Goal: Download file/media

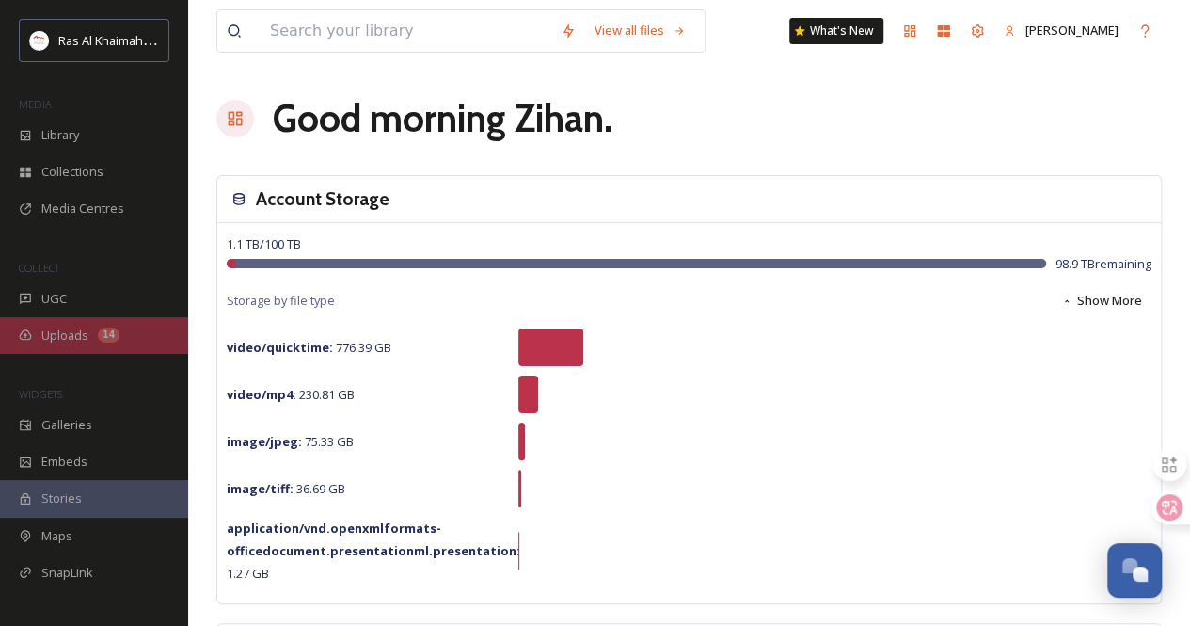
click at [103, 340] on div "14" at bounding box center [109, 334] width 22 height 15
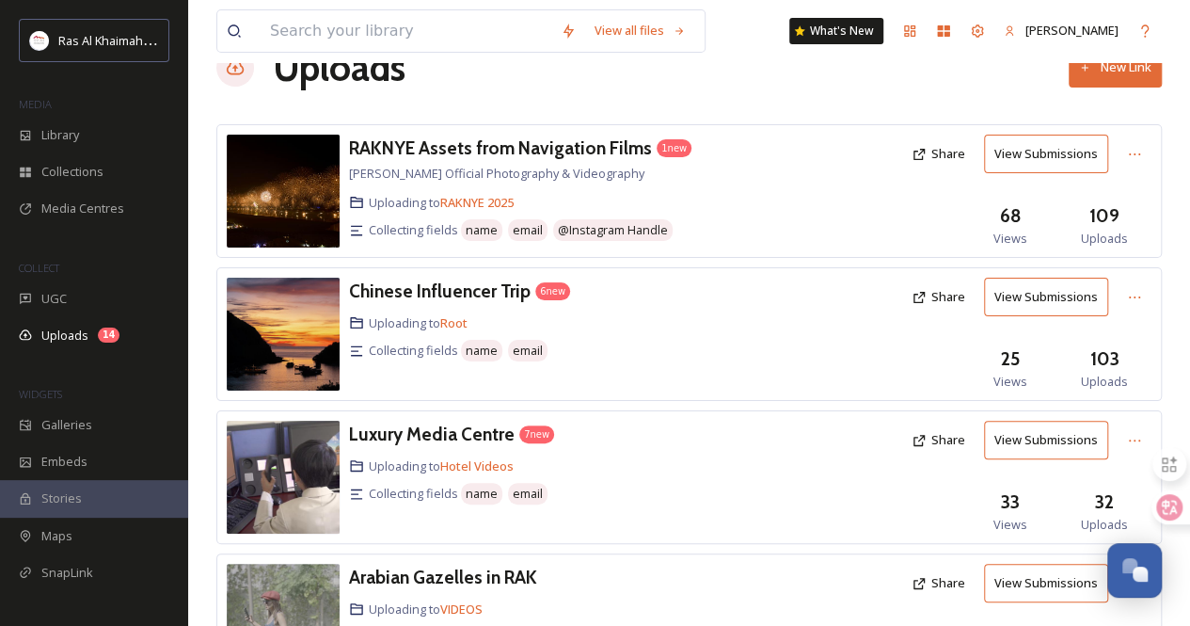
scroll to position [94, 0]
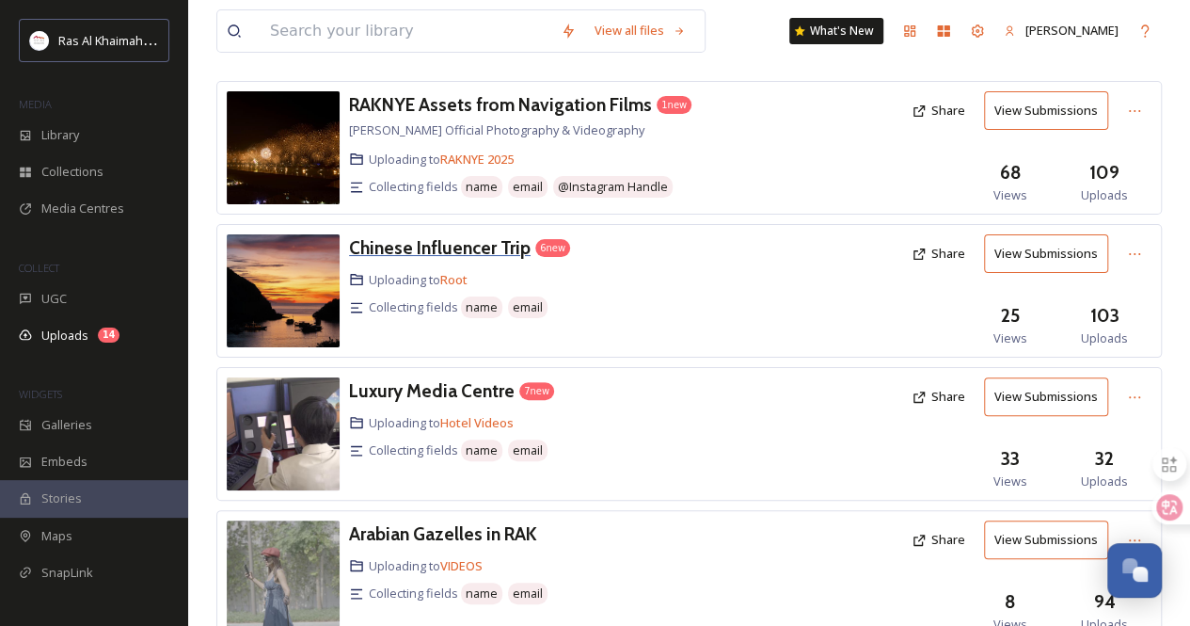
click at [488, 234] on div "Chinese Influencer Trip" at bounding box center [440, 247] width 182 height 27
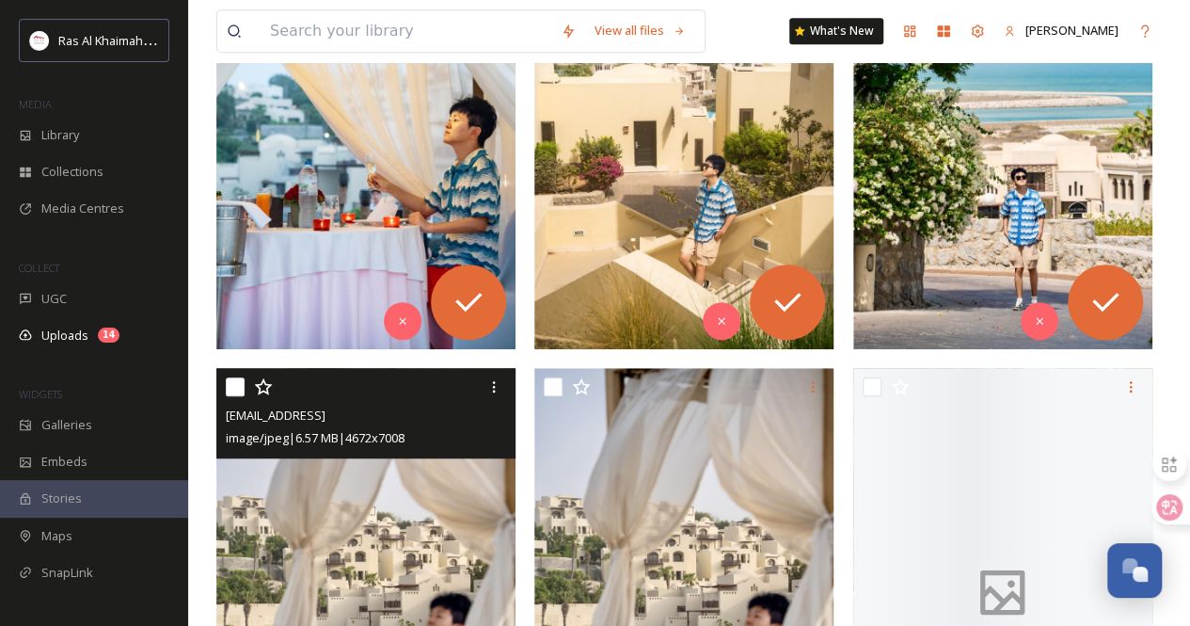
scroll to position [470, 0]
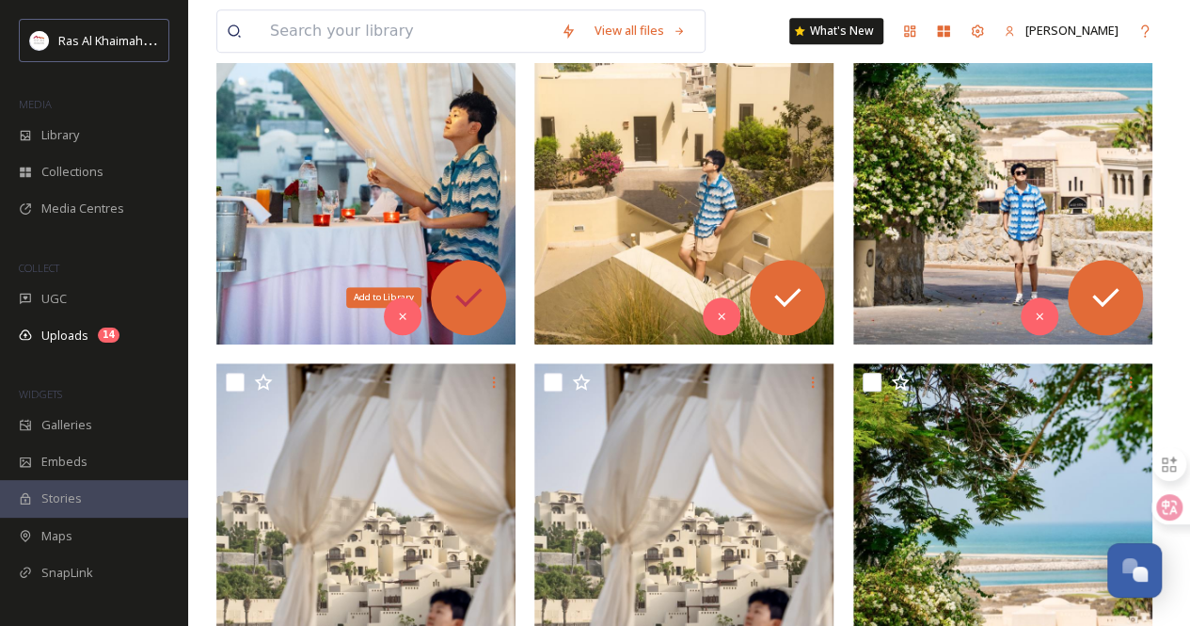
click at [455, 292] on icon at bounding box center [469, 297] width 38 height 38
click at [803, 302] on icon at bounding box center [788, 297] width 38 height 38
click at [1110, 304] on icon at bounding box center [1106, 297] width 38 height 38
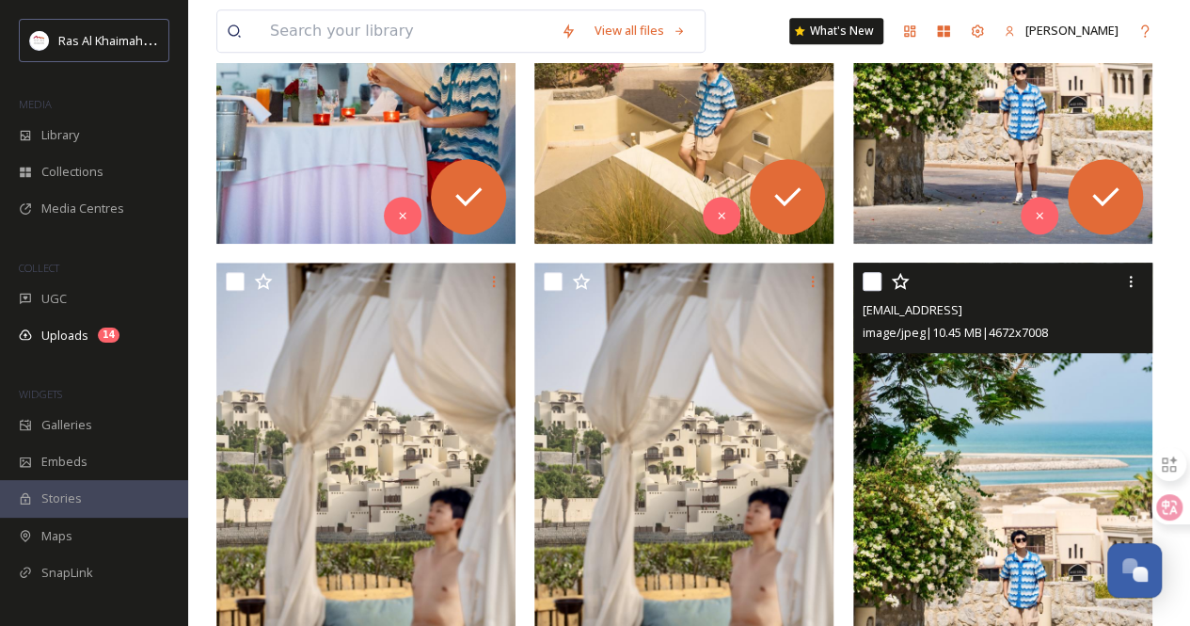
scroll to position [847, 0]
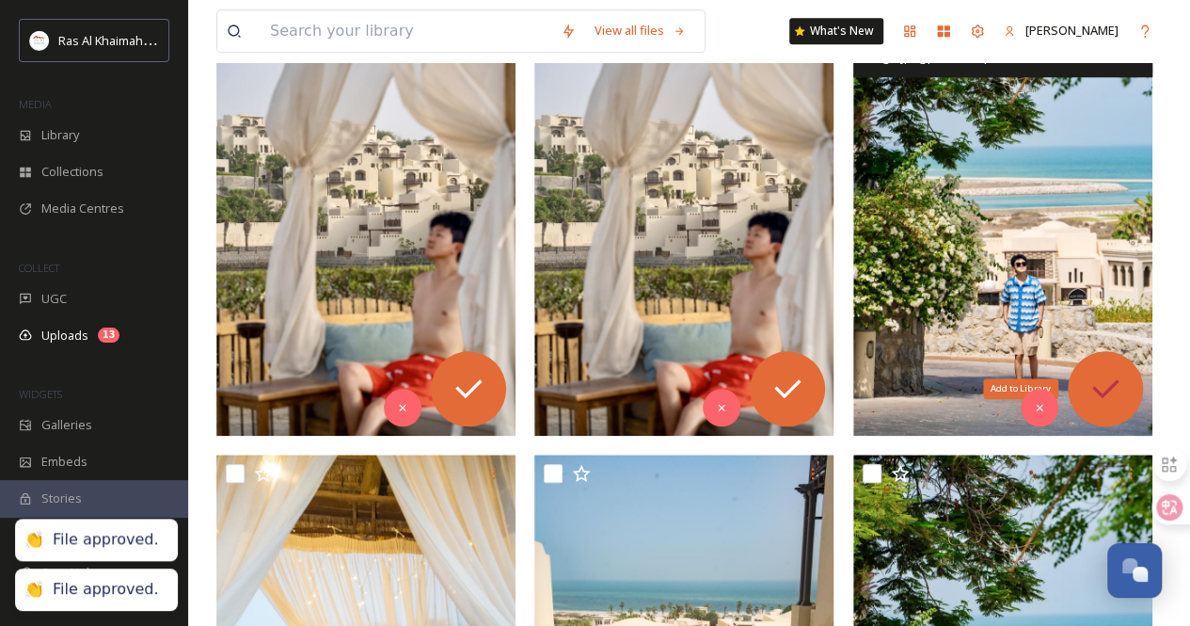
click at [1102, 375] on icon at bounding box center [1106, 389] width 38 height 38
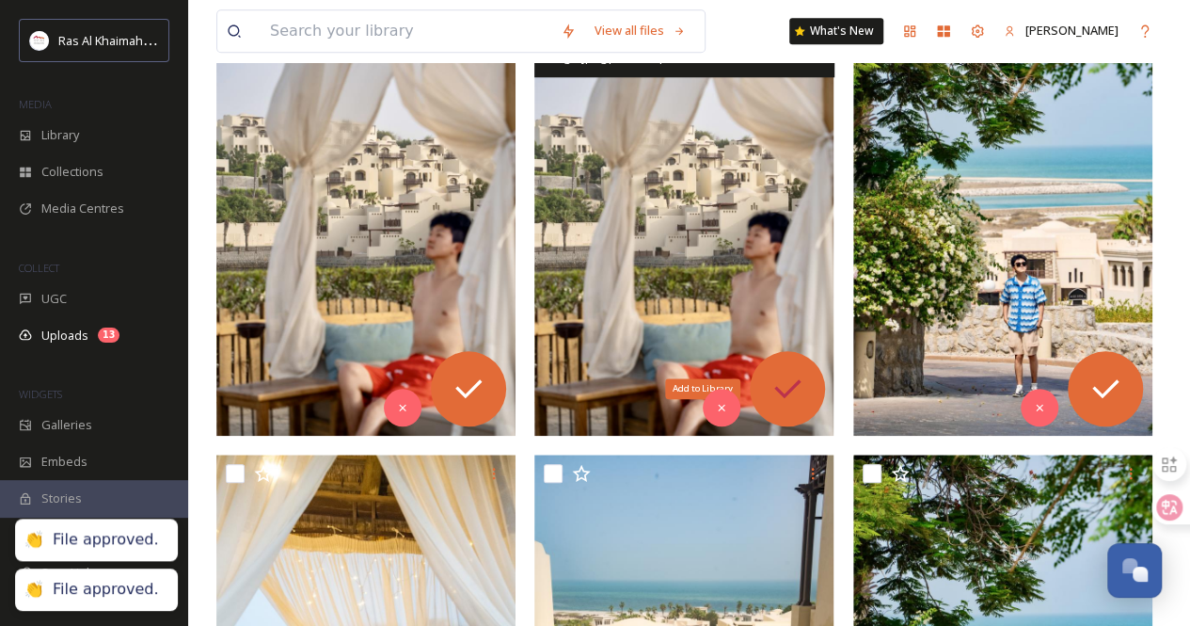
click at [796, 372] on icon at bounding box center [788, 389] width 38 height 38
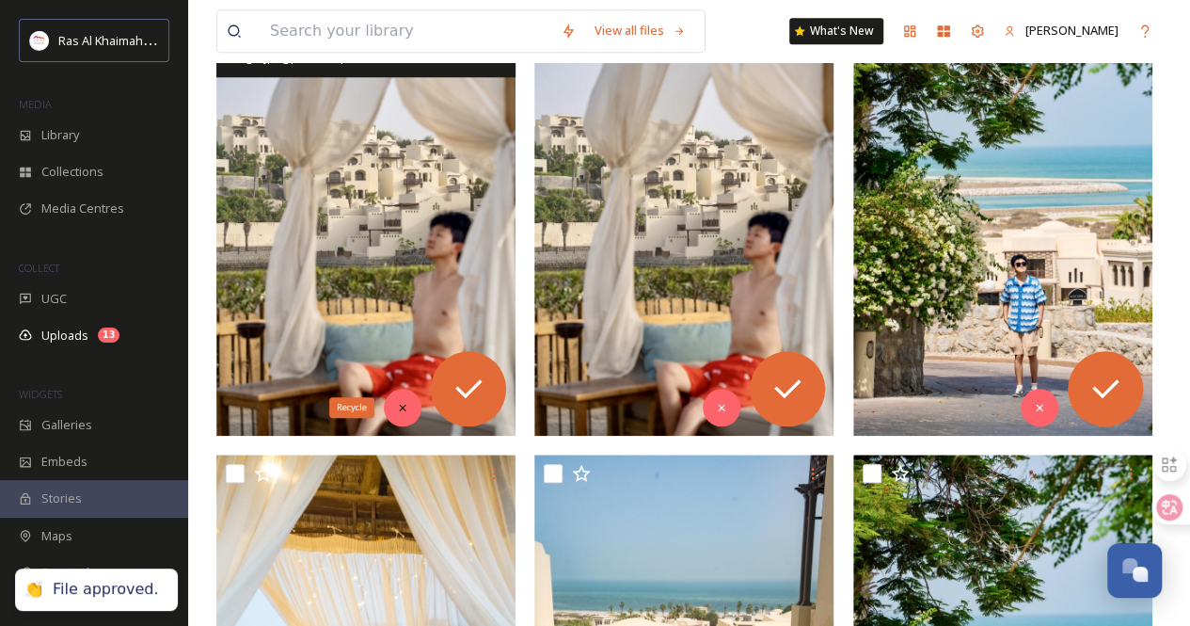
click at [408, 401] on icon at bounding box center [402, 407] width 13 height 13
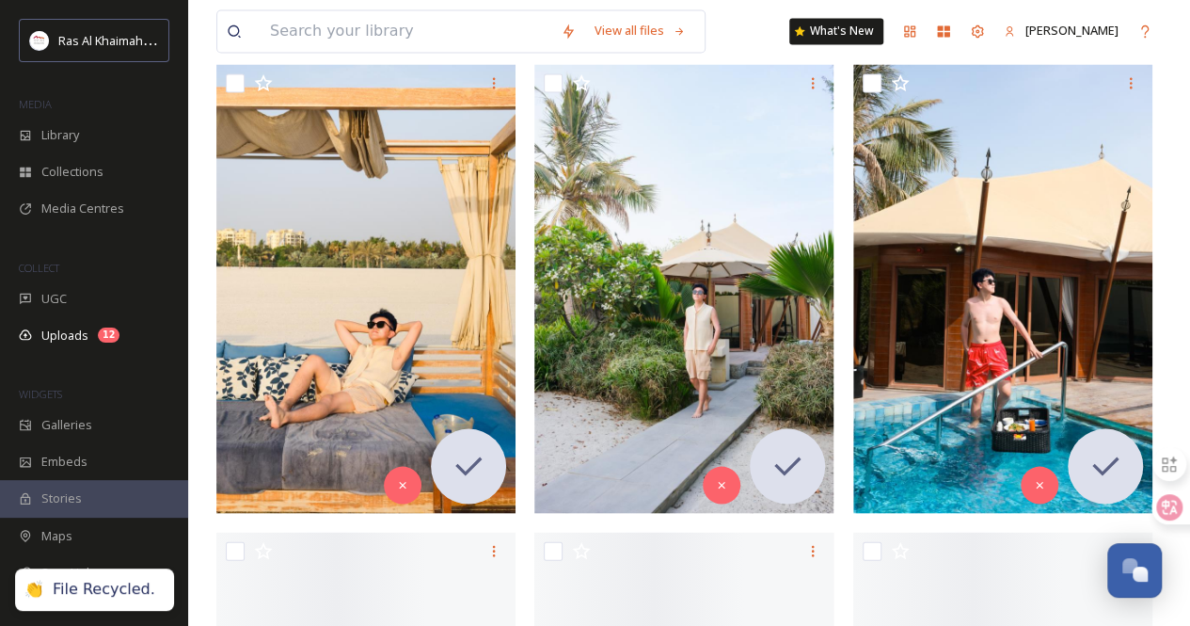
scroll to position [1976, 0]
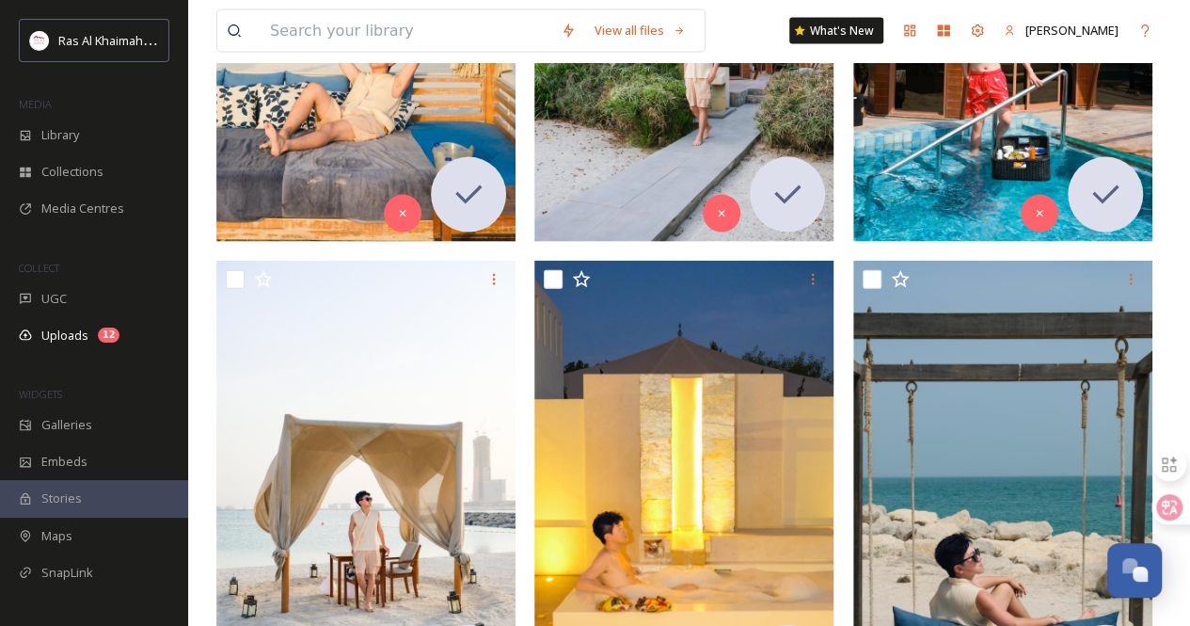
click at [75, 114] on div "MEDIA" at bounding box center [94, 104] width 188 height 24
click at [76, 122] on div "Library" at bounding box center [94, 135] width 188 height 37
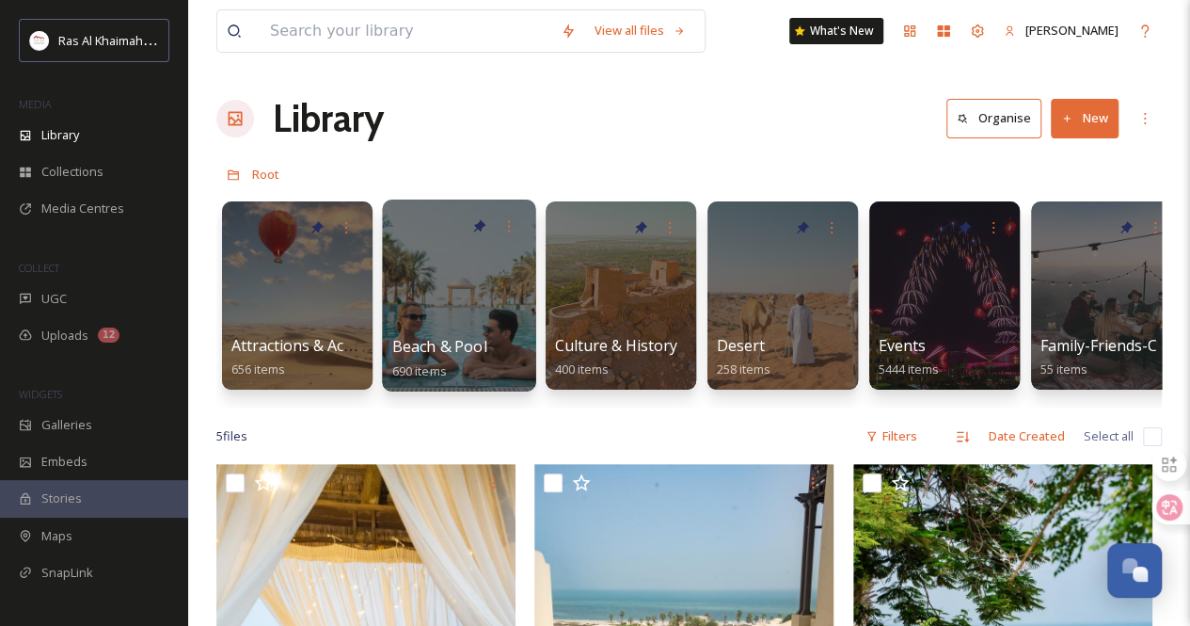
click at [474, 274] on div at bounding box center [458, 295] width 153 height 192
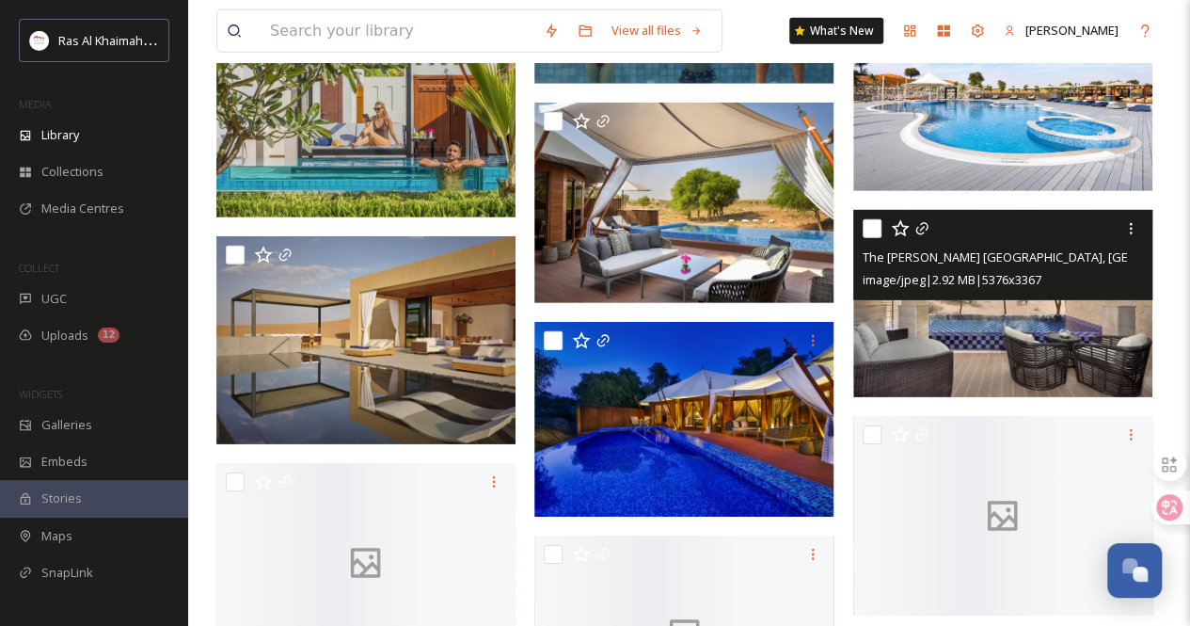
scroll to position [2822, 0]
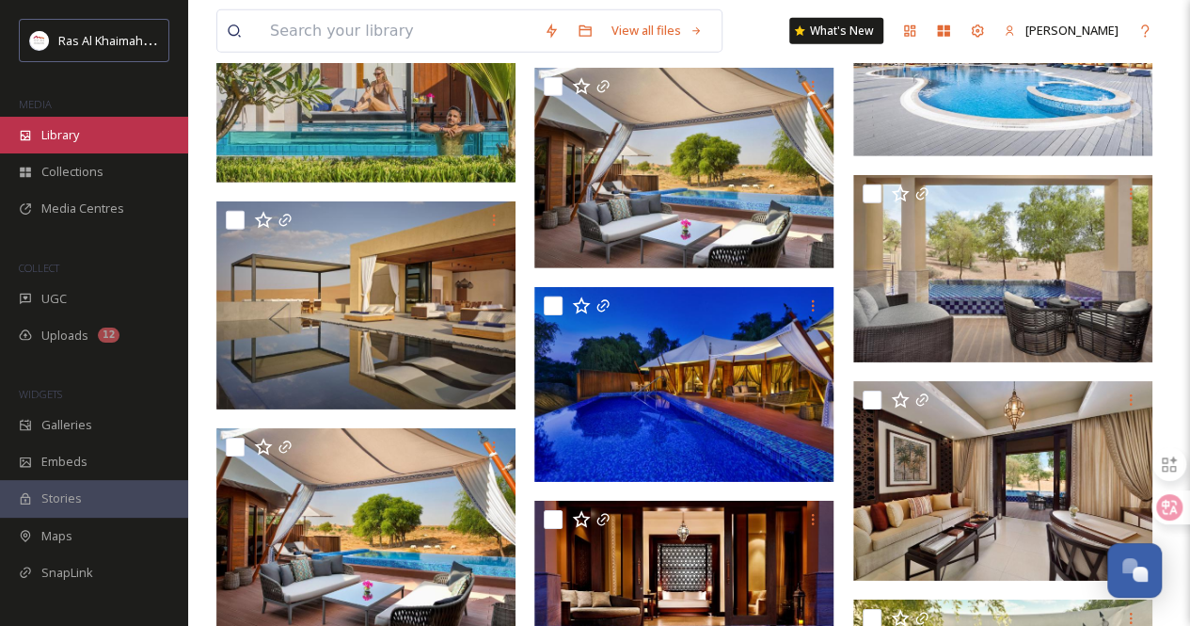
click at [95, 135] on div "Library" at bounding box center [94, 135] width 188 height 37
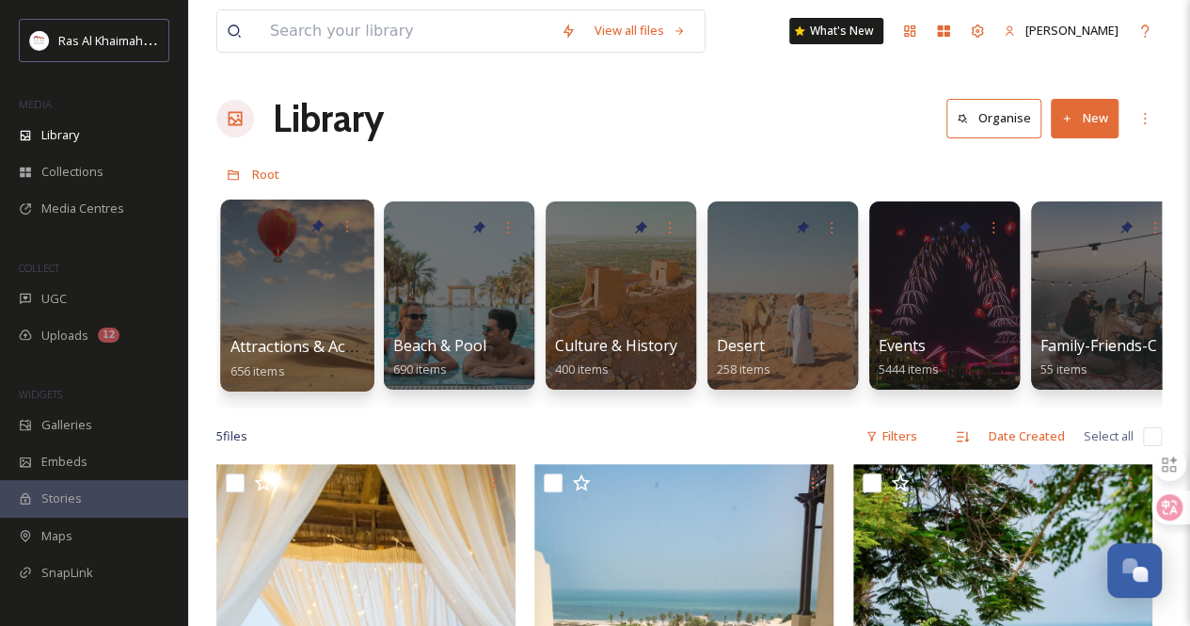
click at [293, 268] on div at bounding box center [296, 295] width 153 height 192
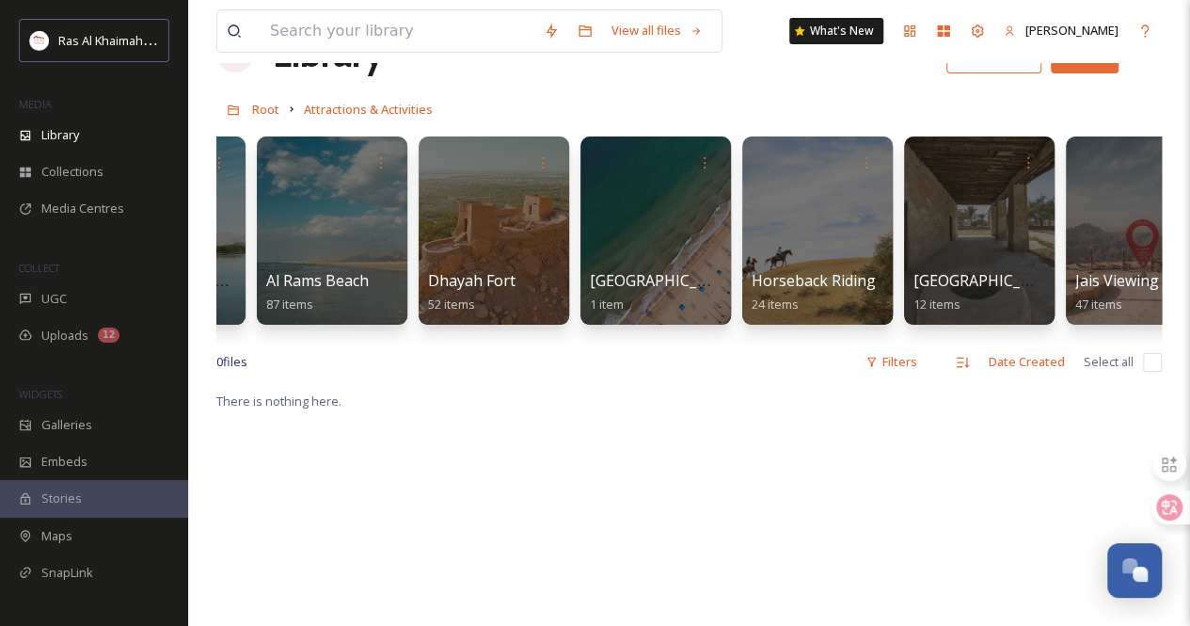
scroll to position [0, 999]
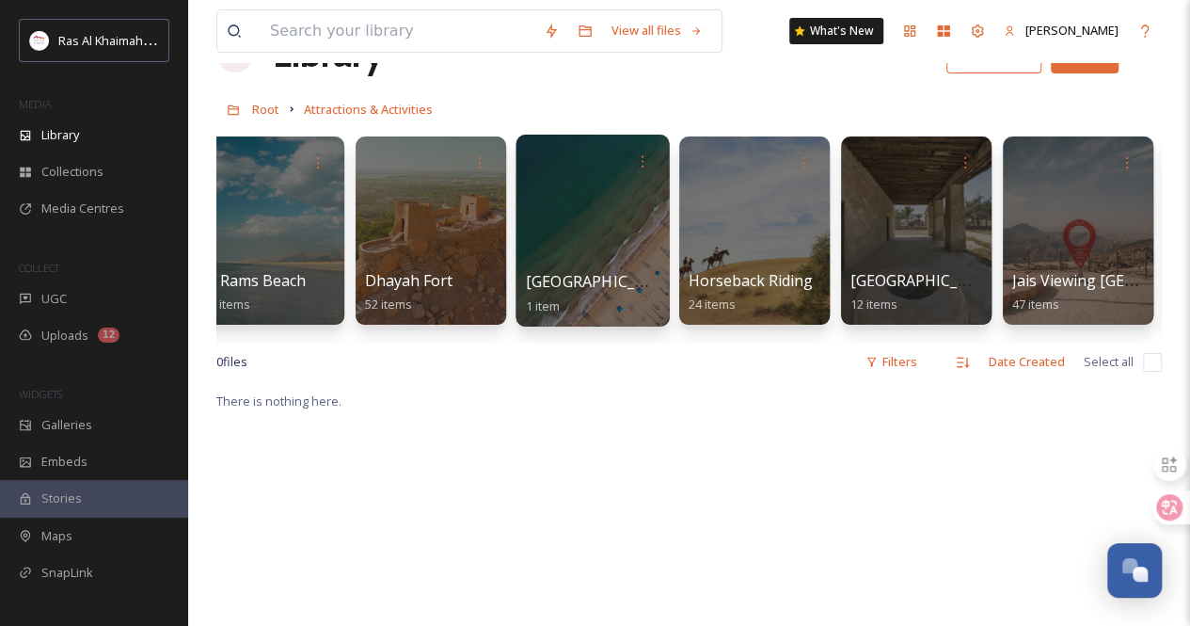
click at [578, 230] on div at bounding box center [592, 231] width 153 height 192
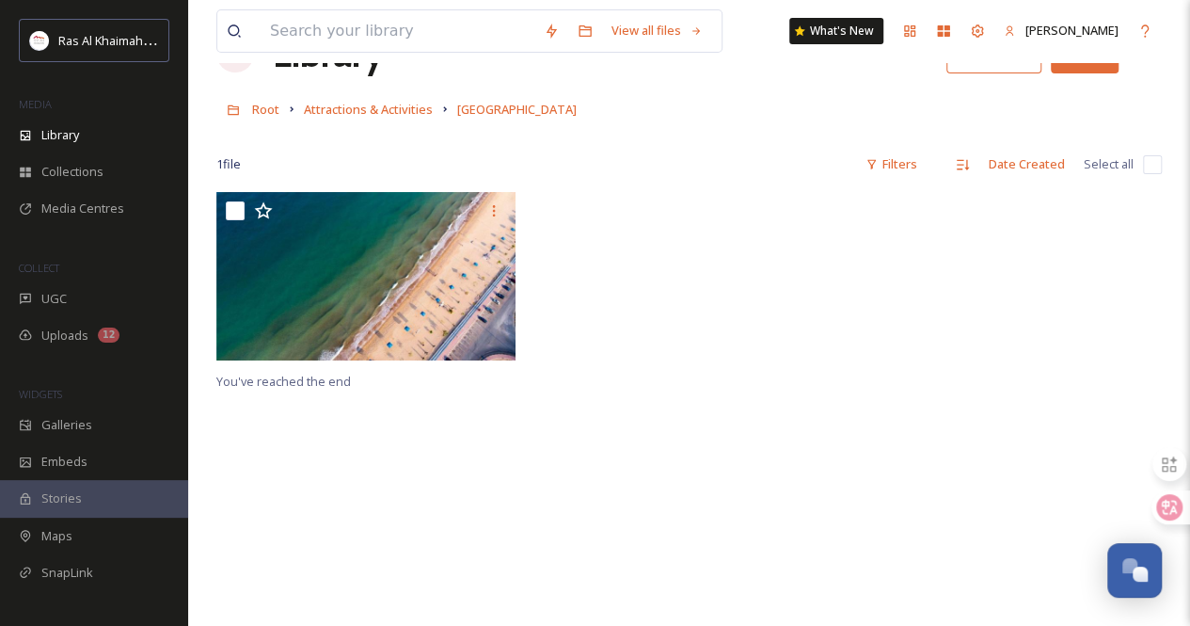
scroll to position [94, 0]
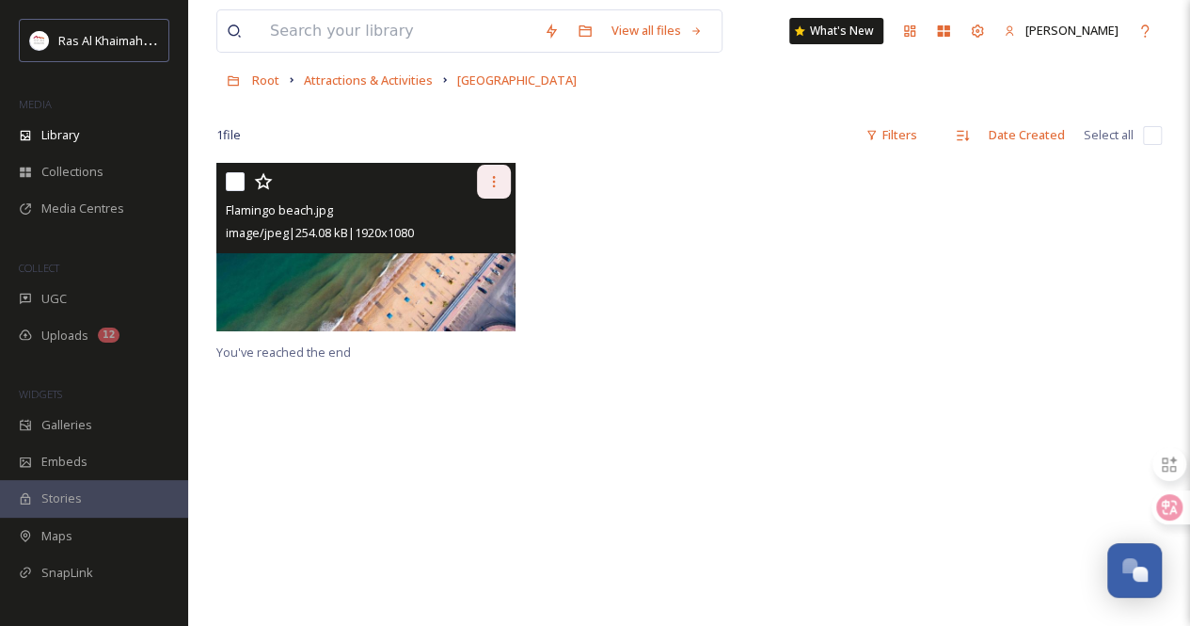
click at [495, 179] on icon at bounding box center [493, 181] width 15 height 15
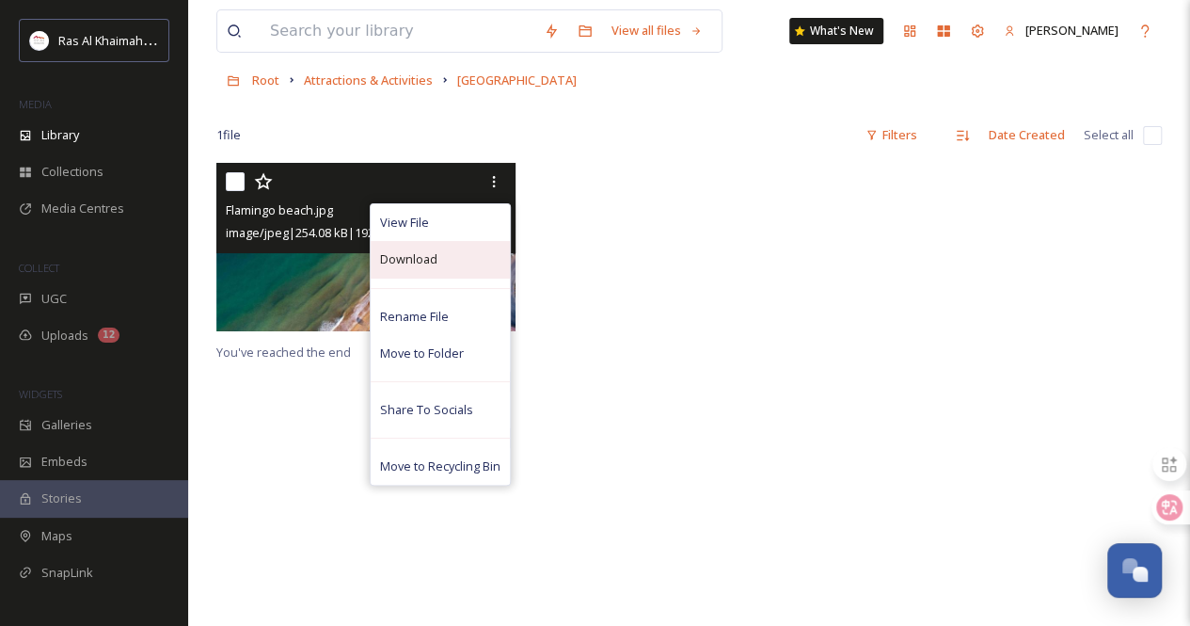
click at [457, 260] on div "Download" at bounding box center [440, 259] width 139 height 37
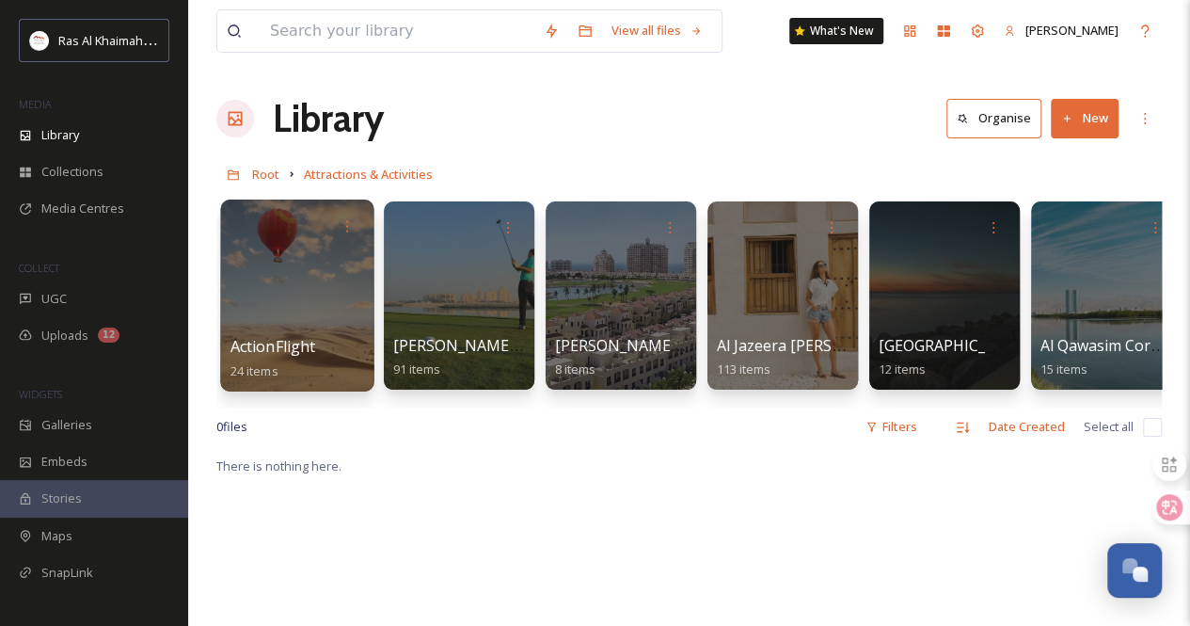
click at [278, 278] on div at bounding box center [296, 295] width 153 height 192
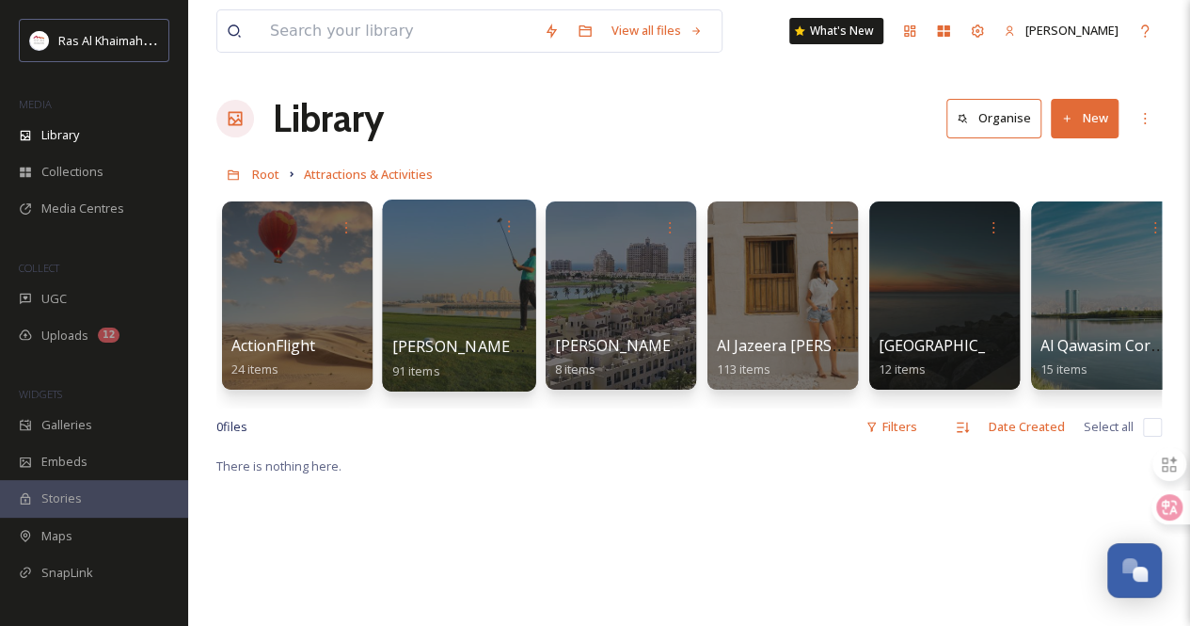
click at [454, 284] on div at bounding box center [458, 295] width 153 height 192
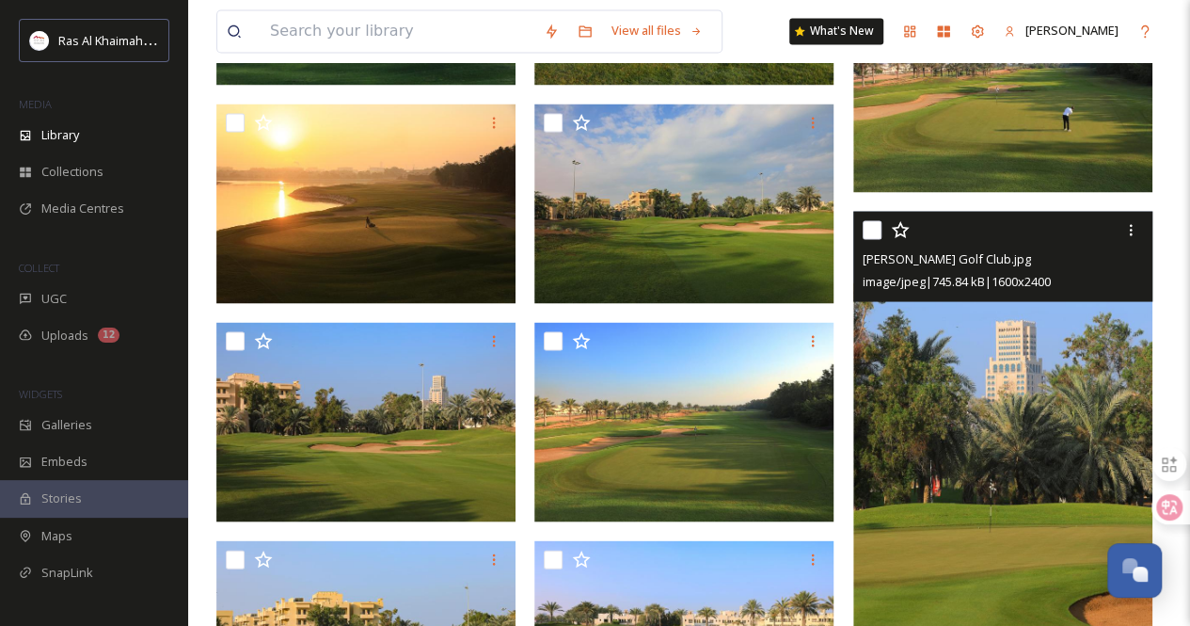
scroll to position [1976, 0]
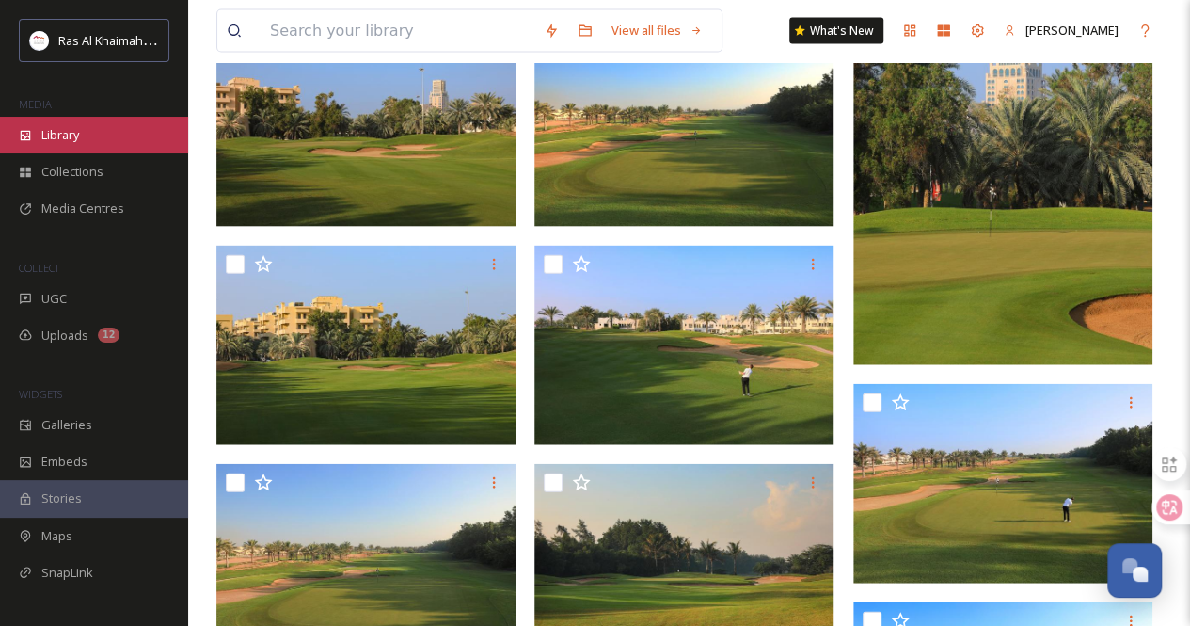
click at [90, 131] on div "Library" at bounding box center [94, 135] width 188 height 37
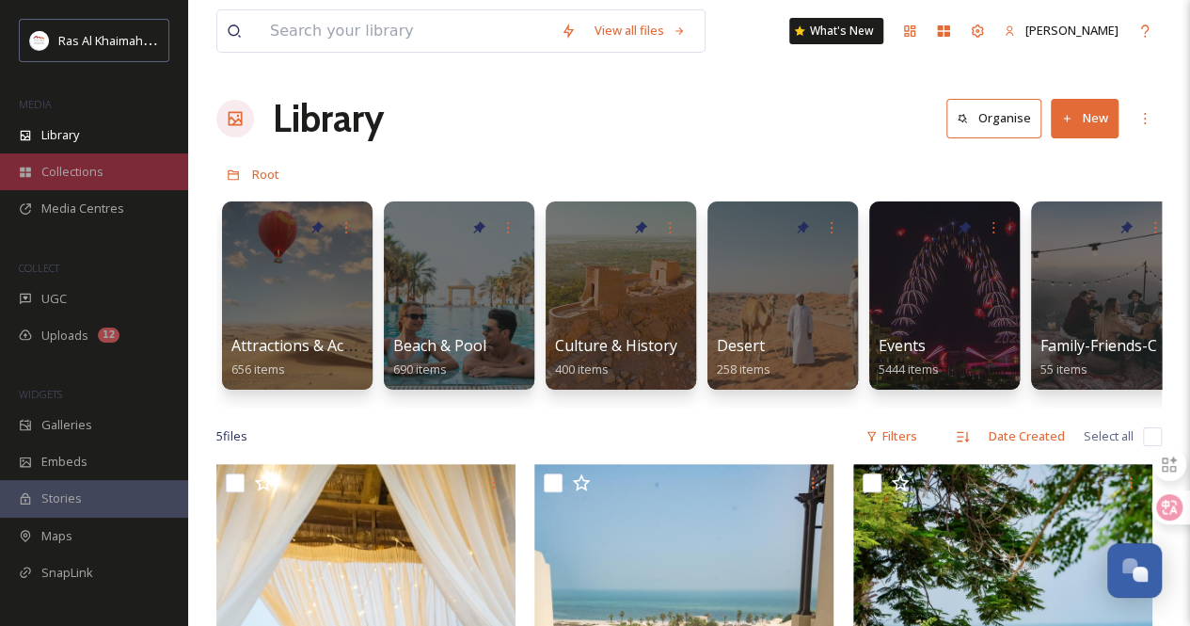
click at [88, 167] on span "Collections" at bounding box center [72, 172] width 62 height 18
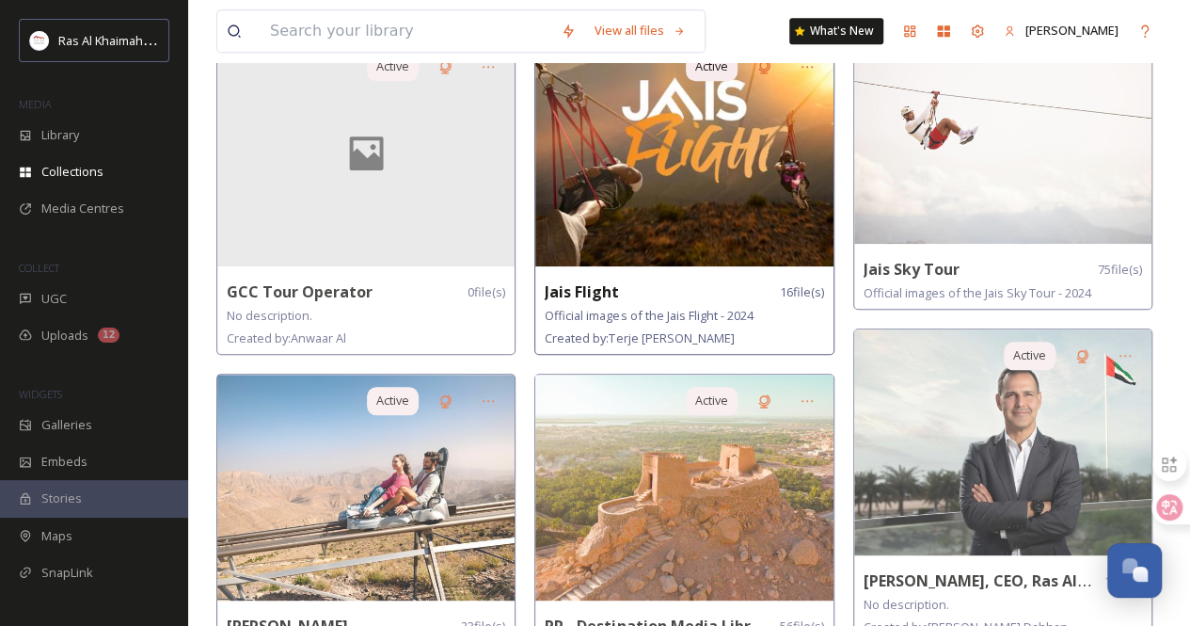
scroll to position [941, 0]
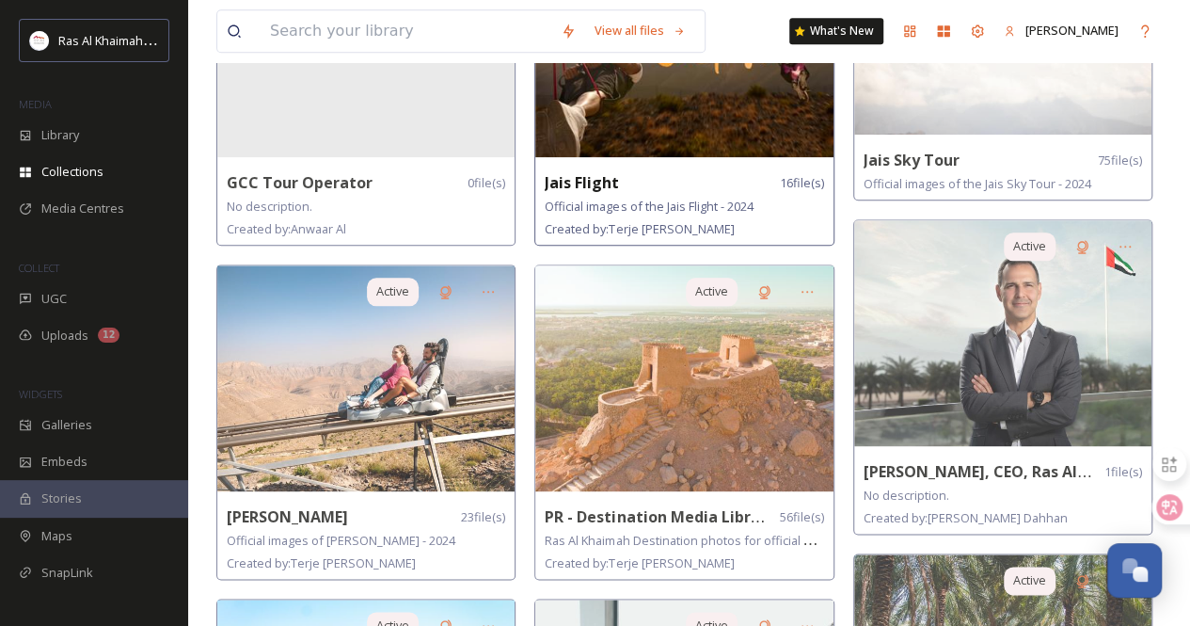
click at [668, 349] on img at bounding box center [683, 378] width 297 height 226
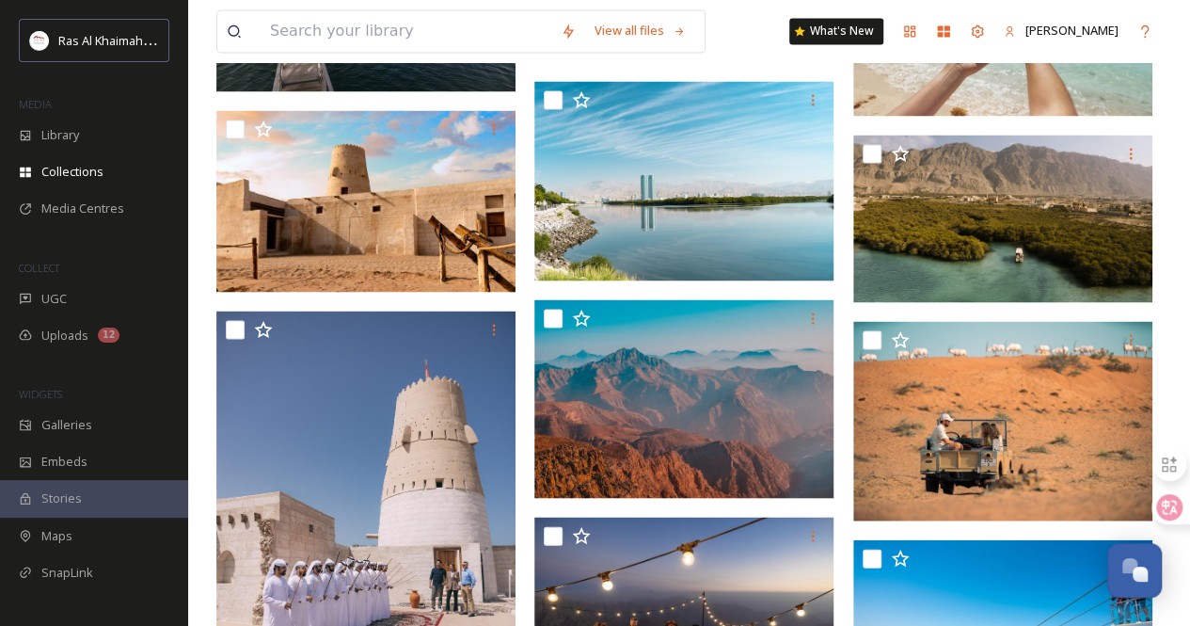
scroll to position [1693, 0]
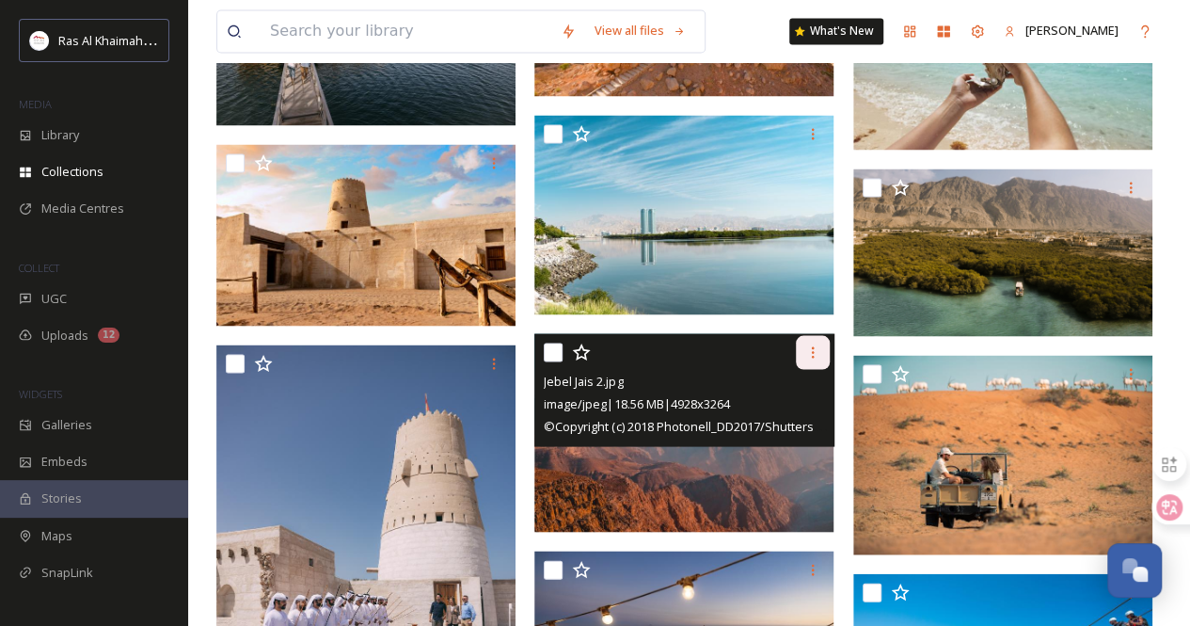
click at [802, 353] on div at bounding box center [813, 352] width 34 height 34
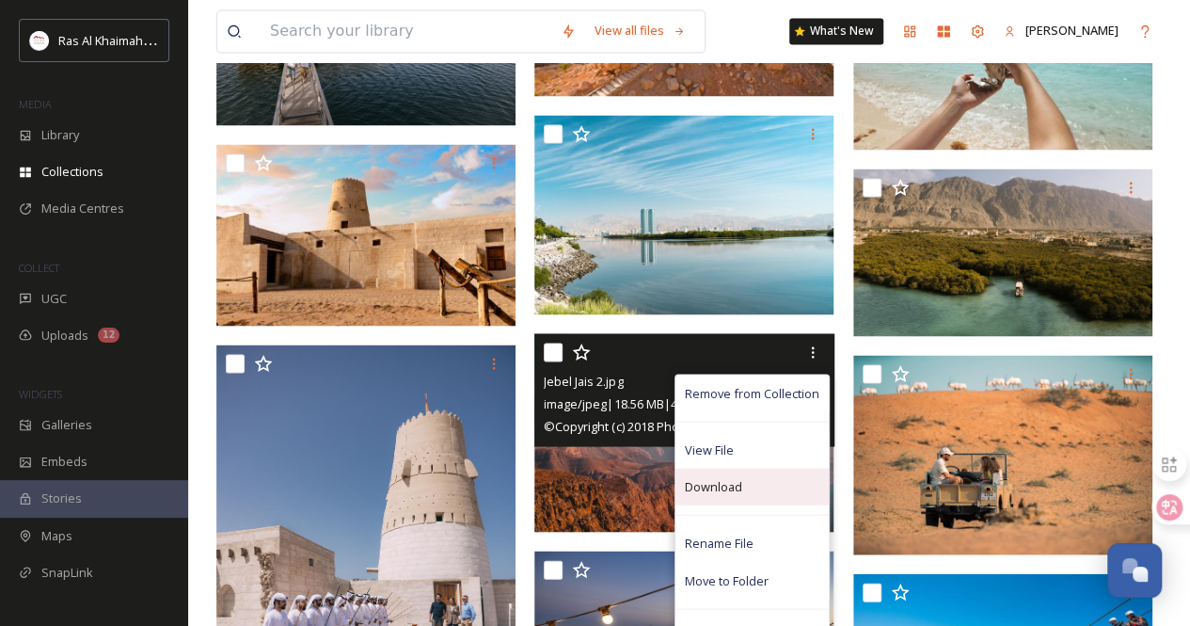
click at [766, 477] on div "Download" at bounding box center [751, 486] width 153 height 37
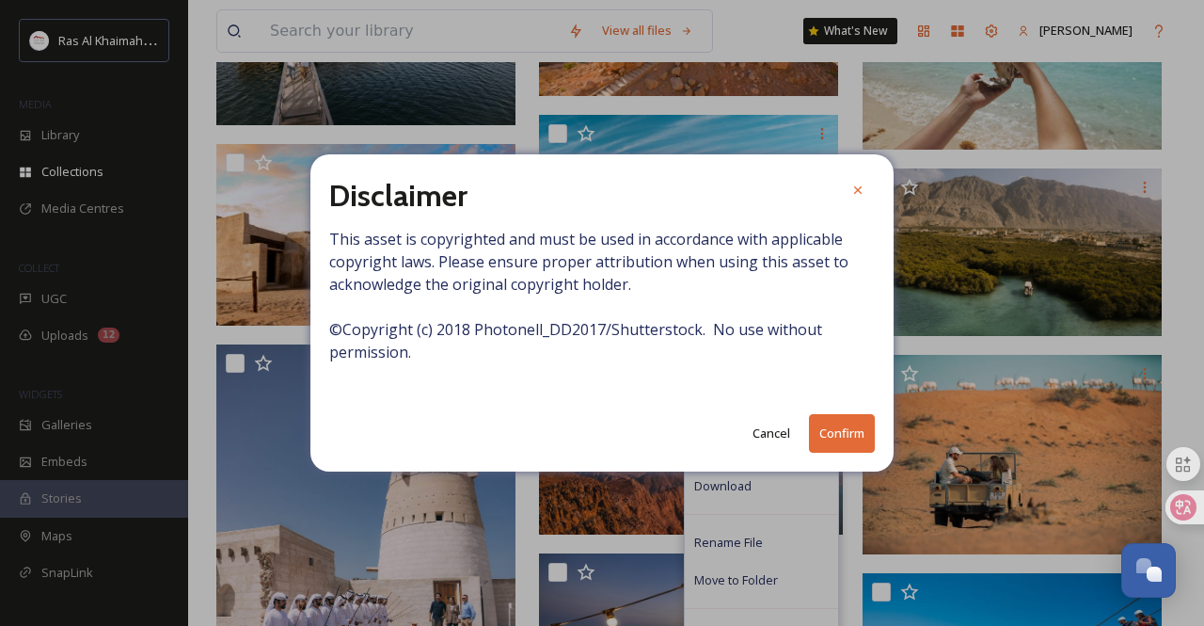
click at [834, 439] on button "Confirm" at bounding box center [842, 433] width 66 height 39
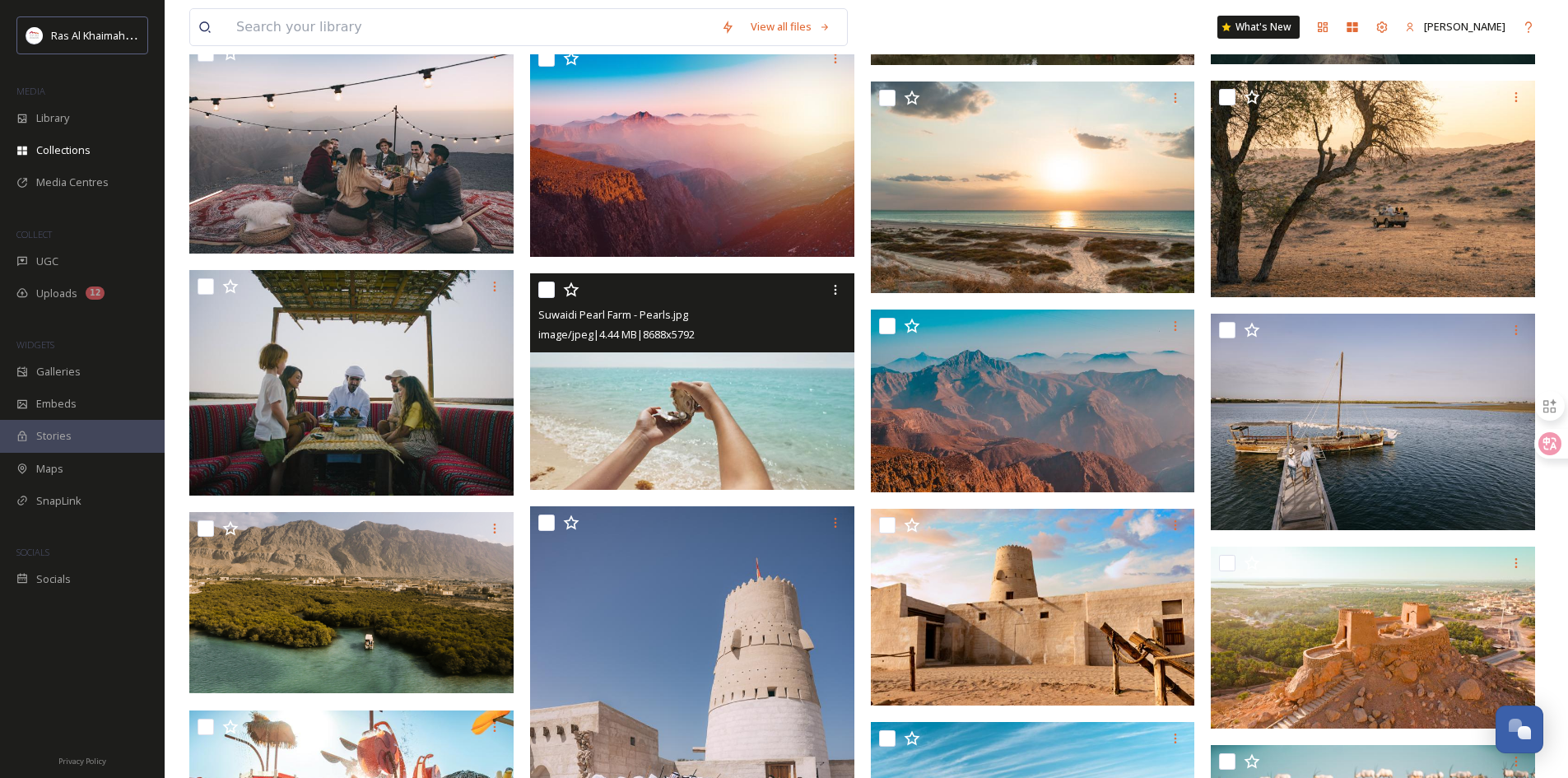
scroll to position [267, 0]
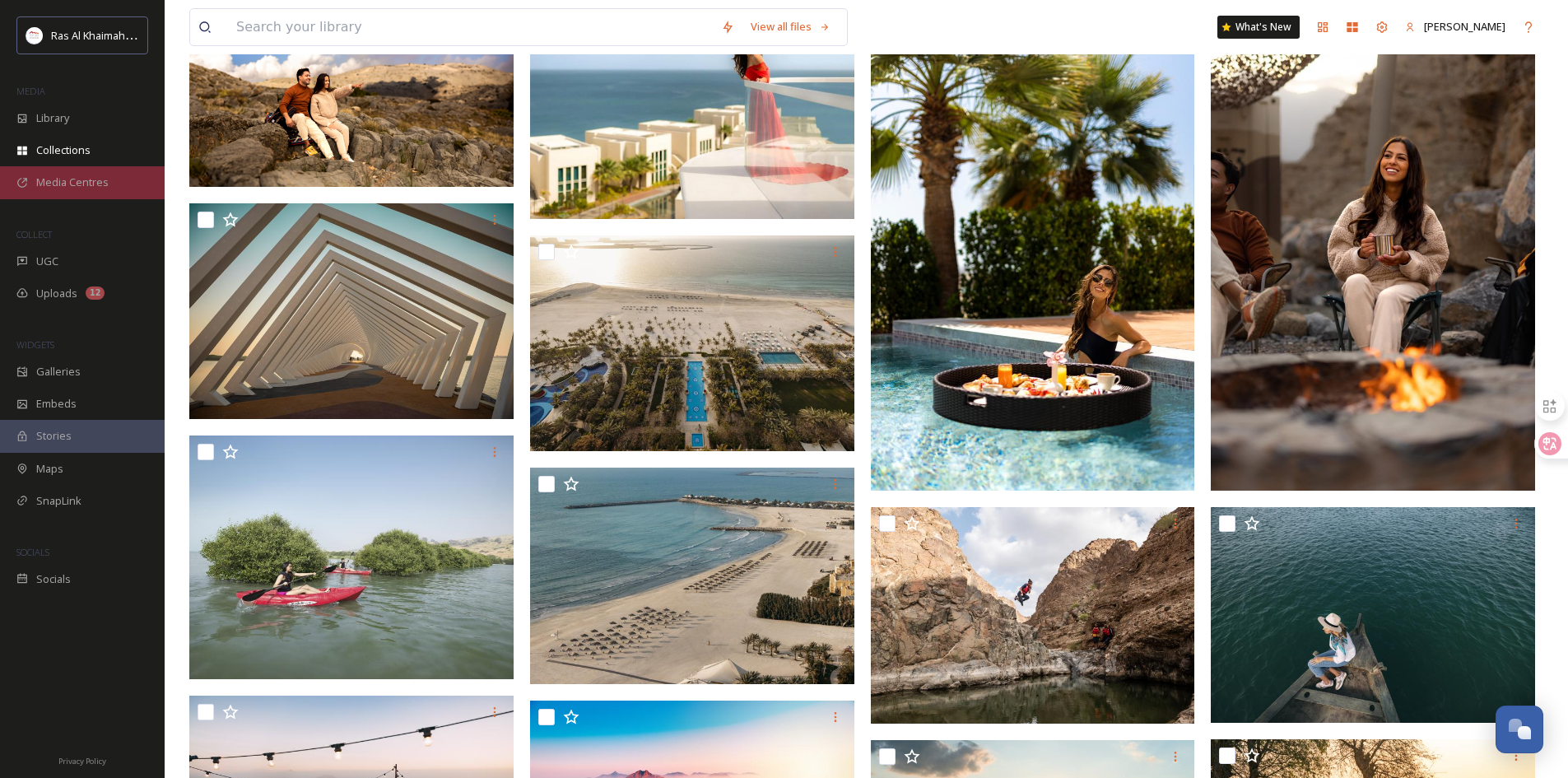
click at [93, 191] on div "Media Centres" at bounding box center [82, 182] width 164 height 32
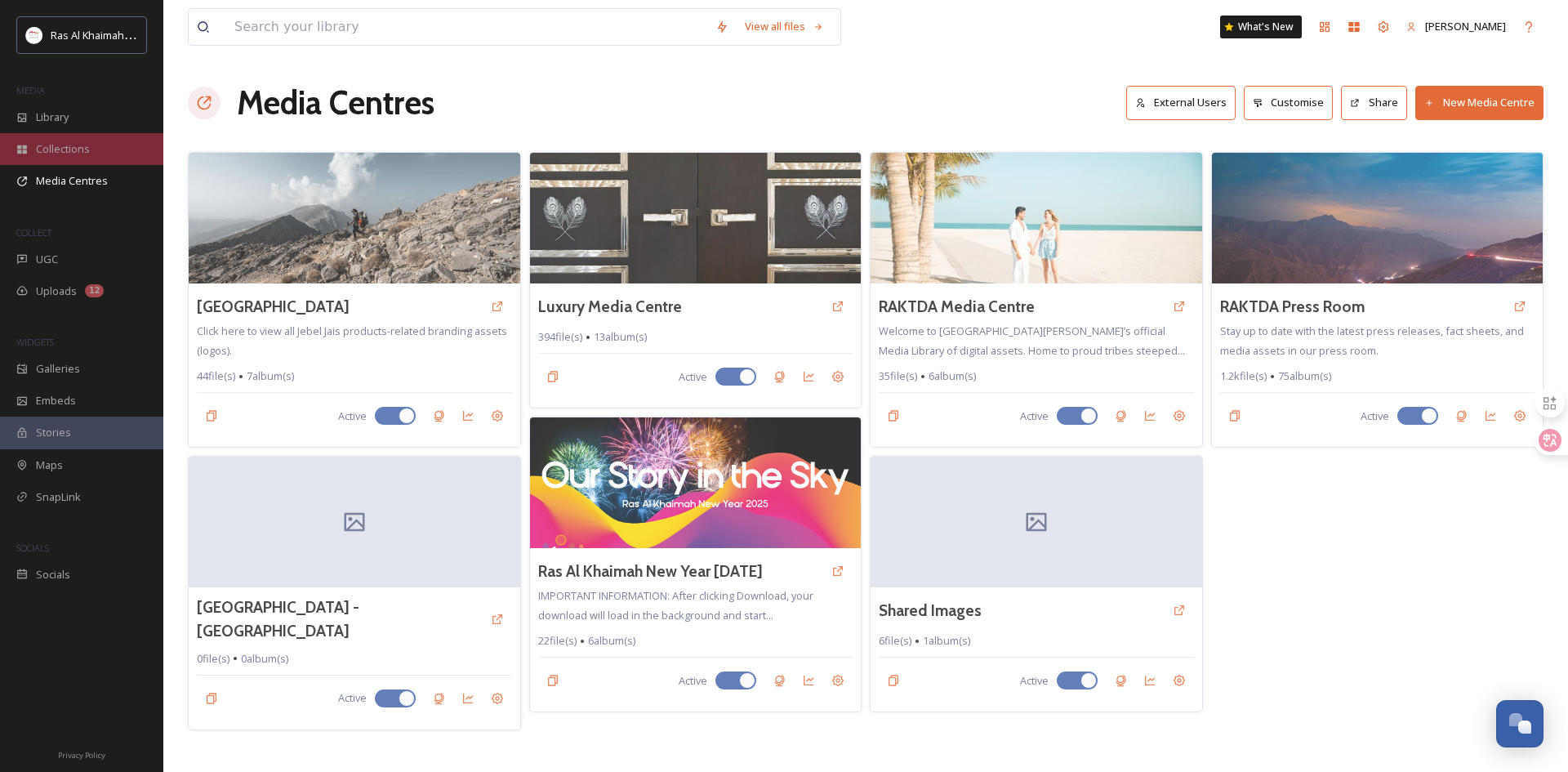
click at [89, 137] on div "Collections" at bounding box center [82, 148] width 163 height 32
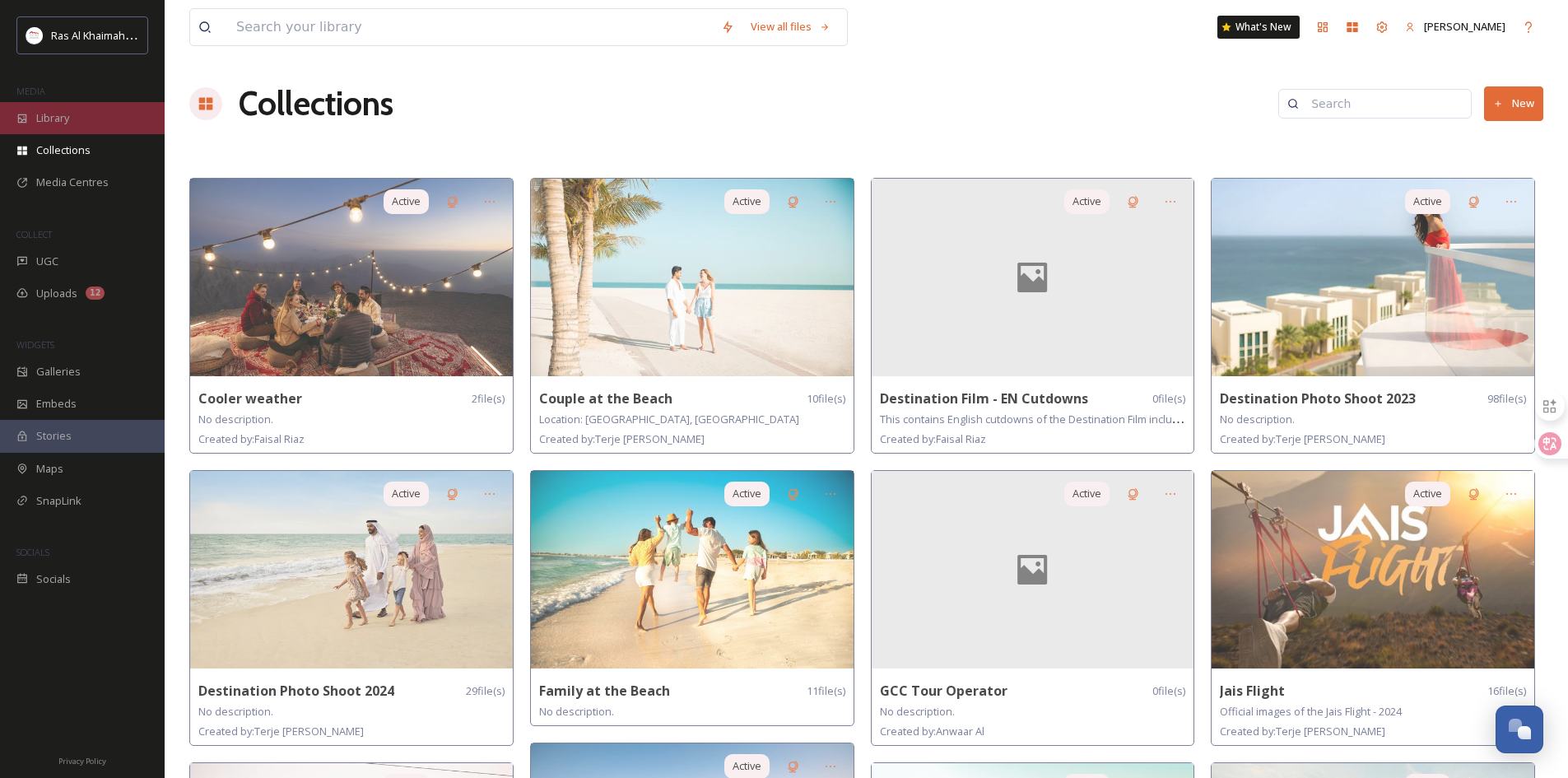
click at [107, 119] on div "Library" at bounding box center [82, 118] width 164 height 32
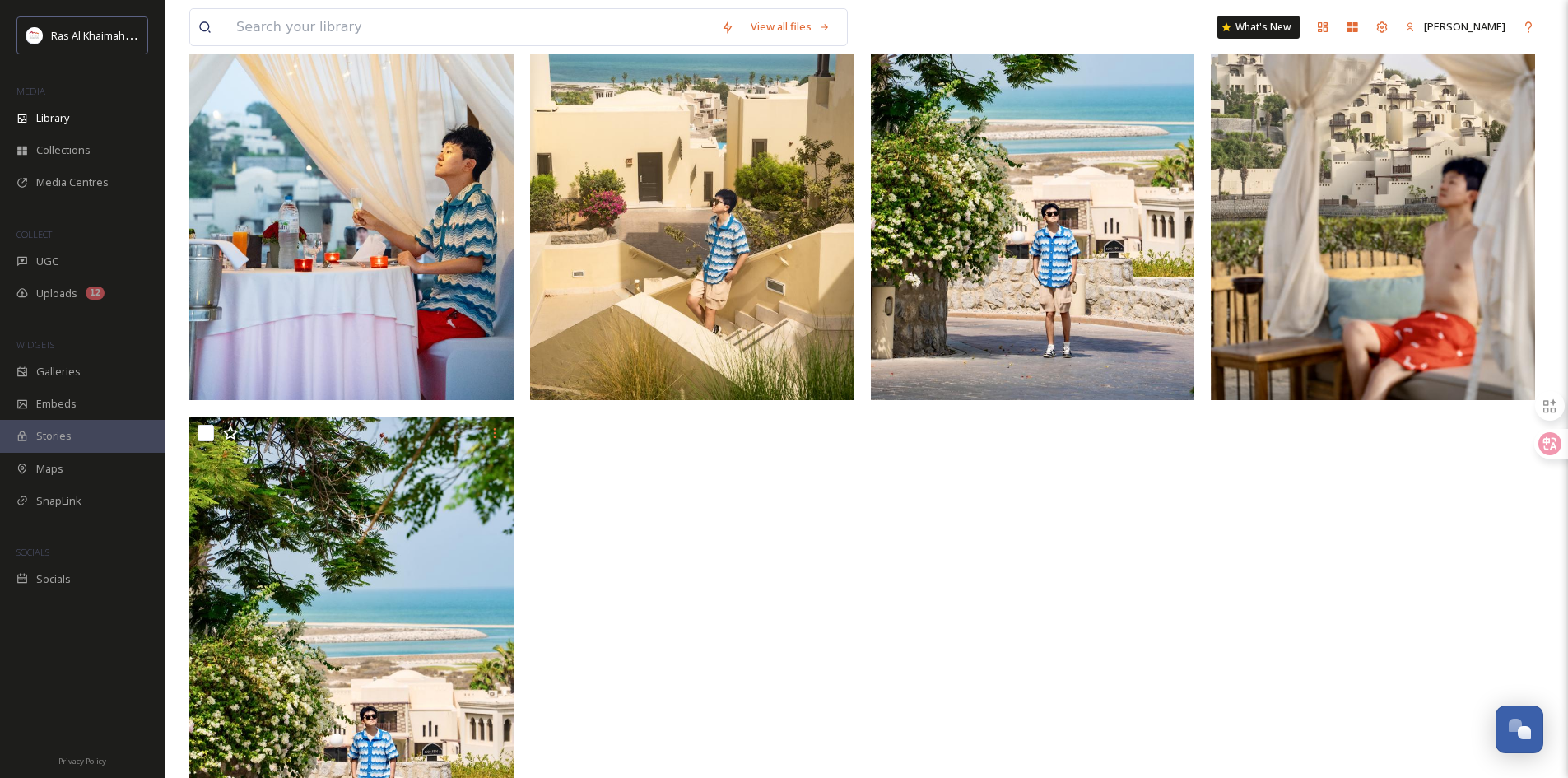
scroll to position [164, 0]
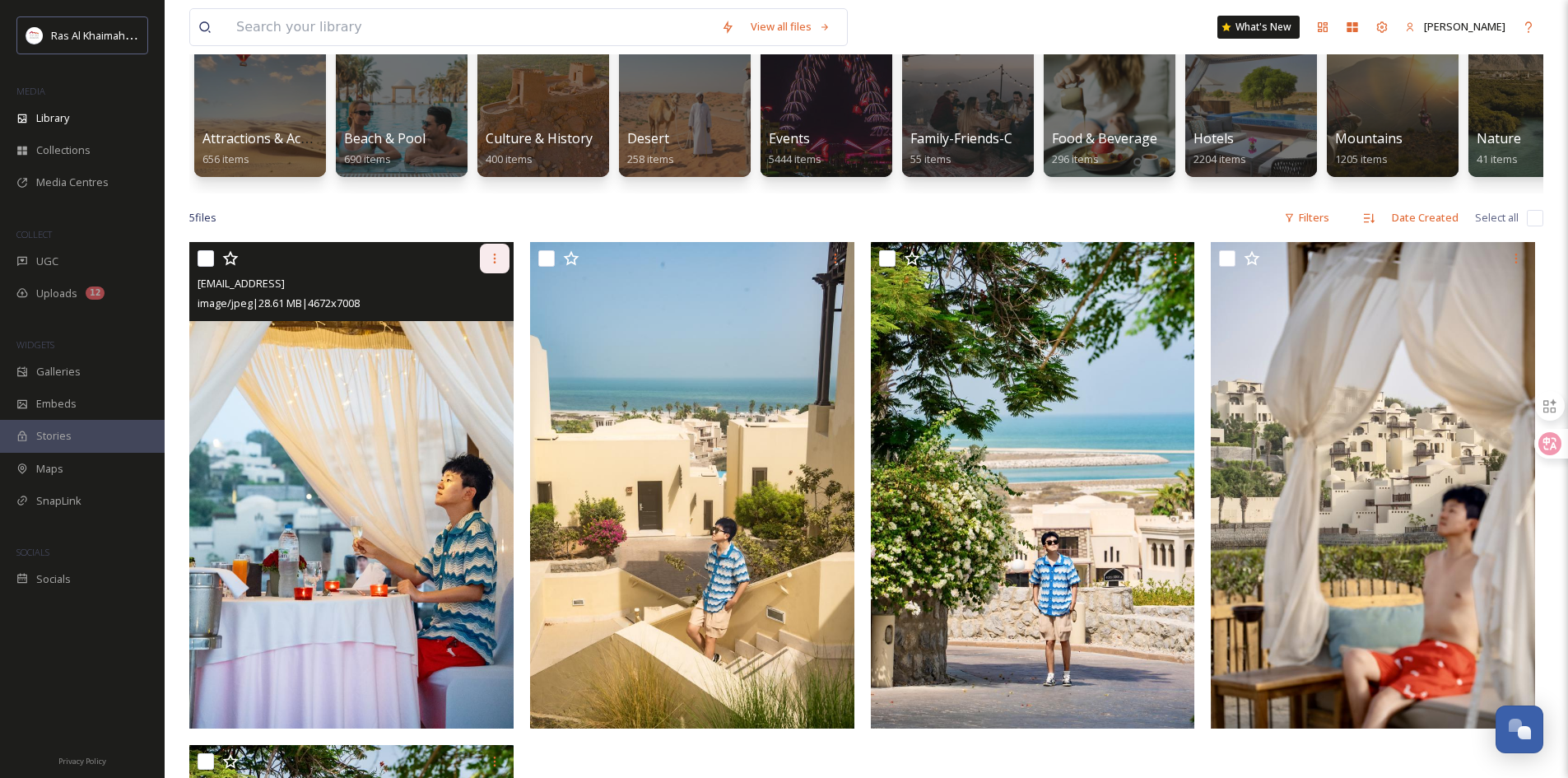
click at [486, 269] on div at bounding box center [494, 258] width 30 height 30
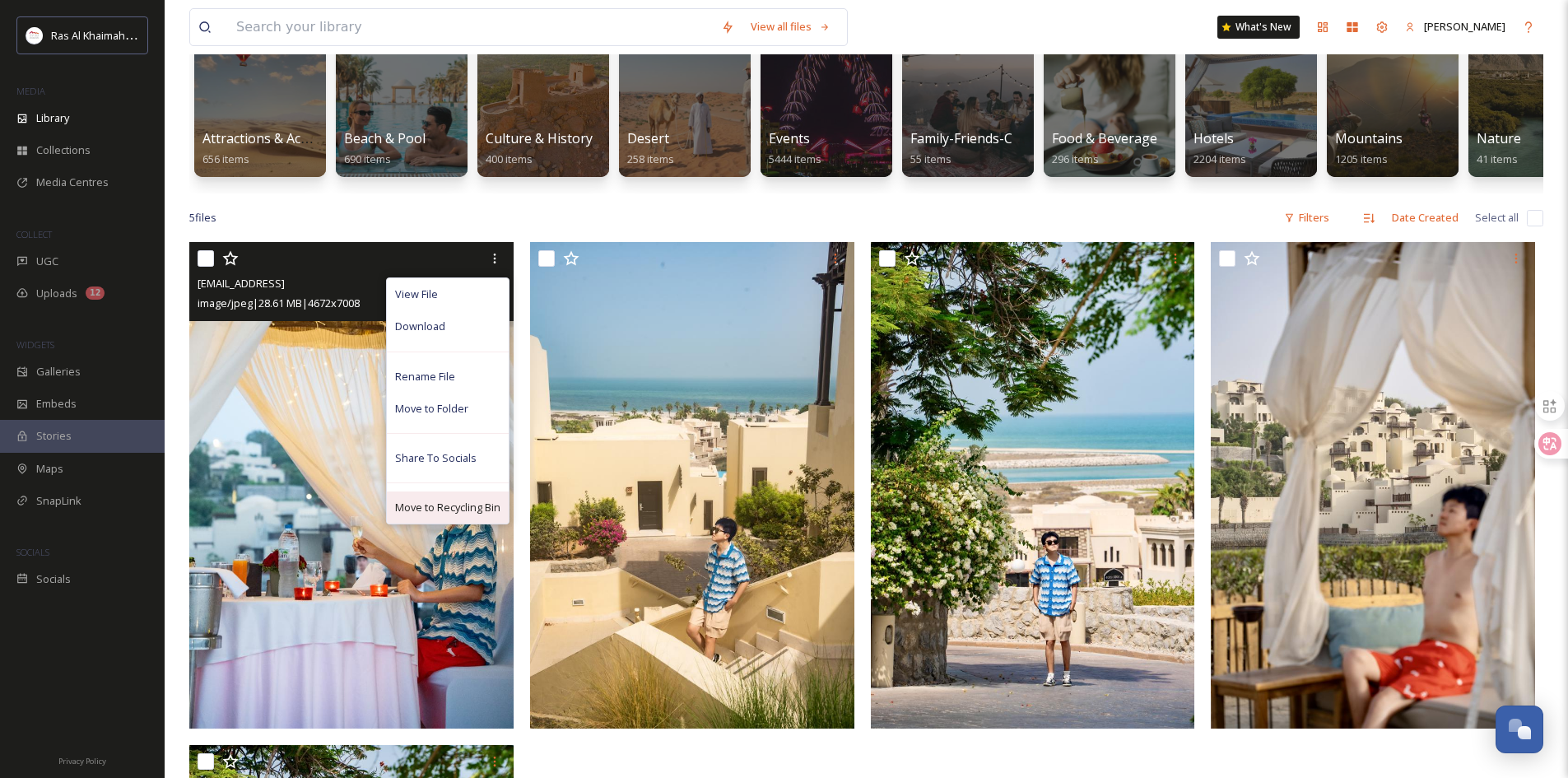
click at [468, 515] on span "Move to Recycling Bin" at bounding box center [448, 508] width 105 height 16
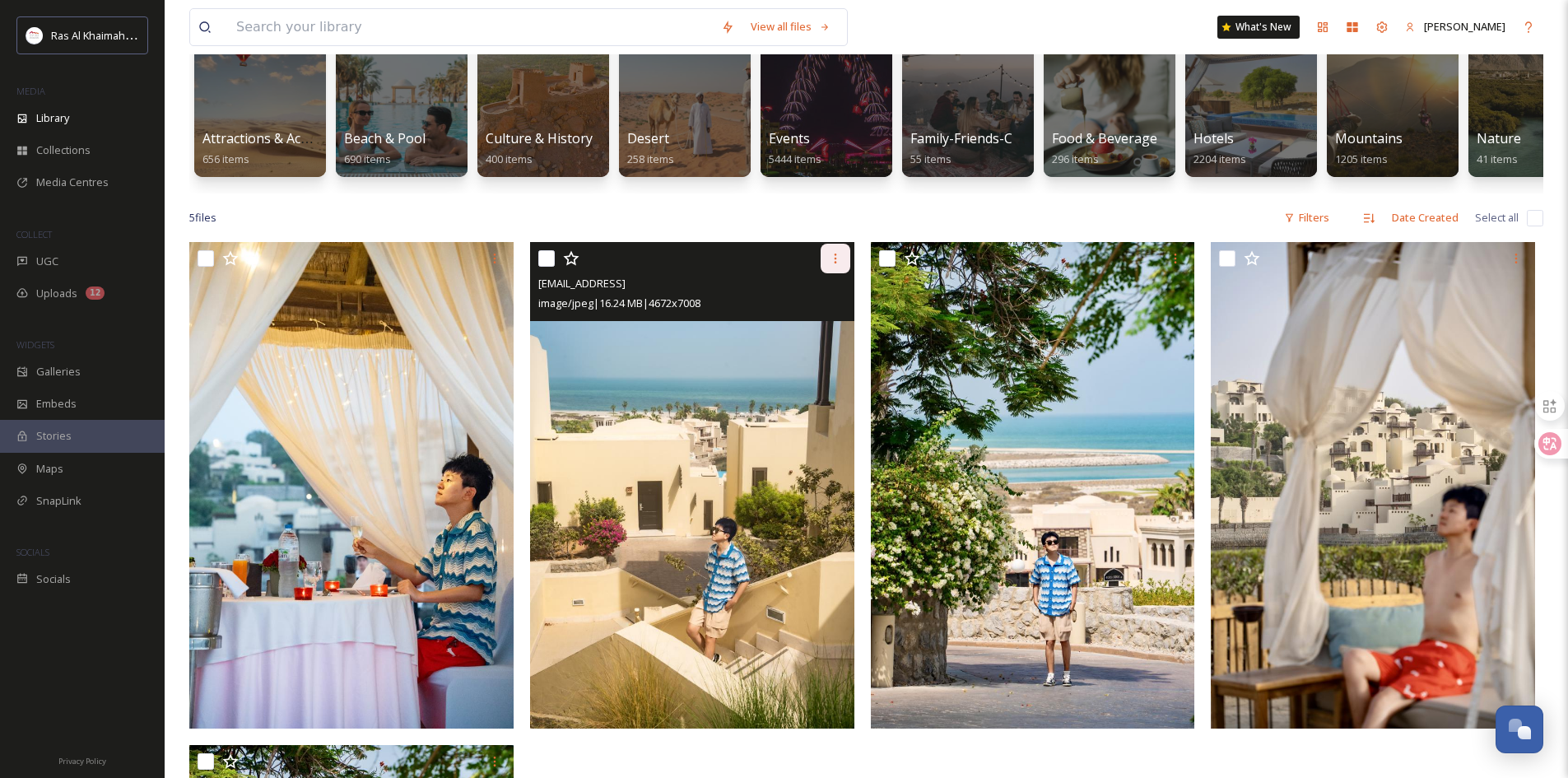
click at [836, 265] on icon at bounding box center [835, 258] width 13 height 13
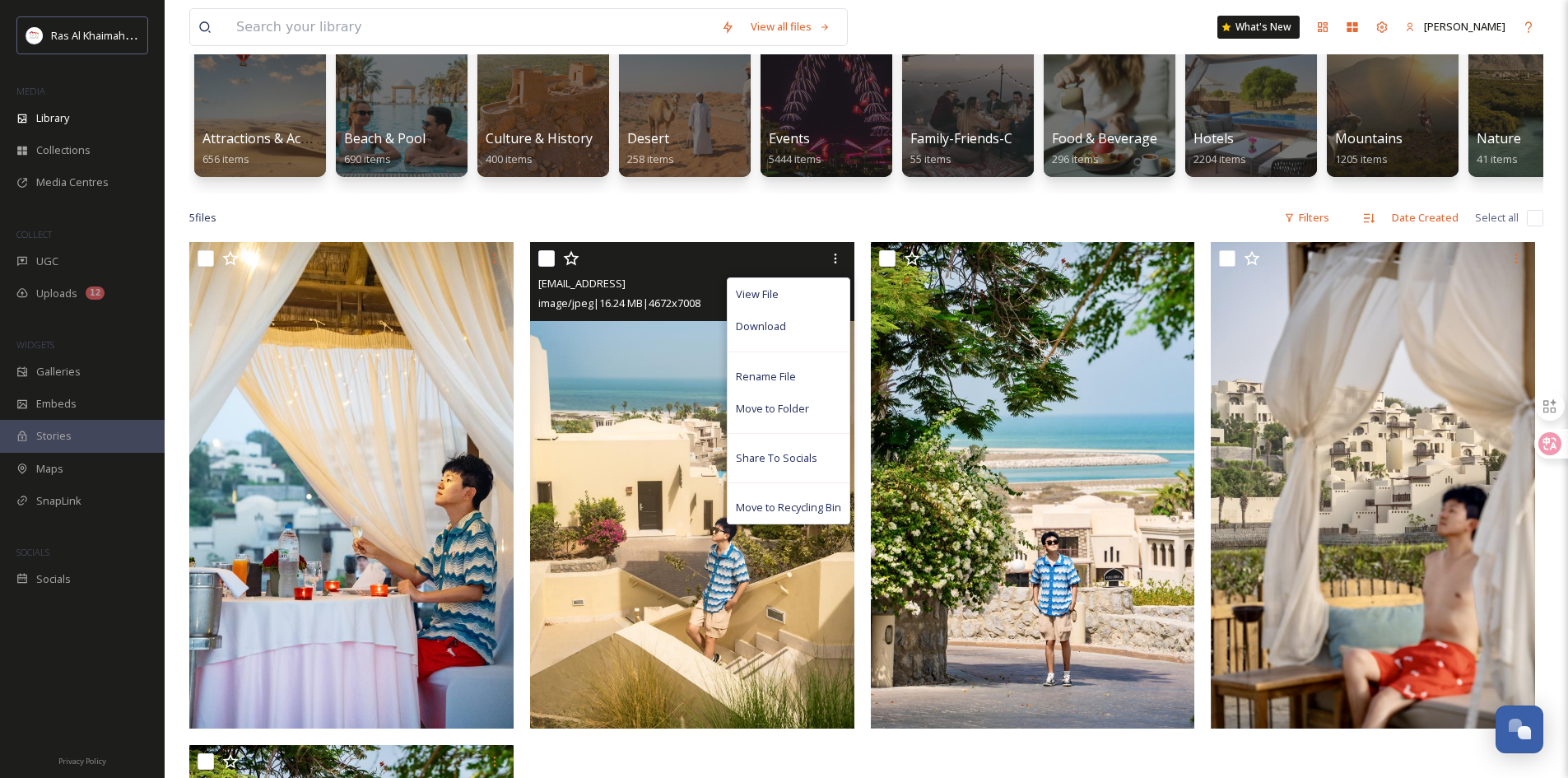
click at [805, 515] on span "Move to Recycling Bin" at bounding box center [788, 508] width 105 height 16
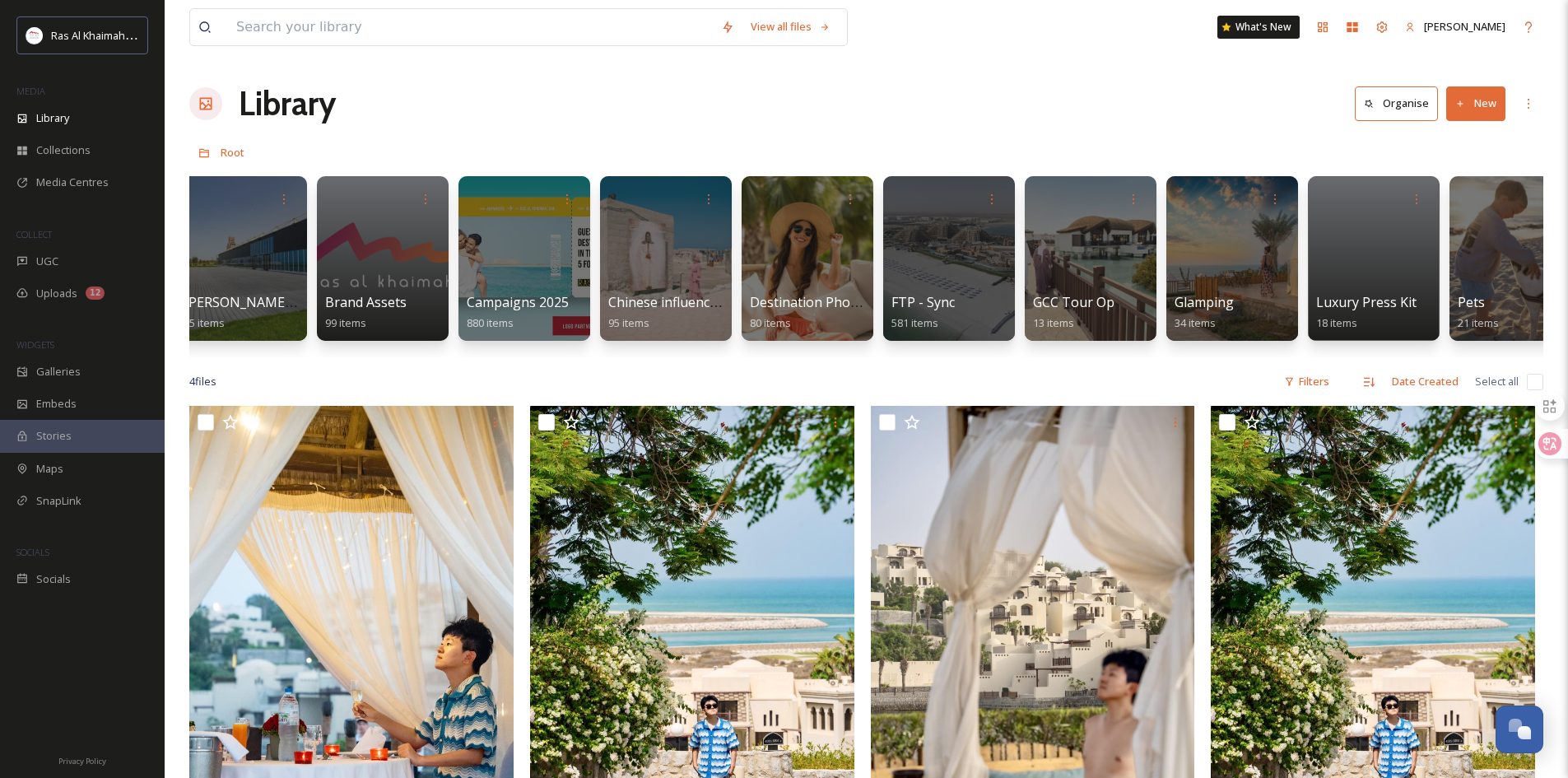
scroll to position [0, 1975]
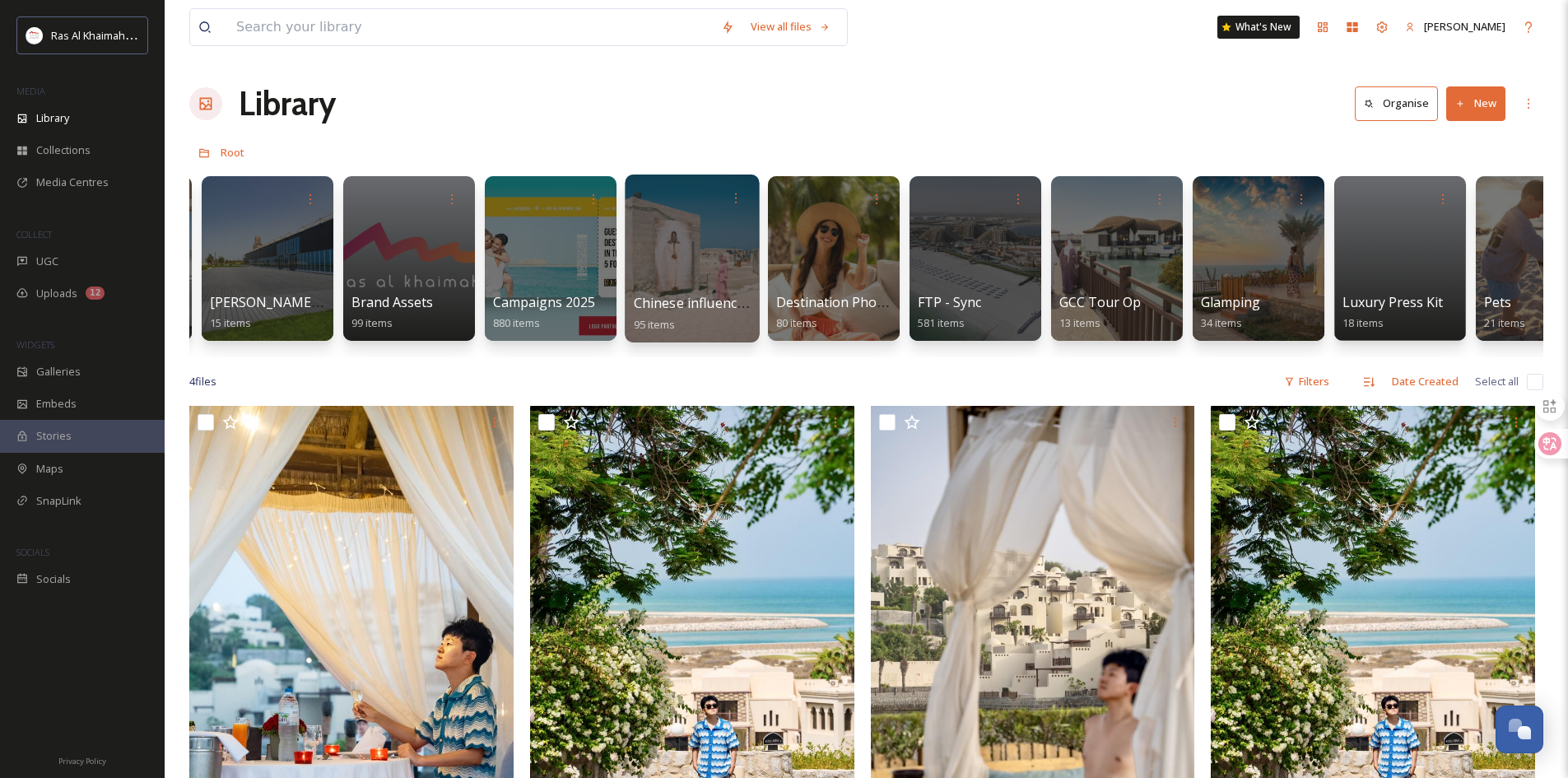
click at [682, 249] on div at bounding box center [691, 258] width 134 height 168
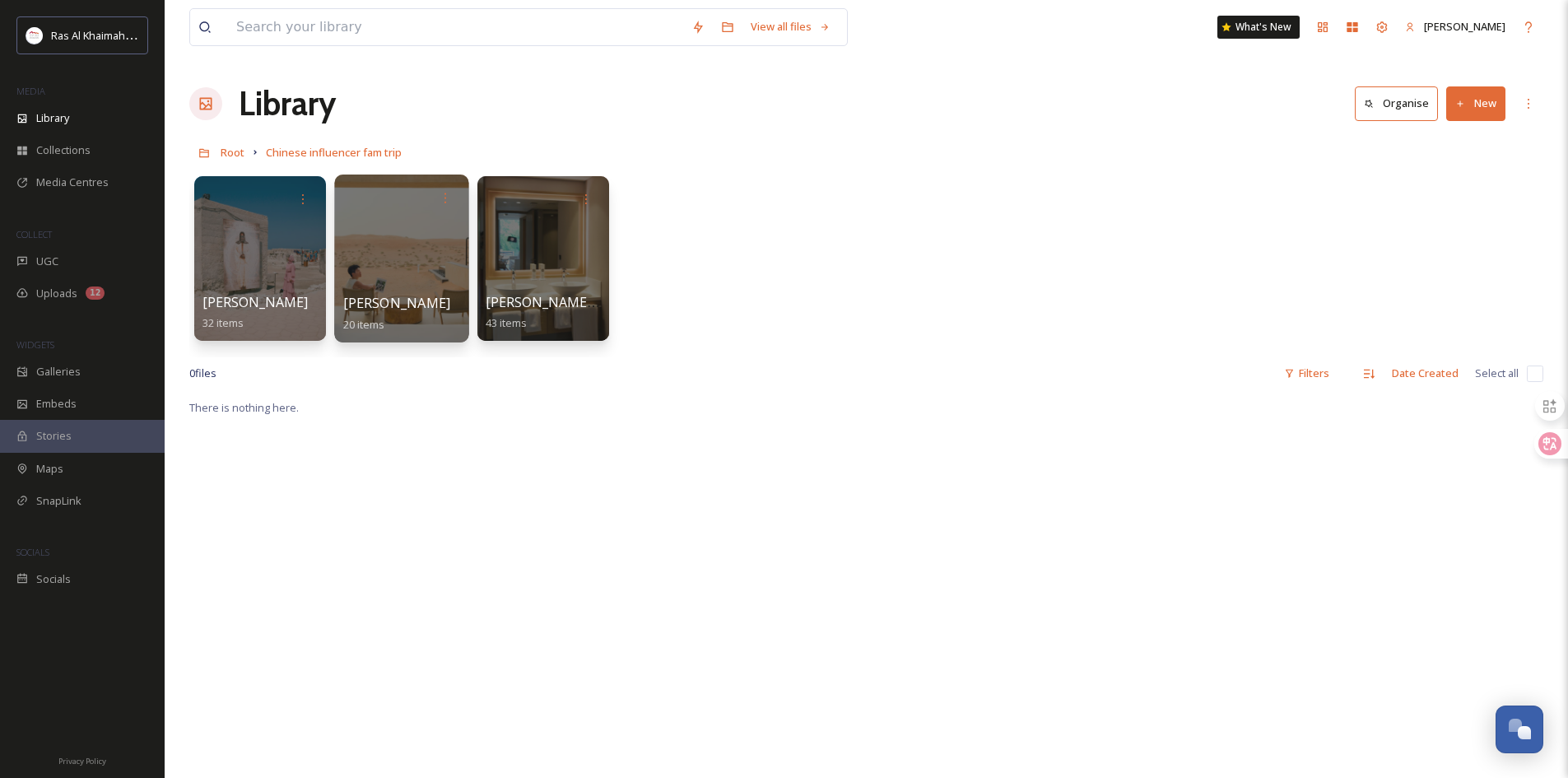
click at [365, 263] on div at bounding box center [401, 258] width 134 height 168
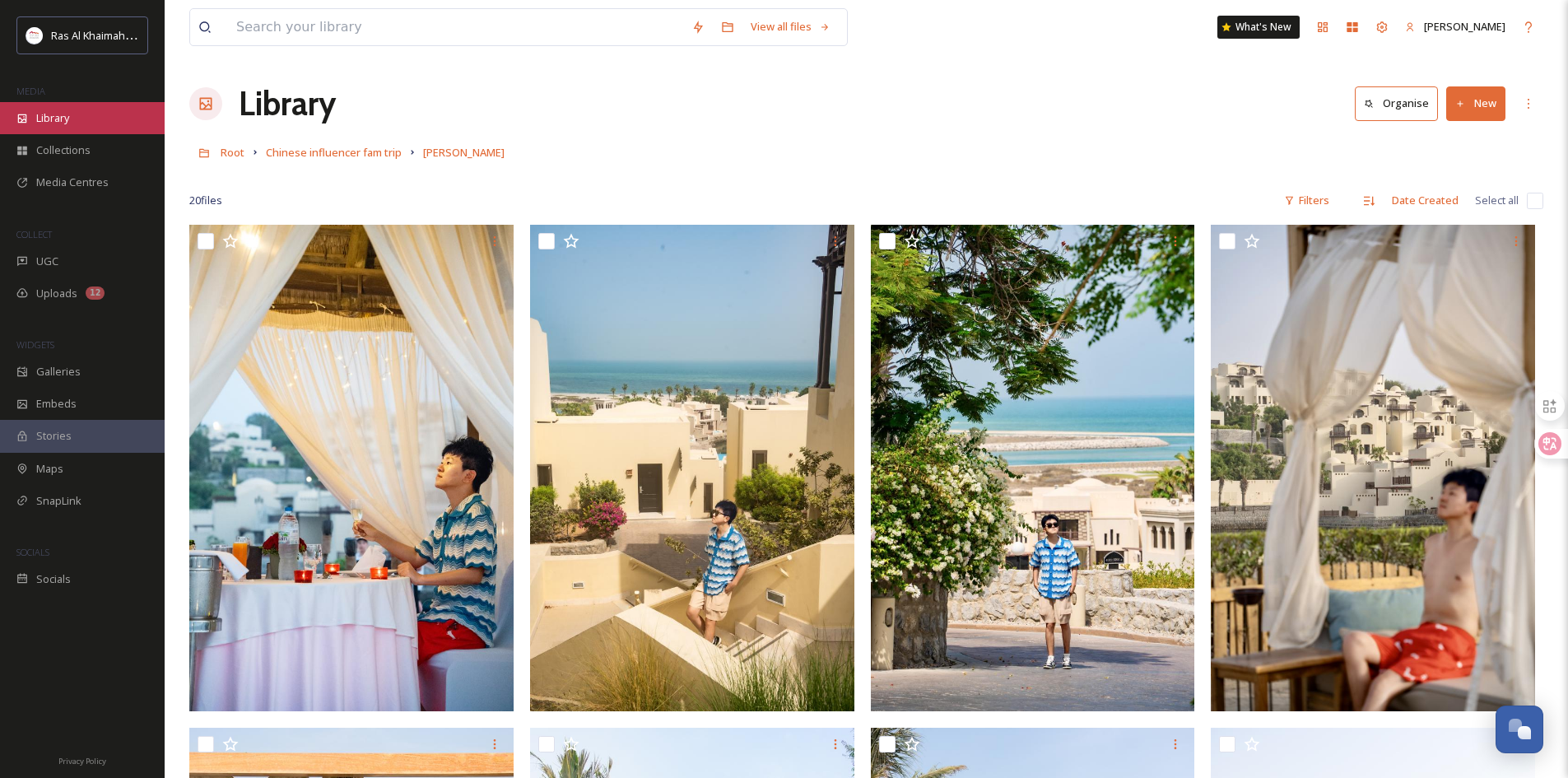
click at [78, 127] on div "Library" at bounding box center [82, 118] width 164 height 32
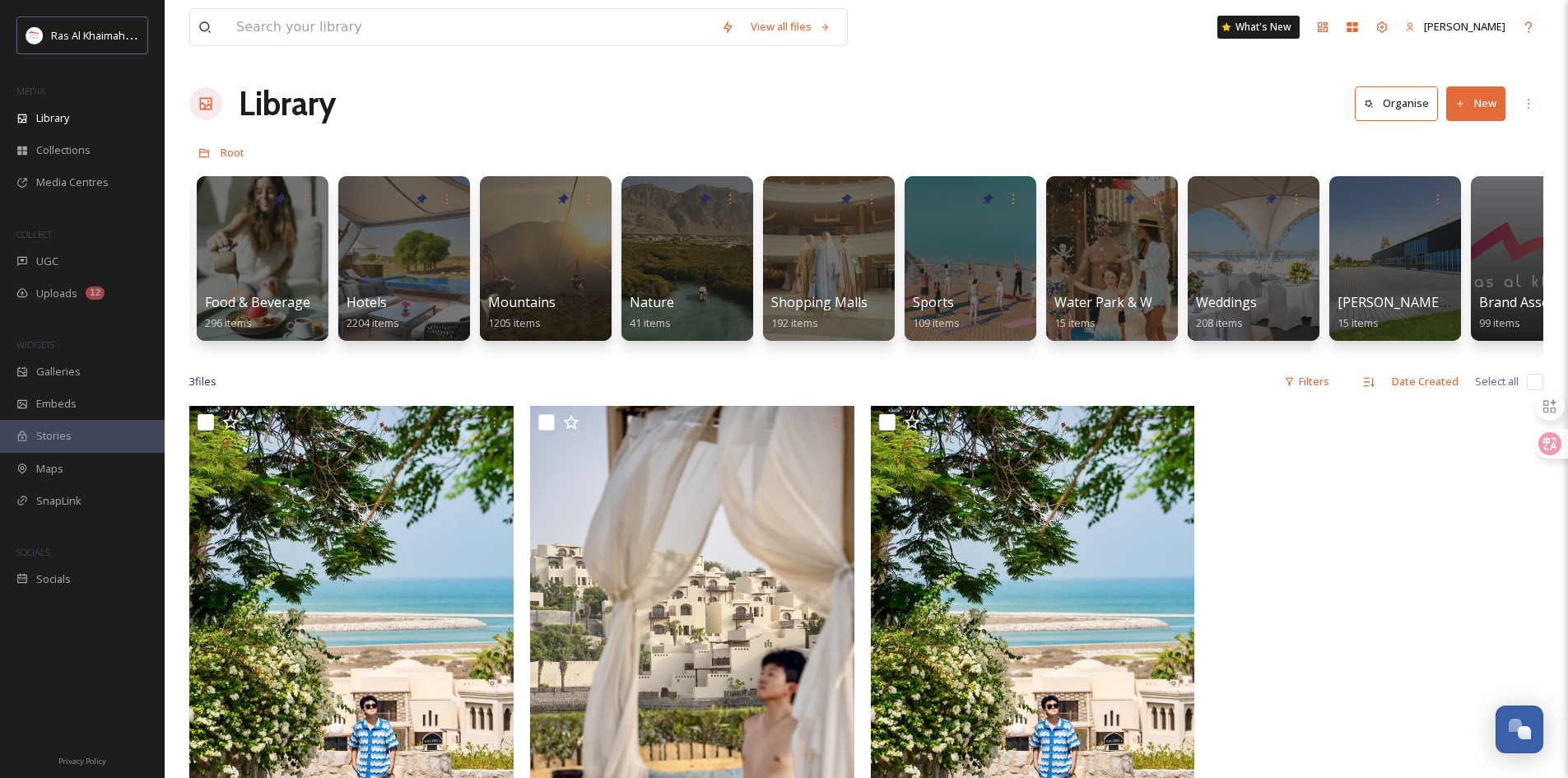
scroll to position [0, 808]
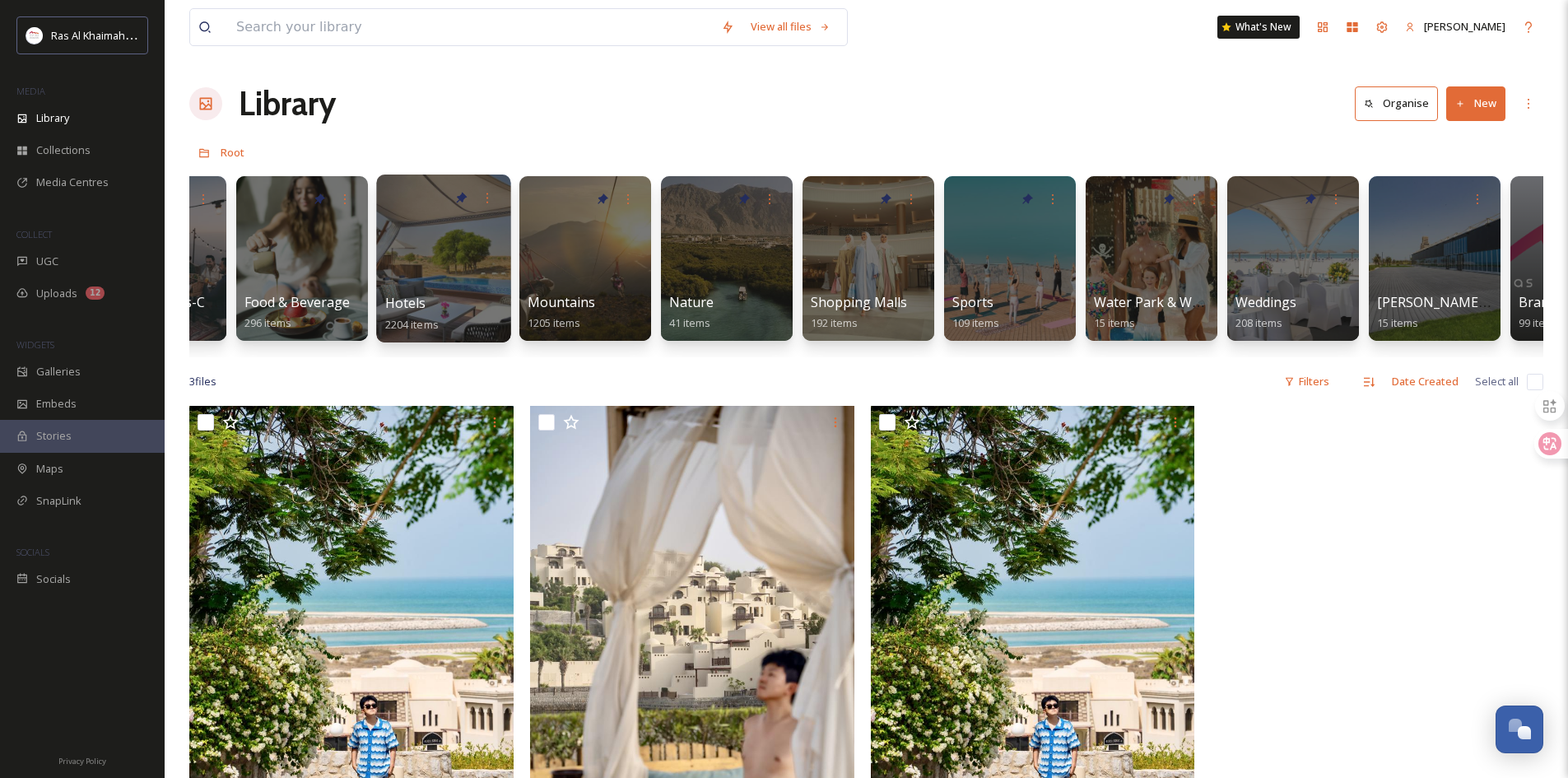
click at [463, 304] on div "Hotels 2204 items" at bounding box center [444, 313] width 118 height 41
click at [424, 249] on div at bounding box center [443, 258] width 134 height 168
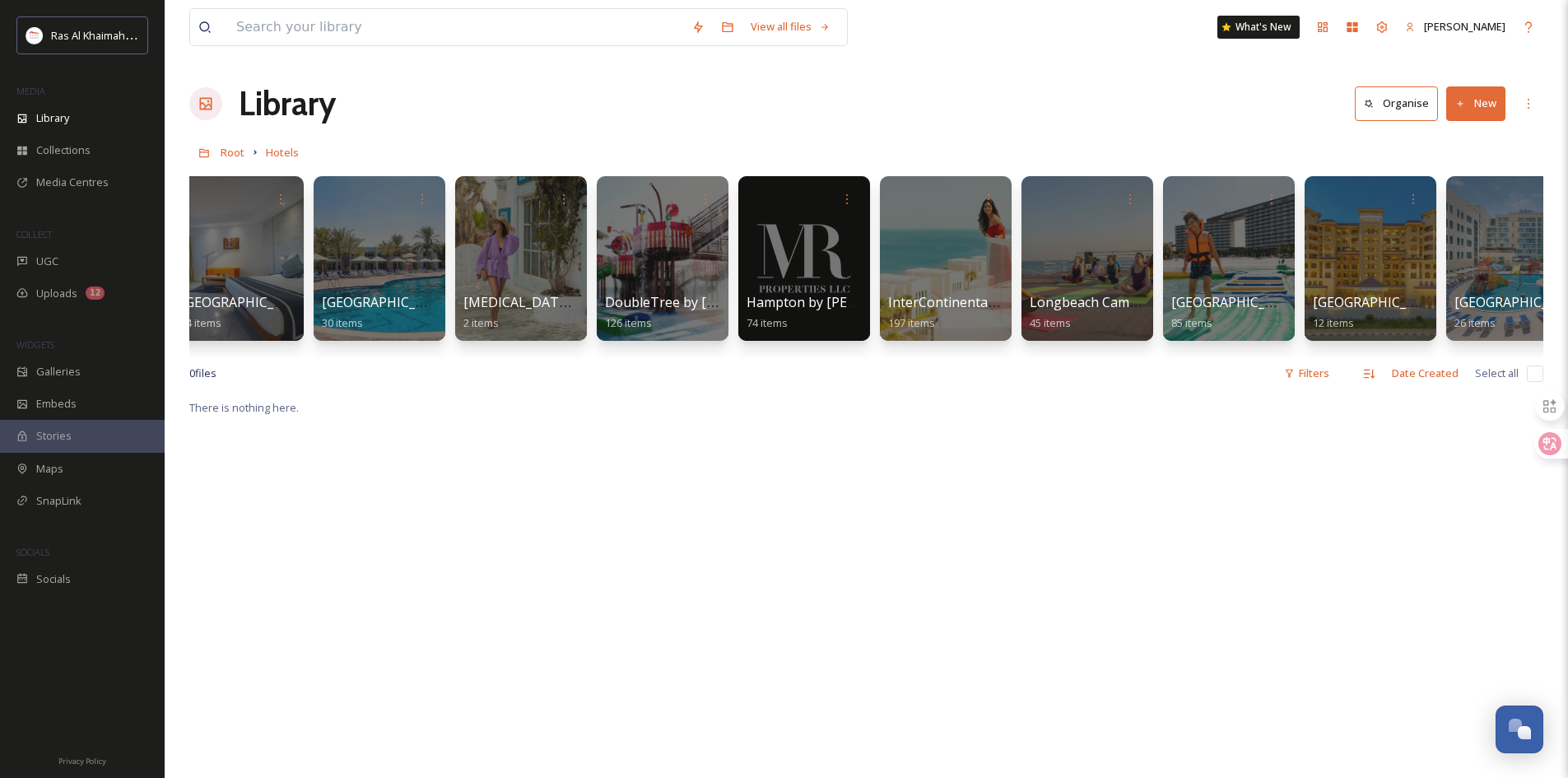
scroll to position [0, 1902]
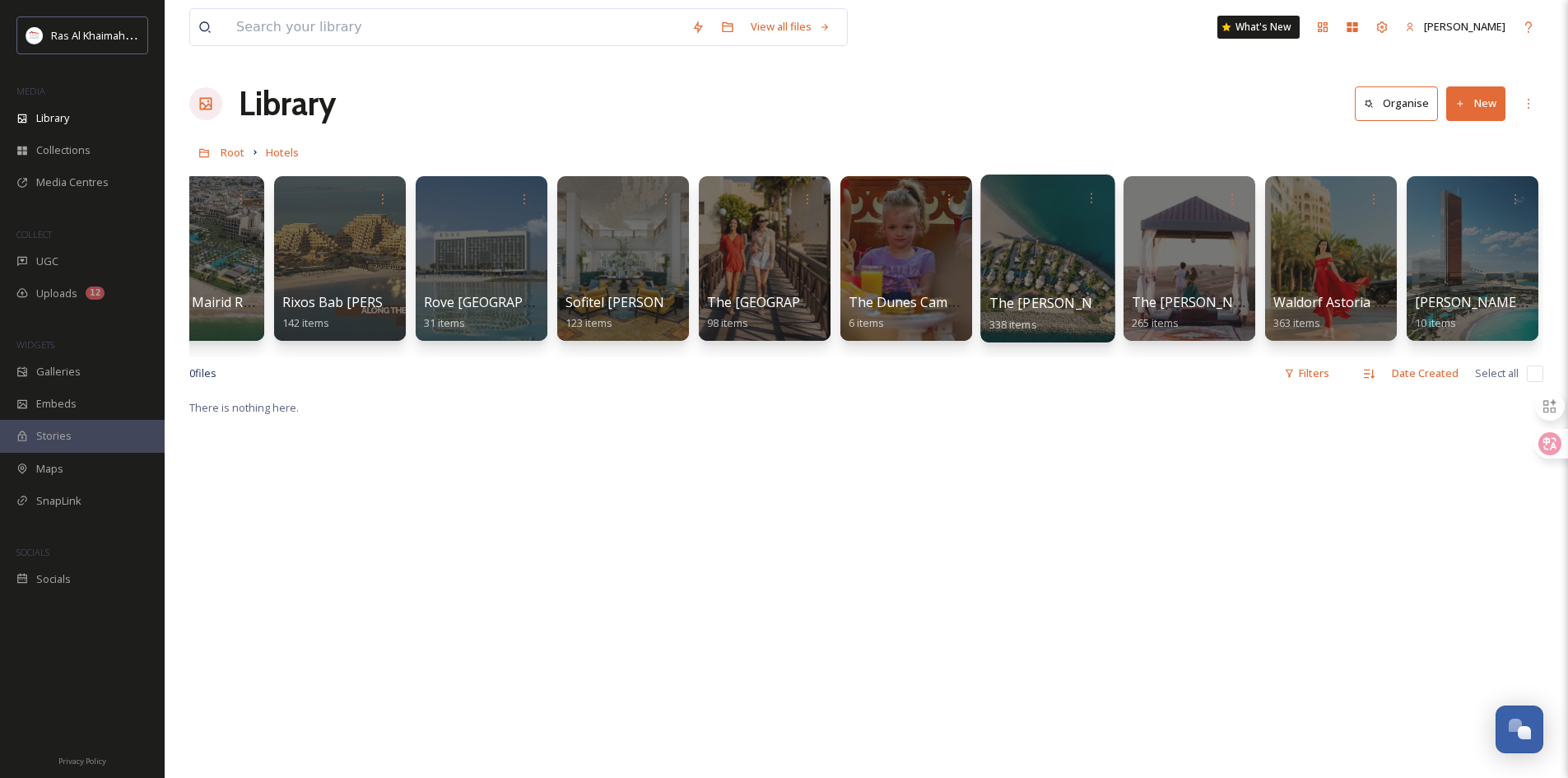
click at [1032, 267] on div at bounding box center [1046, 258] width 134 height 168
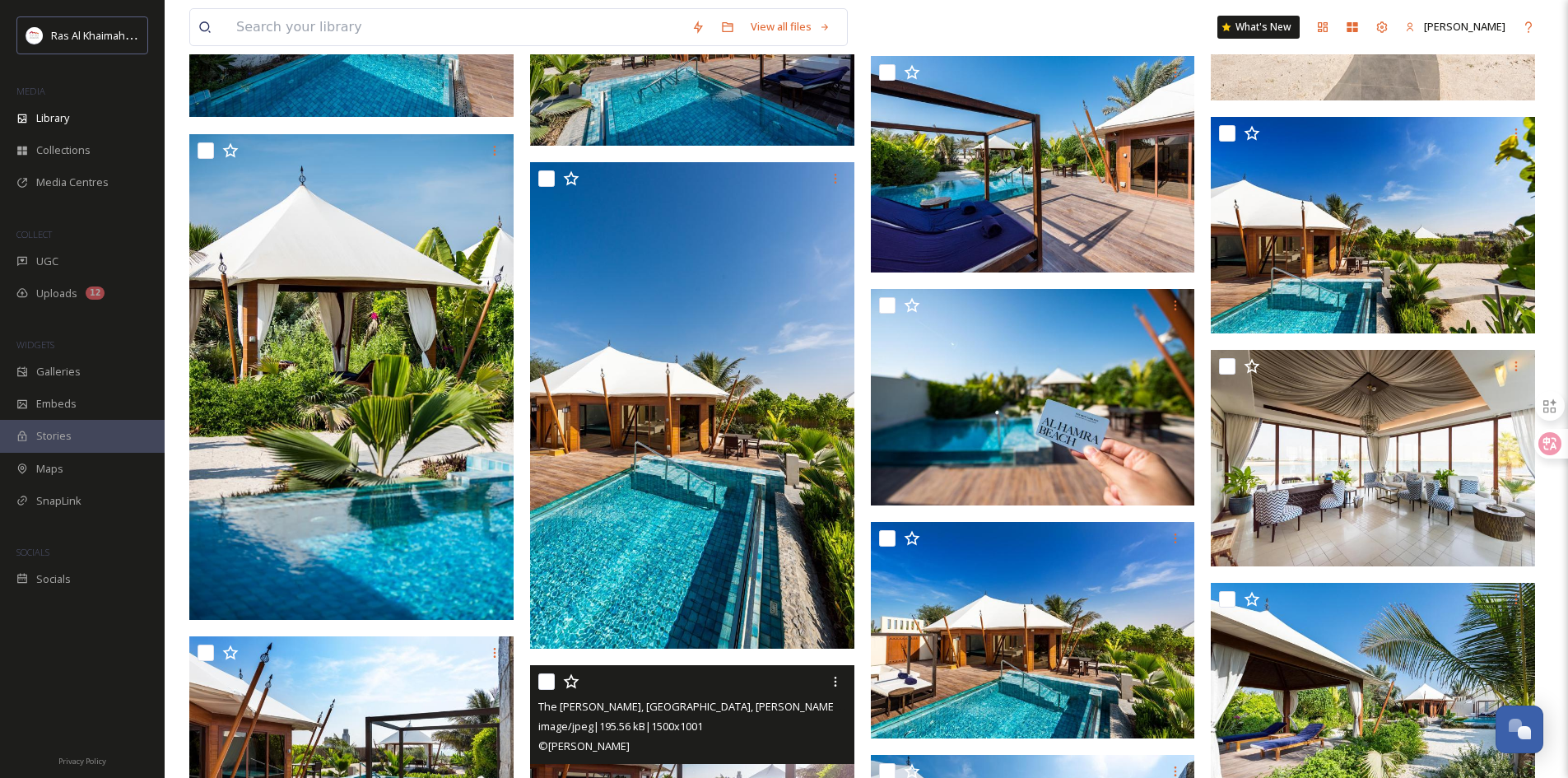
scroll to position [7081, 0]
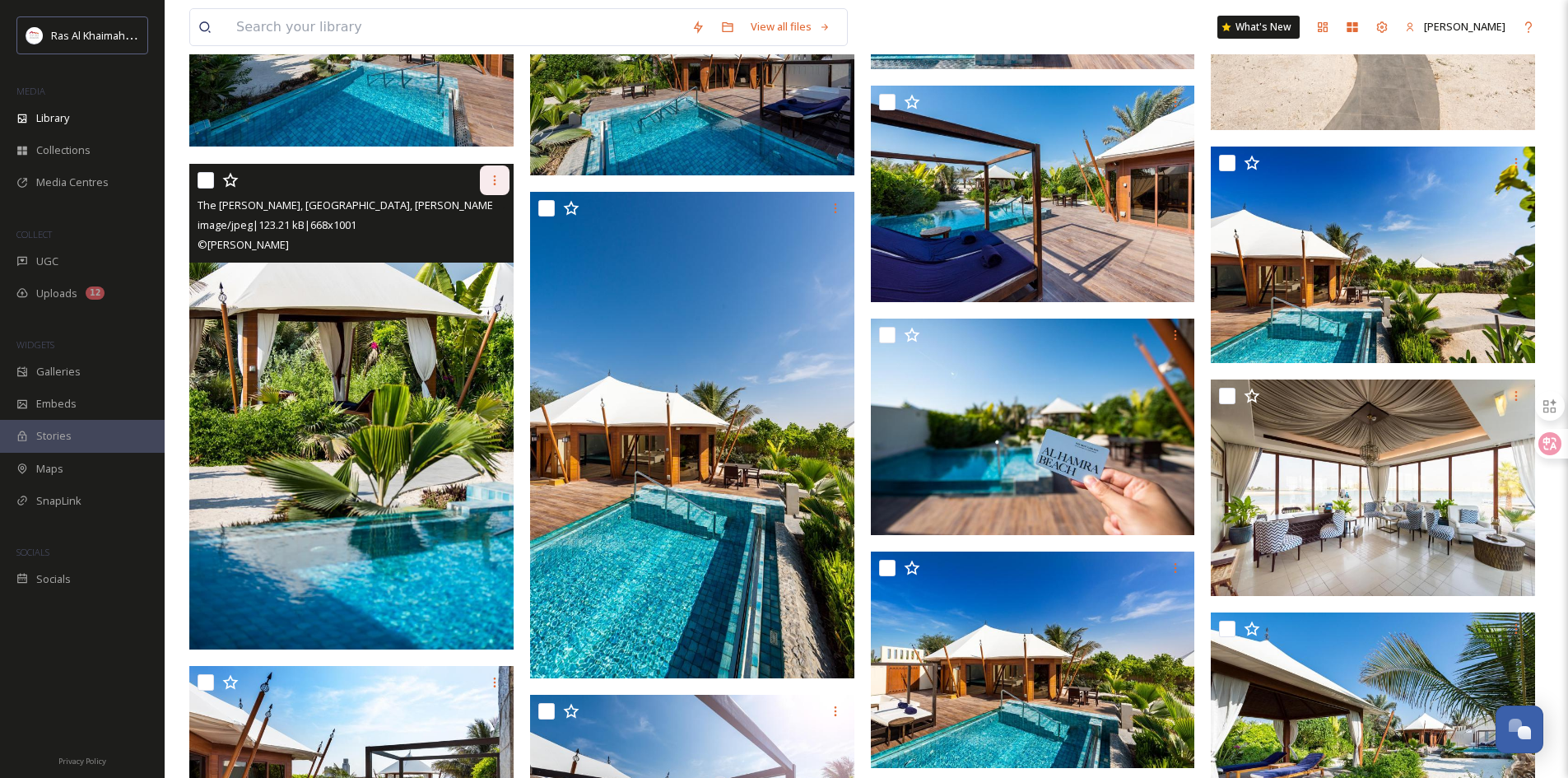
click at [497, 181] on icon at bounding box center [494, 180] width 13 height 13
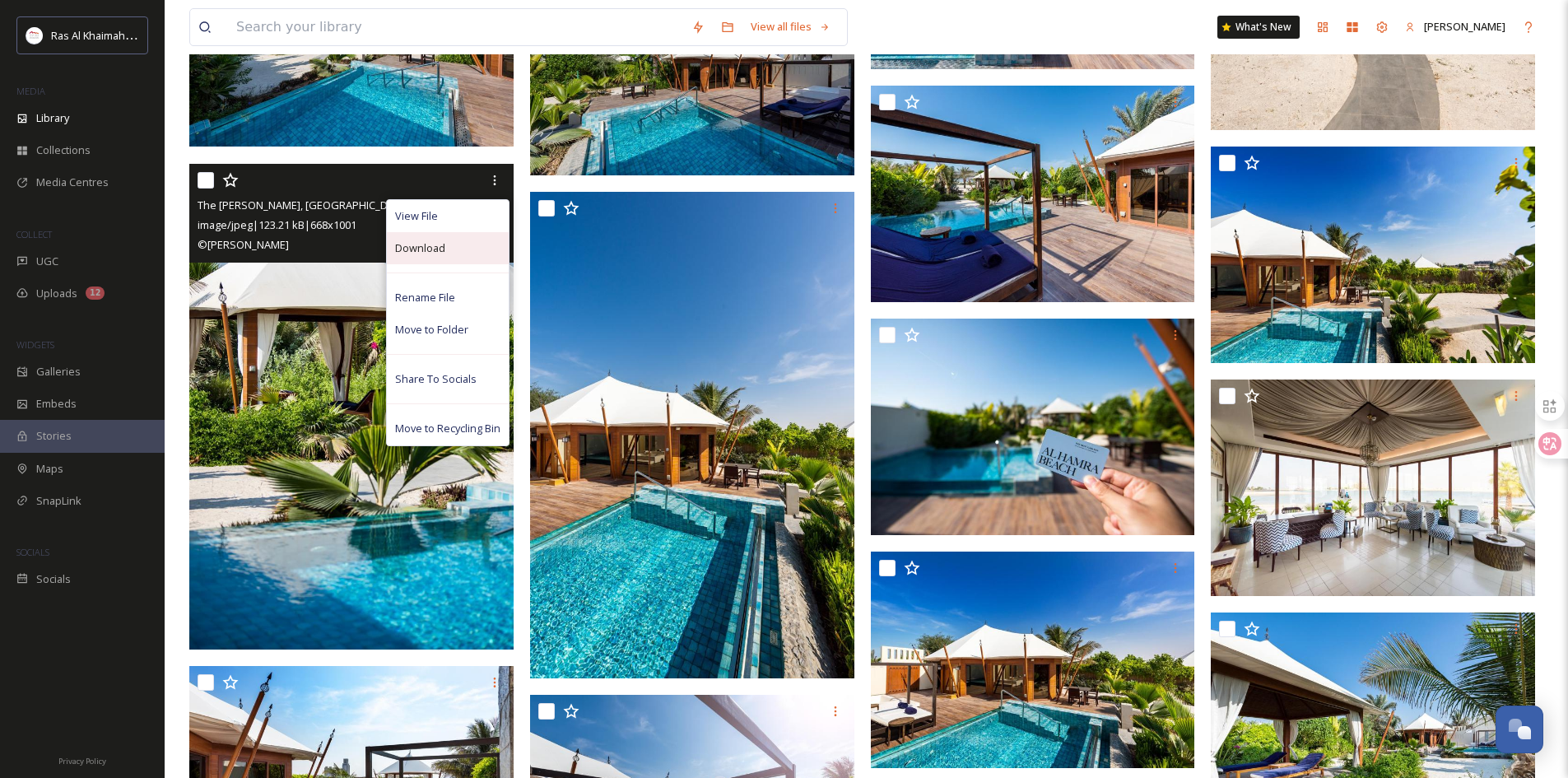
click at [430, 244] on span "Download" at bounding box center [420, 249] width 50 height 16
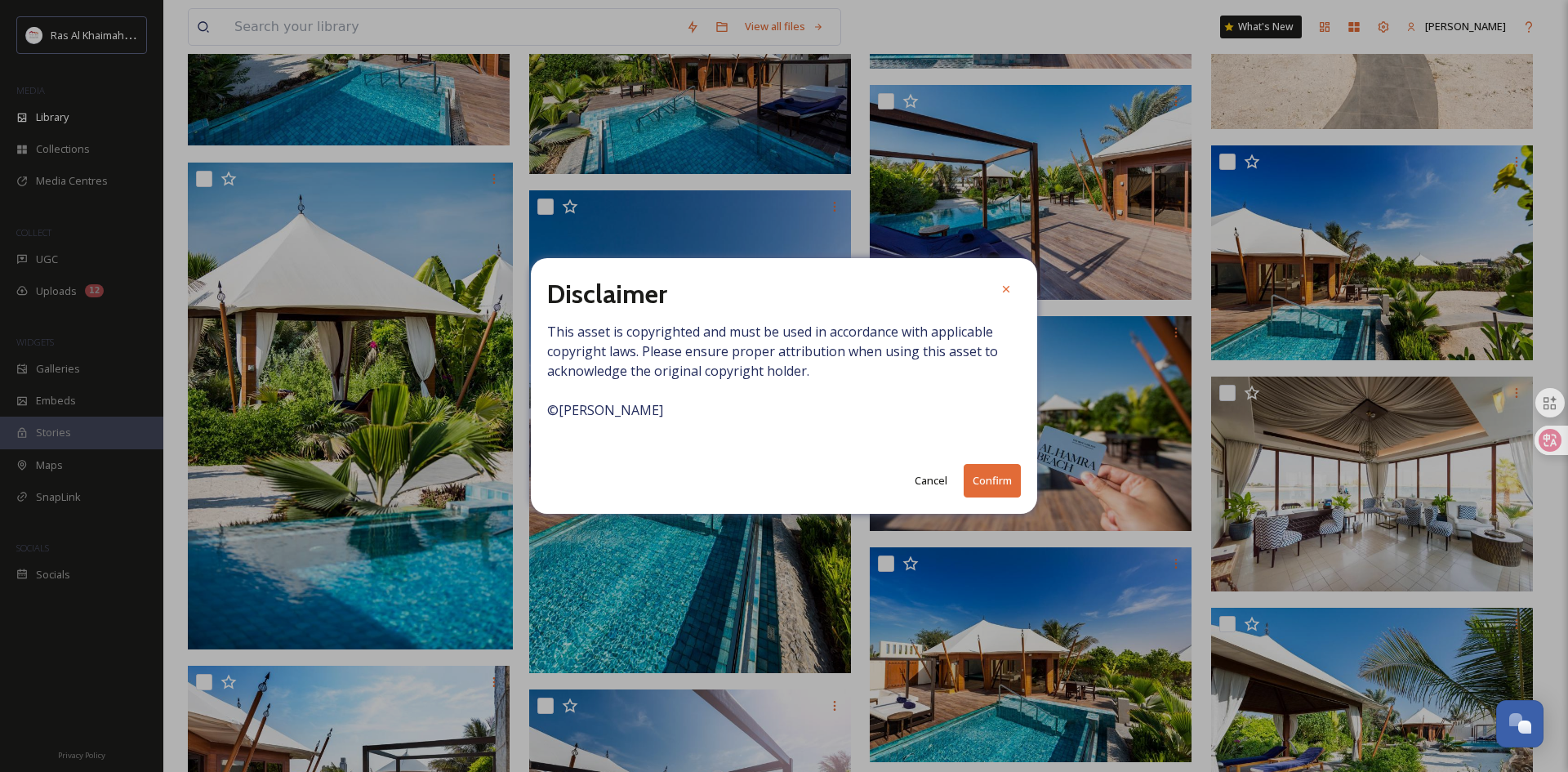
click at [995, 484] on button "Confirm" at bounding box center [992, 480] width 57 height 34
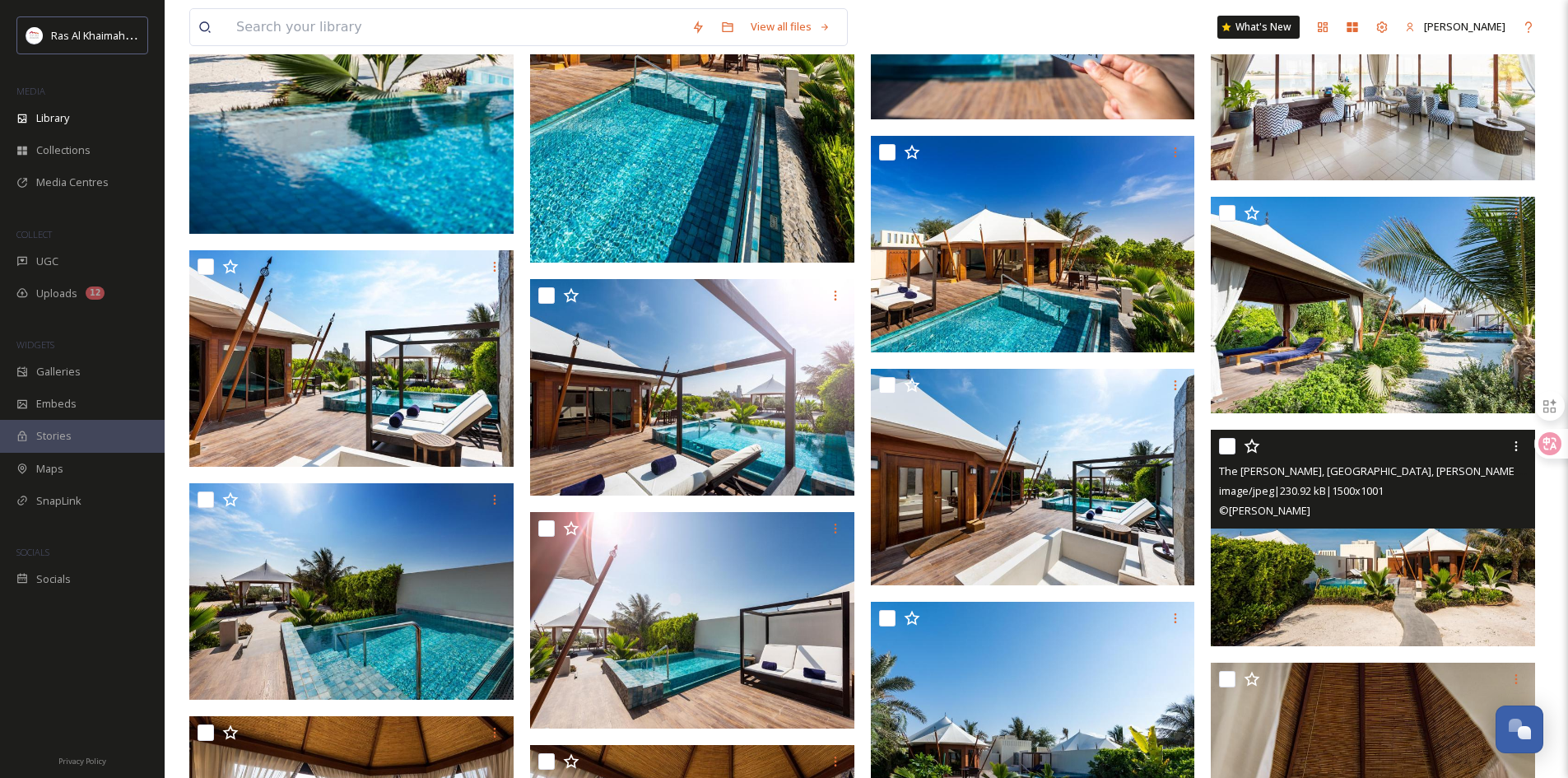
scroll to position [7492, 0]
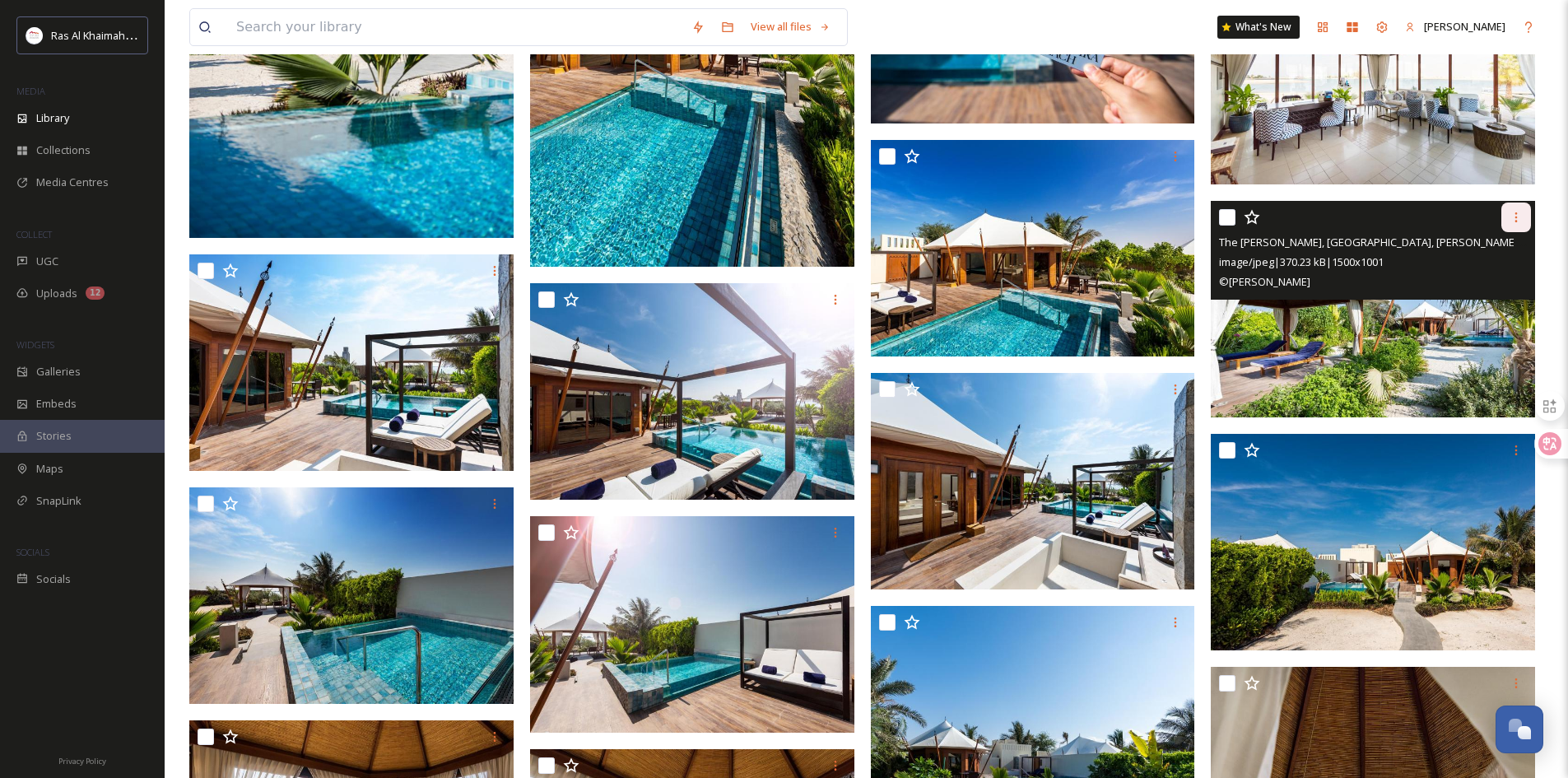
click at [1053, 214] on icon at bounding box center [1516, 217] width 13 height 13
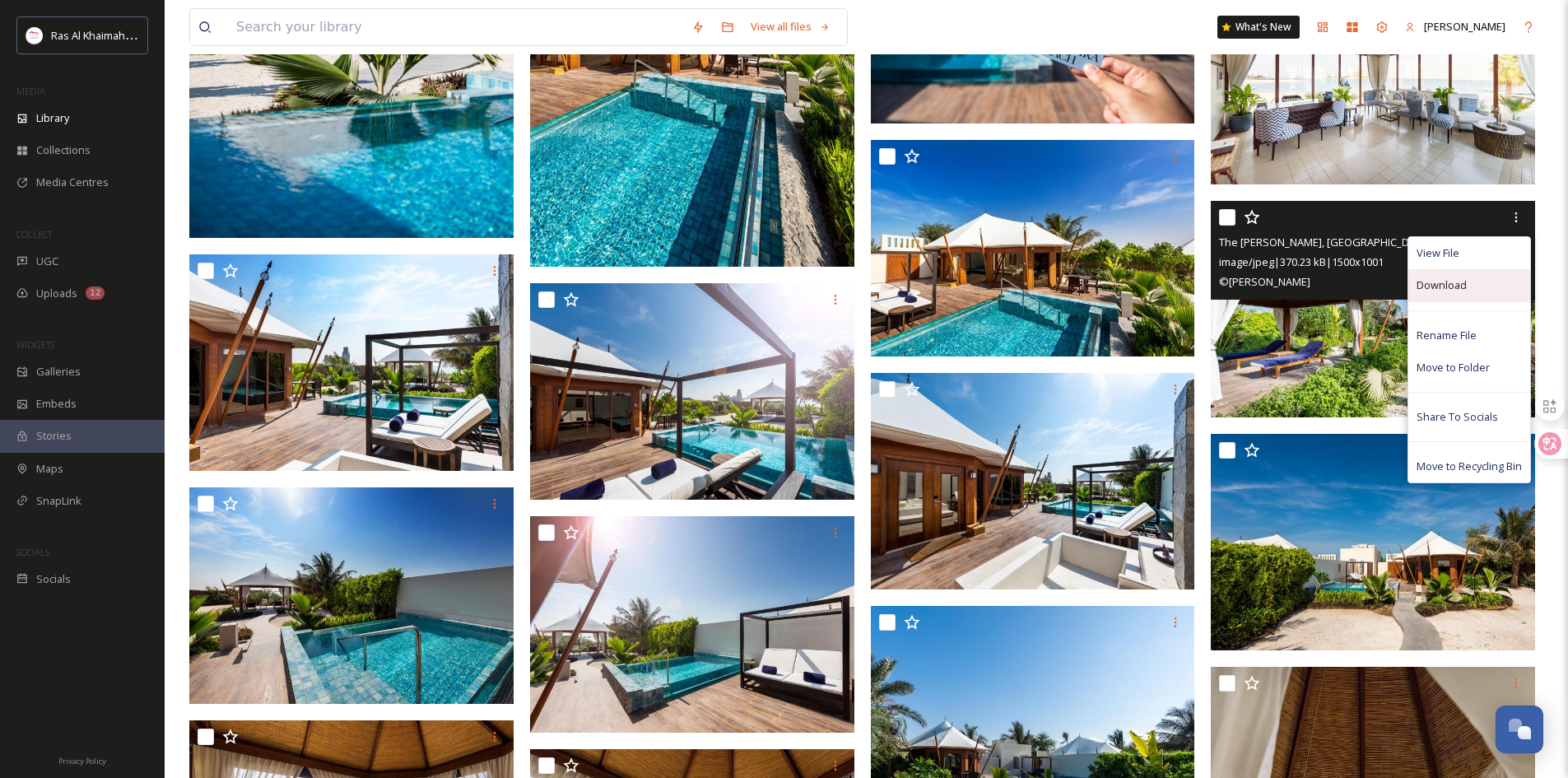
click at [1053, 289] on div "Download" at bounding box center [1469, 285] width 122 height 32
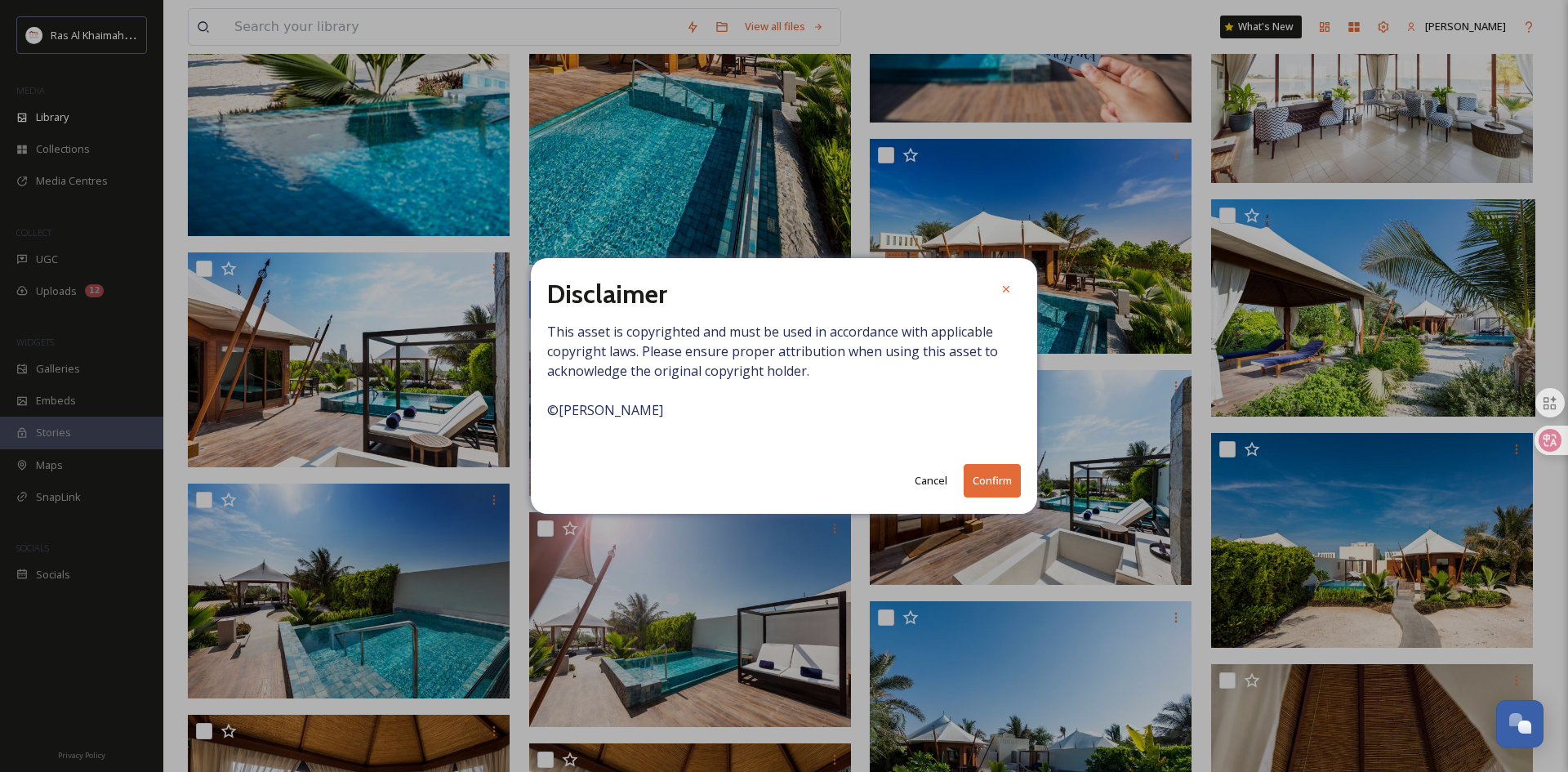
click at [1001, 480] on button "Confirm" at bounding box center [992, 480] width 57 height 34
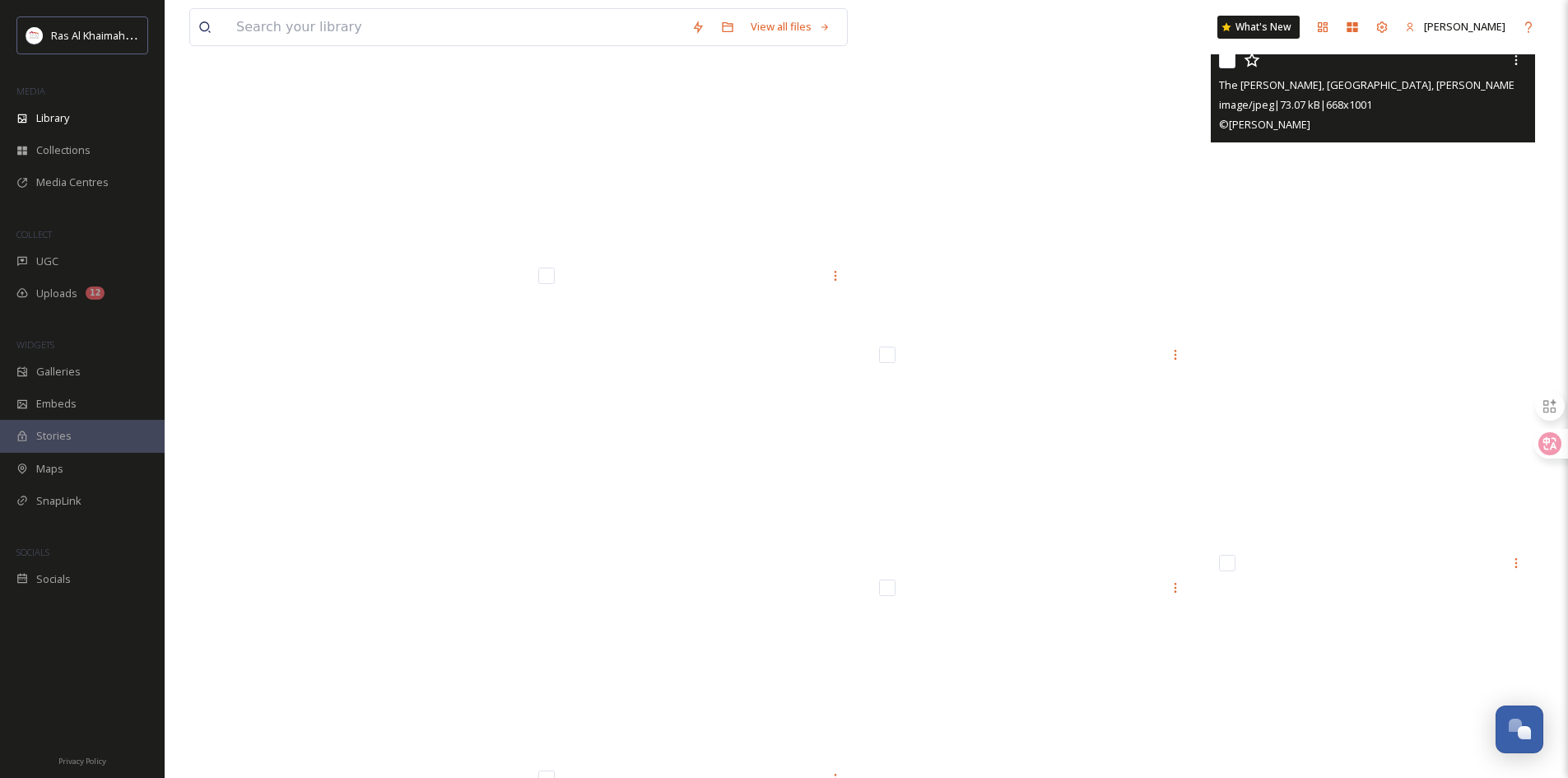
scroll to position [24541, 0]
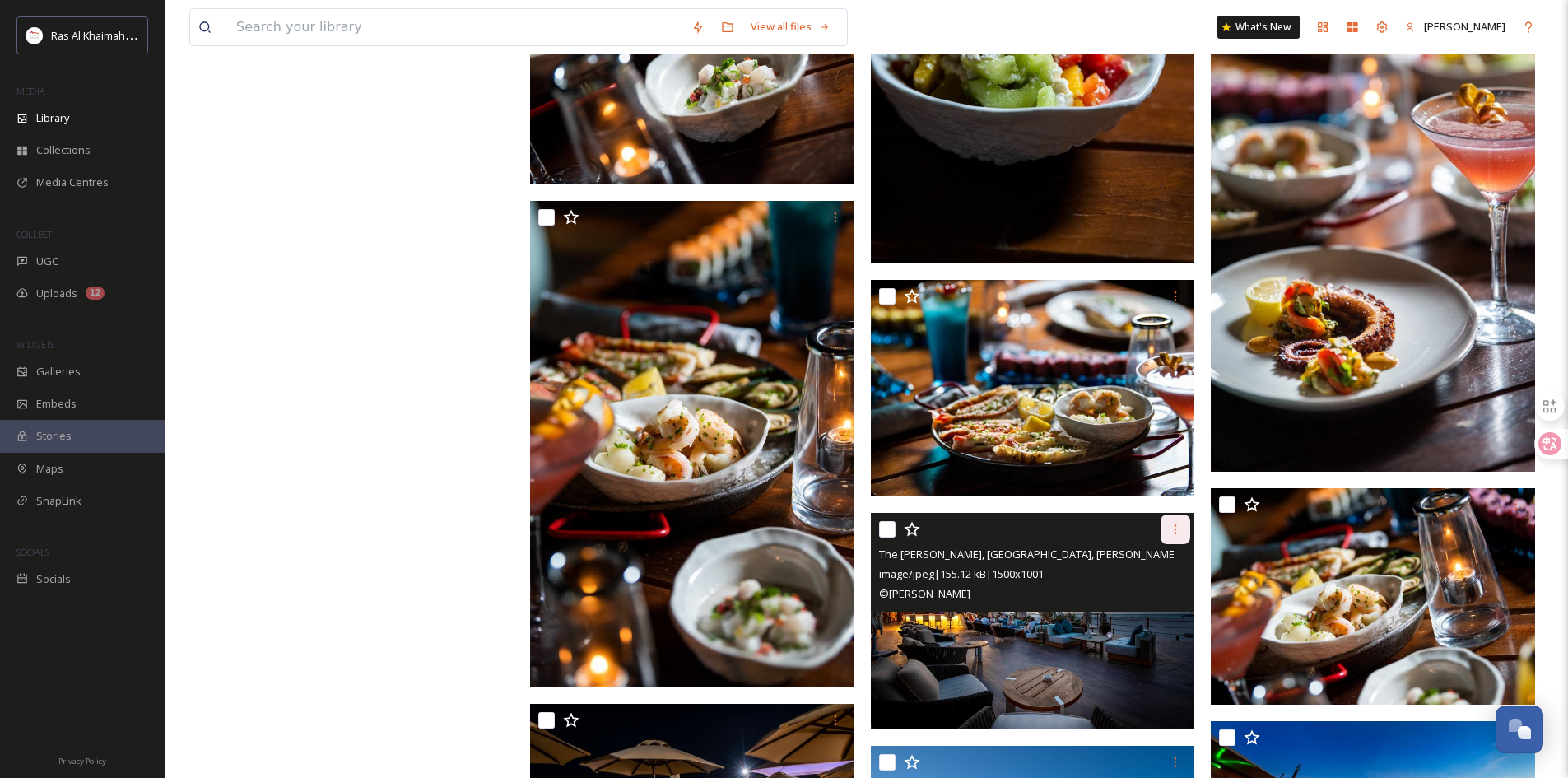
click at [1053, 528] on icon at bounding box center [1175, 529] width 13 height 13
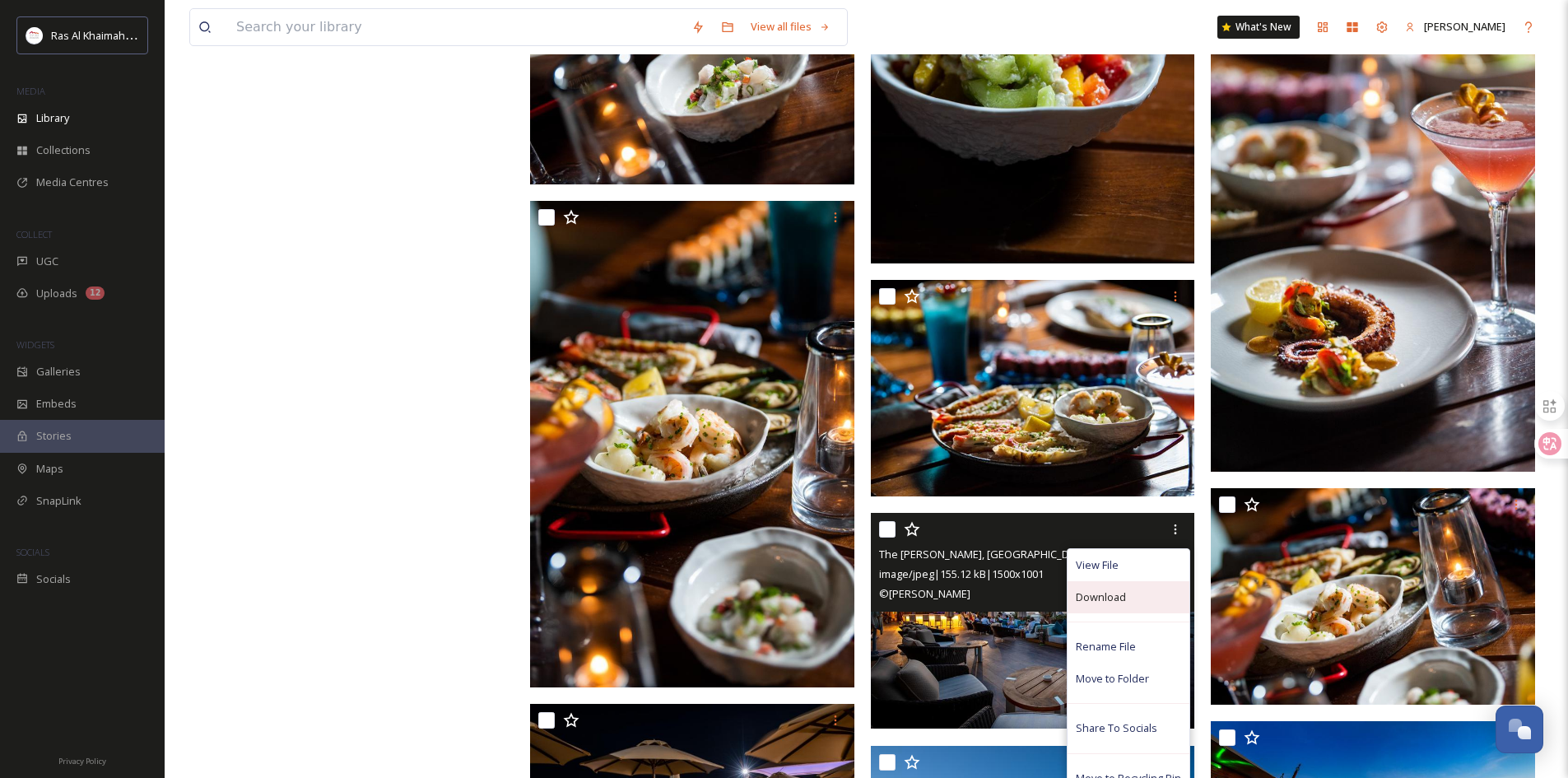
click at [1053, 547] on div "Download" at bounding box center [1128, 597] width 122 height 32
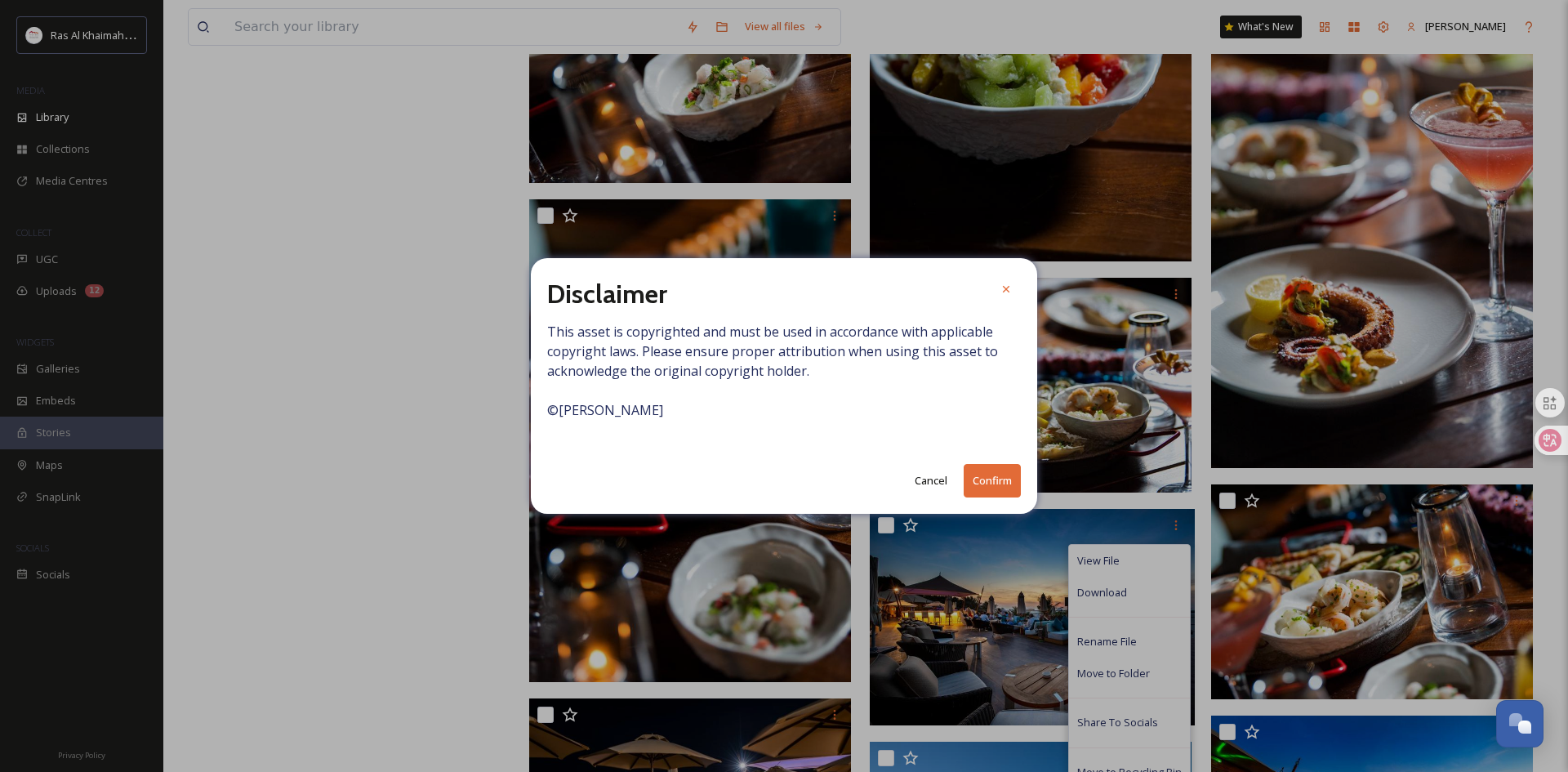
click at [1001, 491] on button "Confirm" at bounding box center [992, 480] width 57 height 34
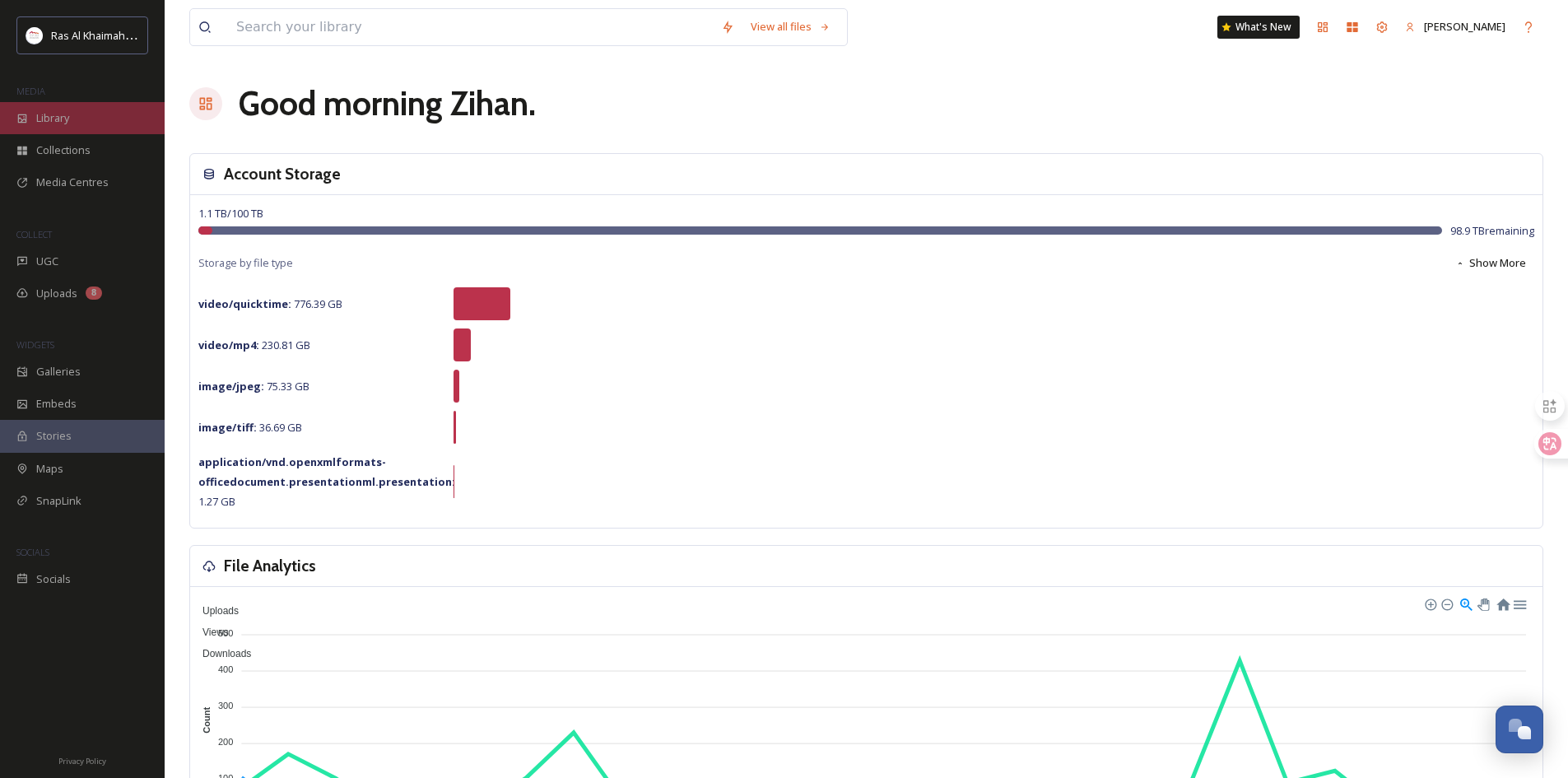
click at [59, 106] on div "Library" at bounding box center [82, 118] width 164 height 32
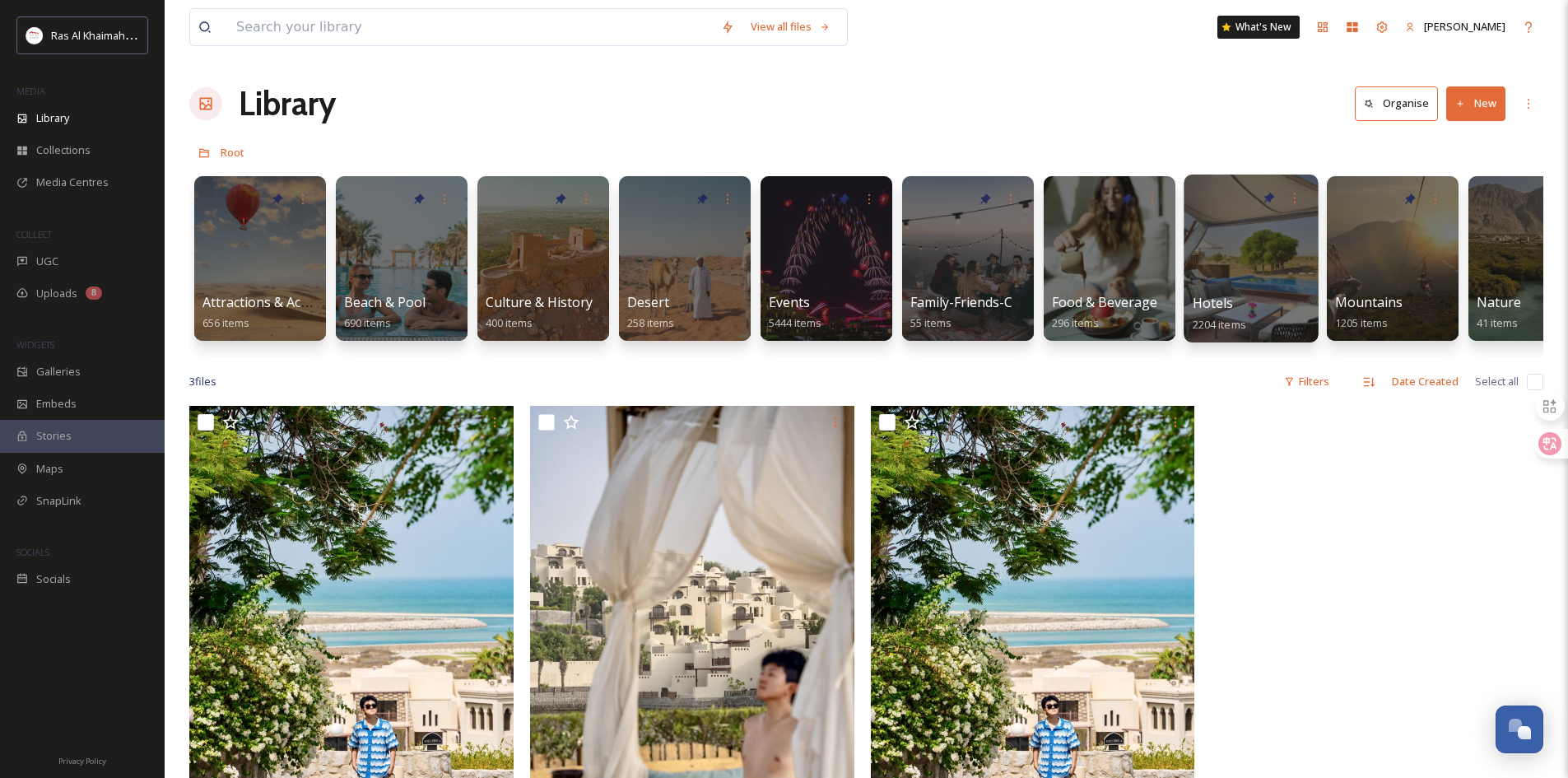
click at [1249, 267] on div at bounding box center [1250, 258] width 134 height 168
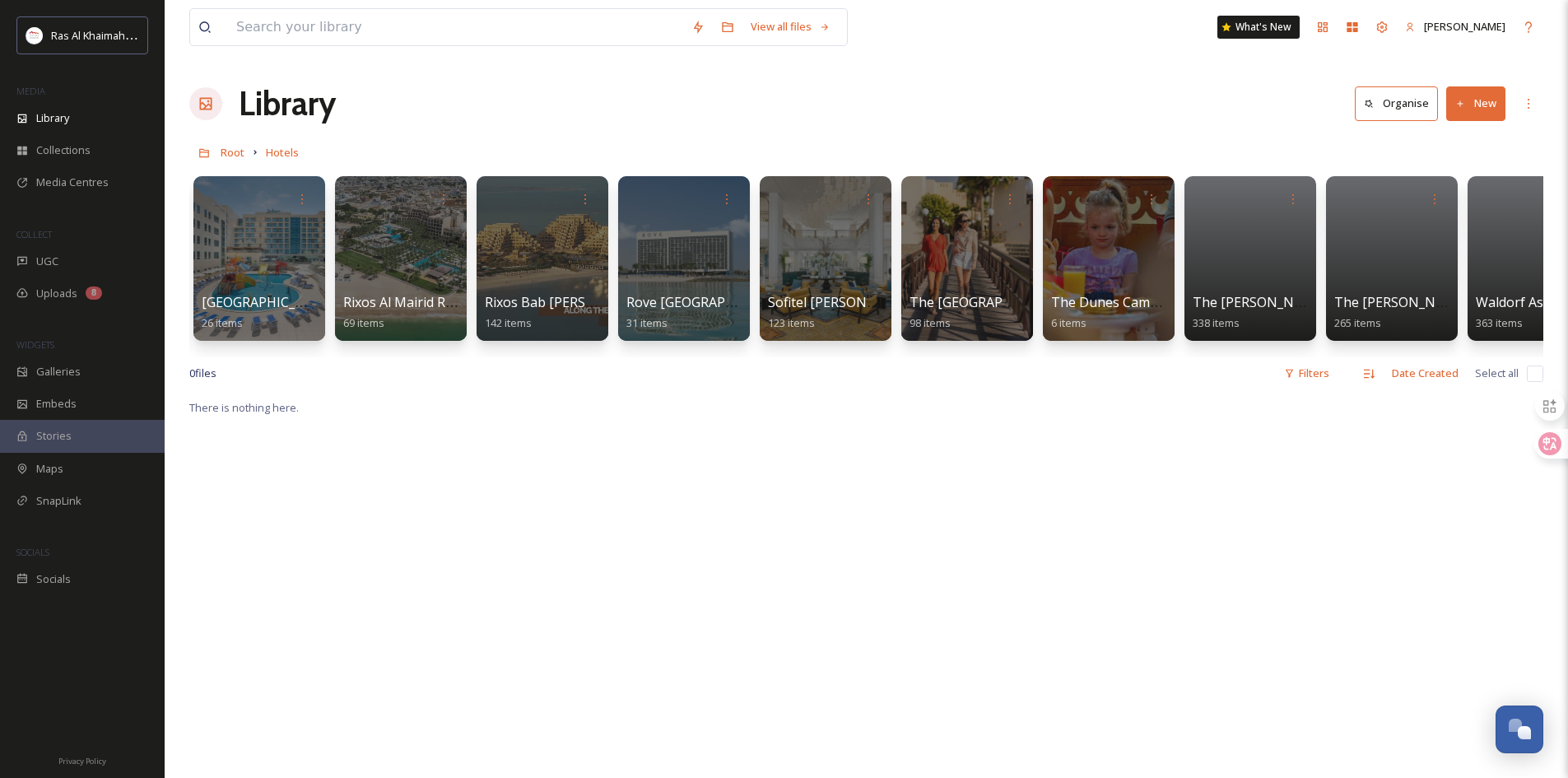
scroll to position [0, 1902]
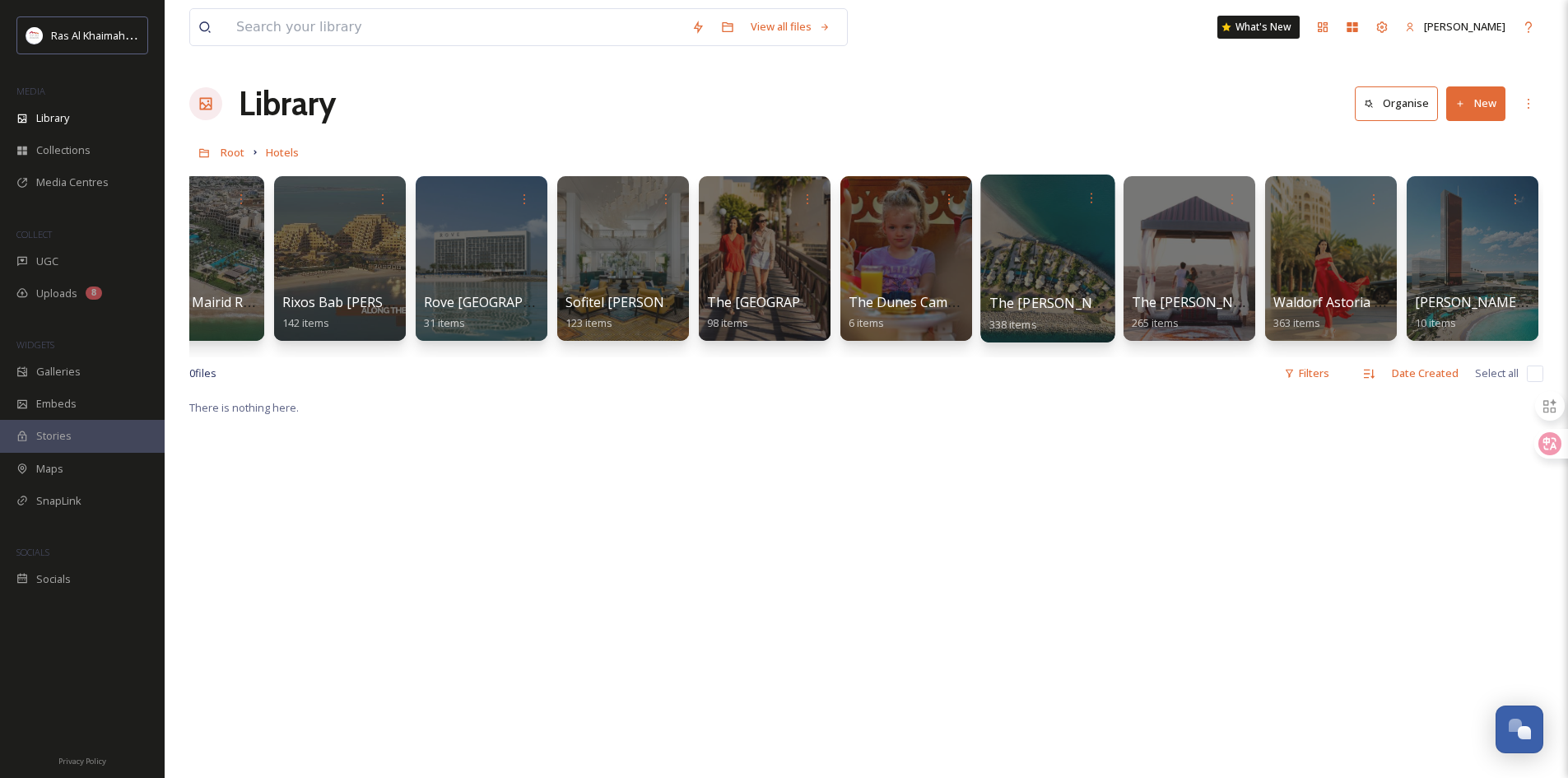
click at [1075, 253] on div at bounding box center [1046, 258] width 134 height 168
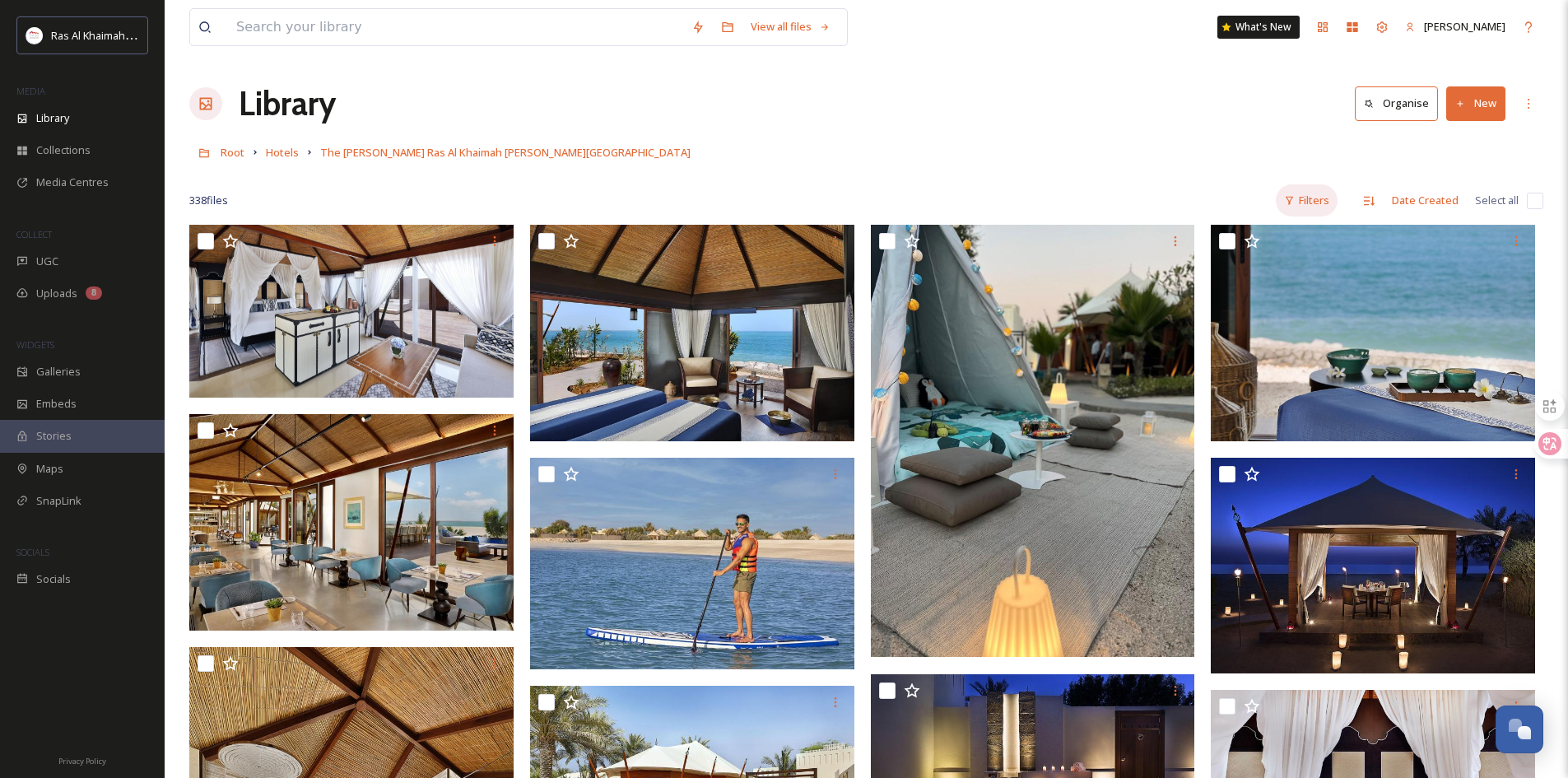
click at [1332, 201] on div "Filters" at bounding box center [1306, 200] width 62 height 32
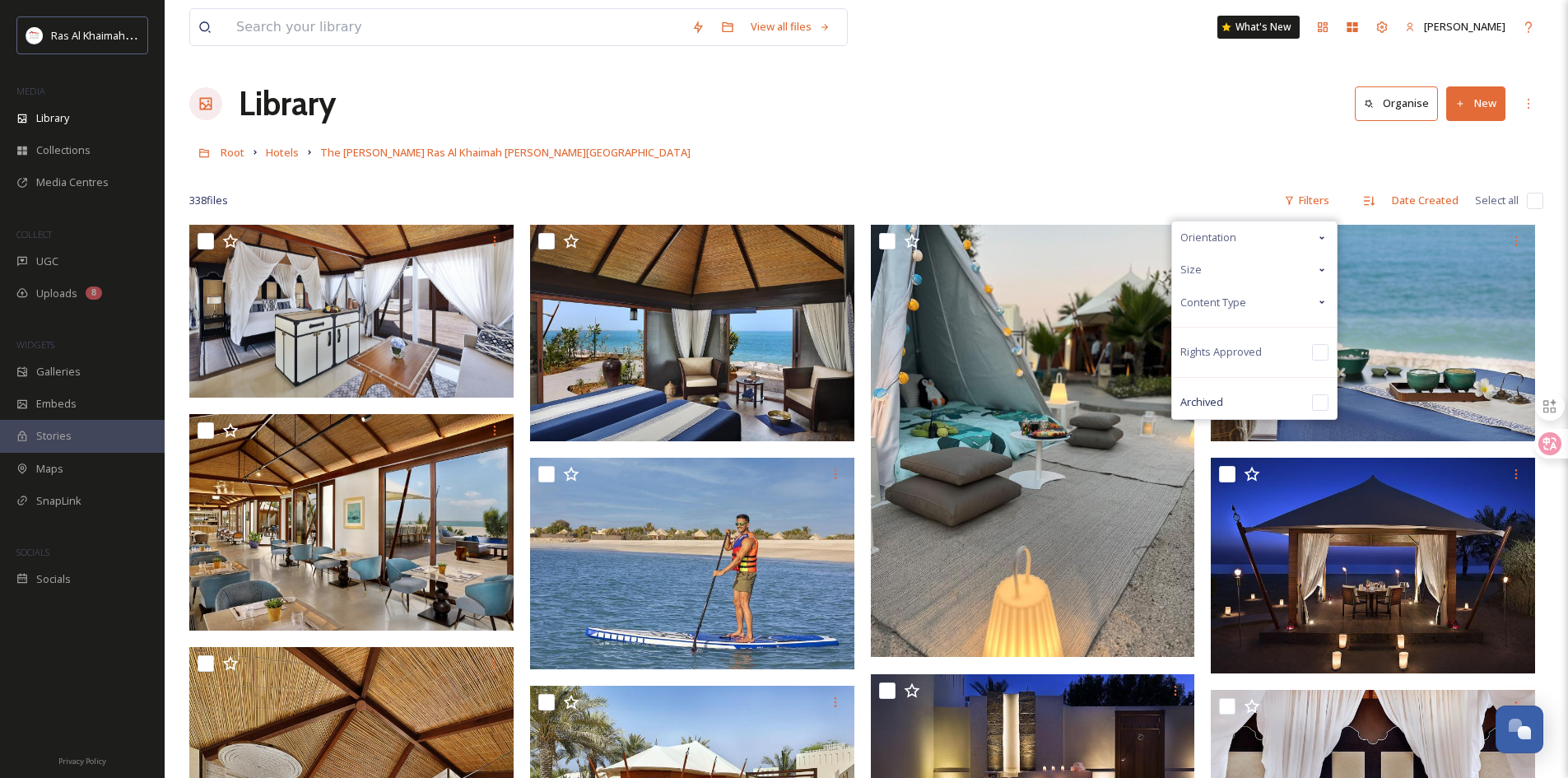
click at [1323, 235] on icon at bounding box center [1321, 237] width 13 height 13
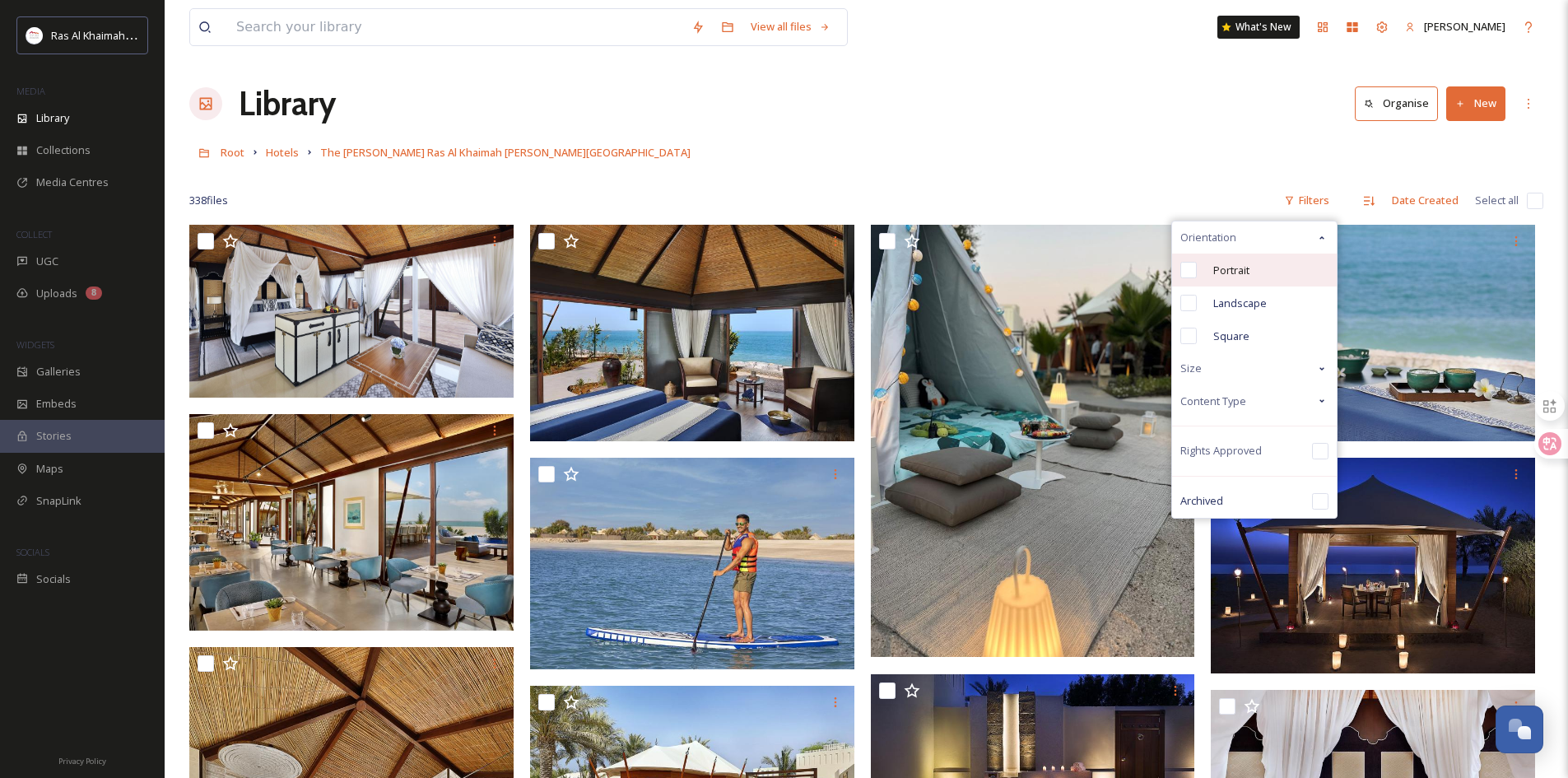
click at [1284, 273] on div "Portrait" at bounding box center [1255, 270] width 164 height 33
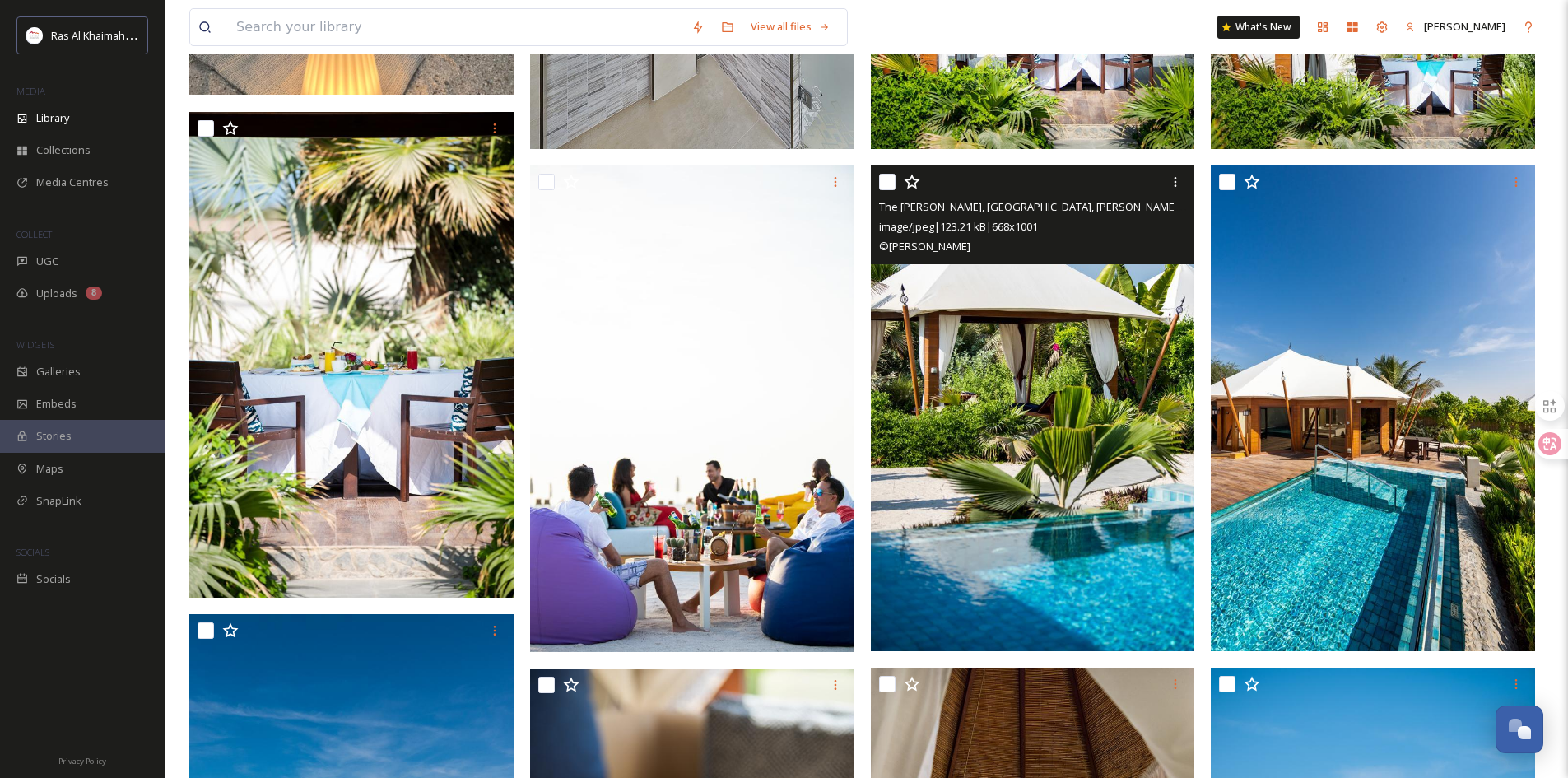
scroll to position [577, 0]
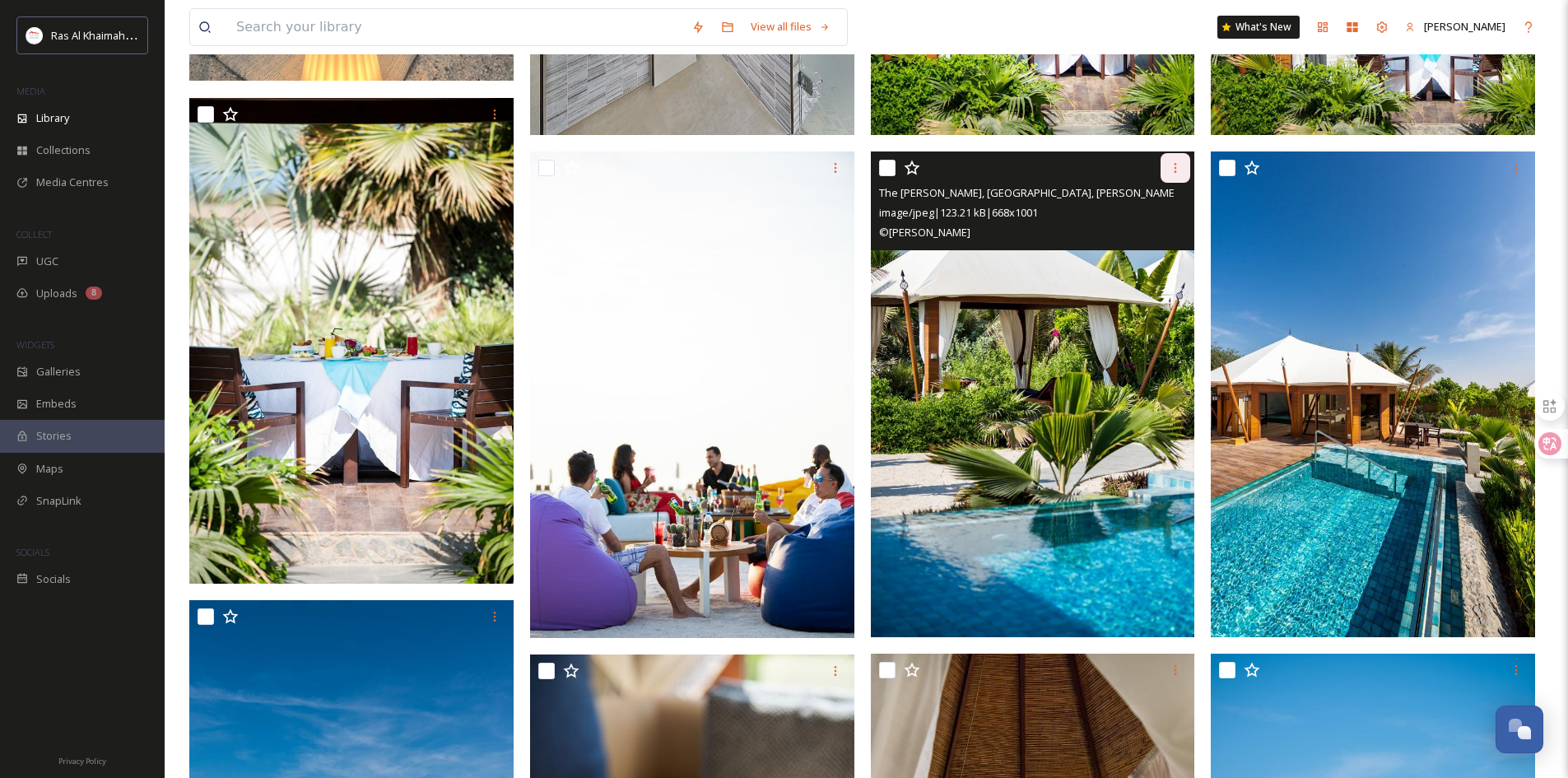
click at [1177, 158] on div at bounding box center [1176, 168] width 30 height 30
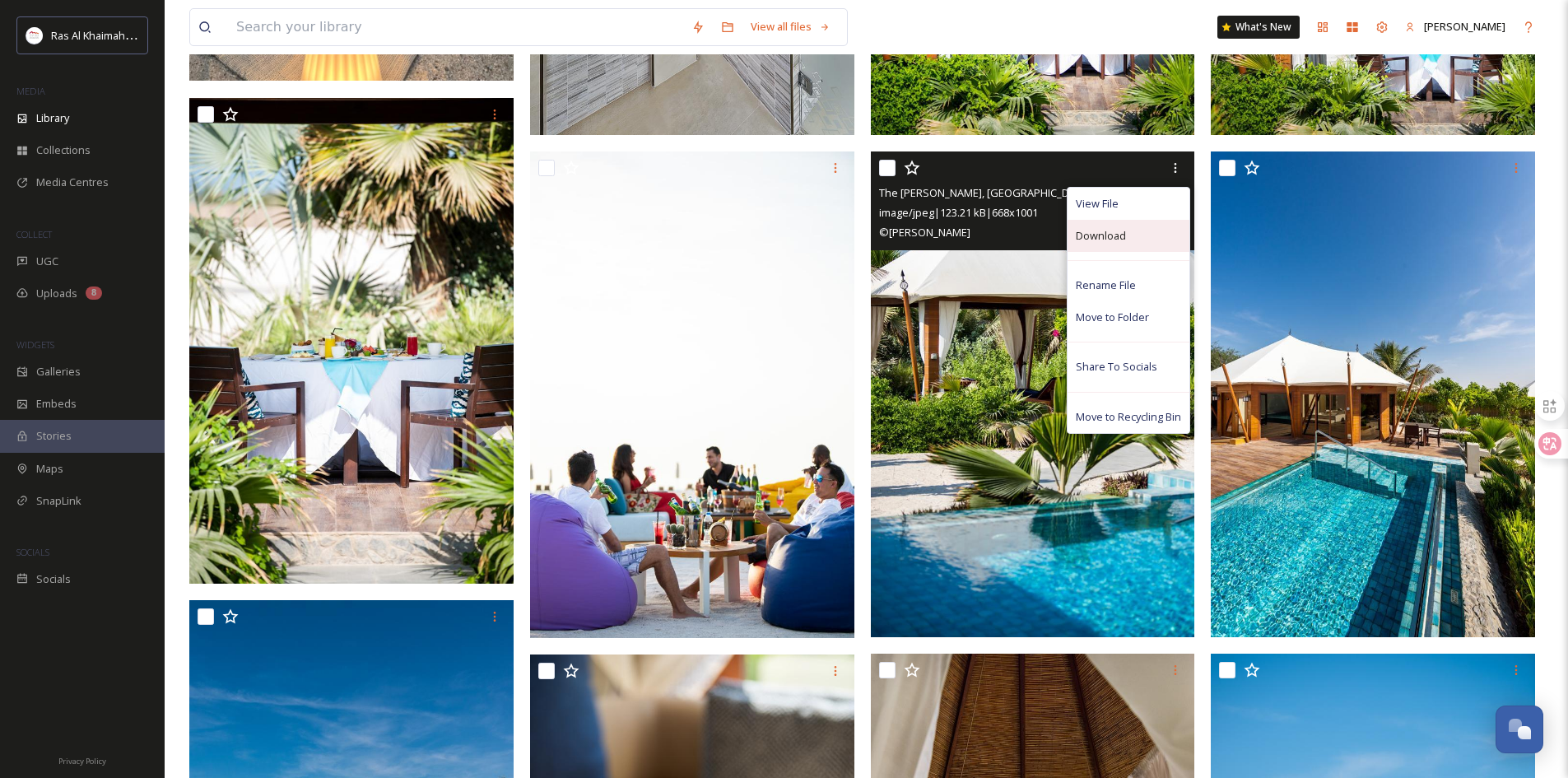
click at [1148, 234] on div "Download" at bounding box center [1128, 235] width 122 height 32
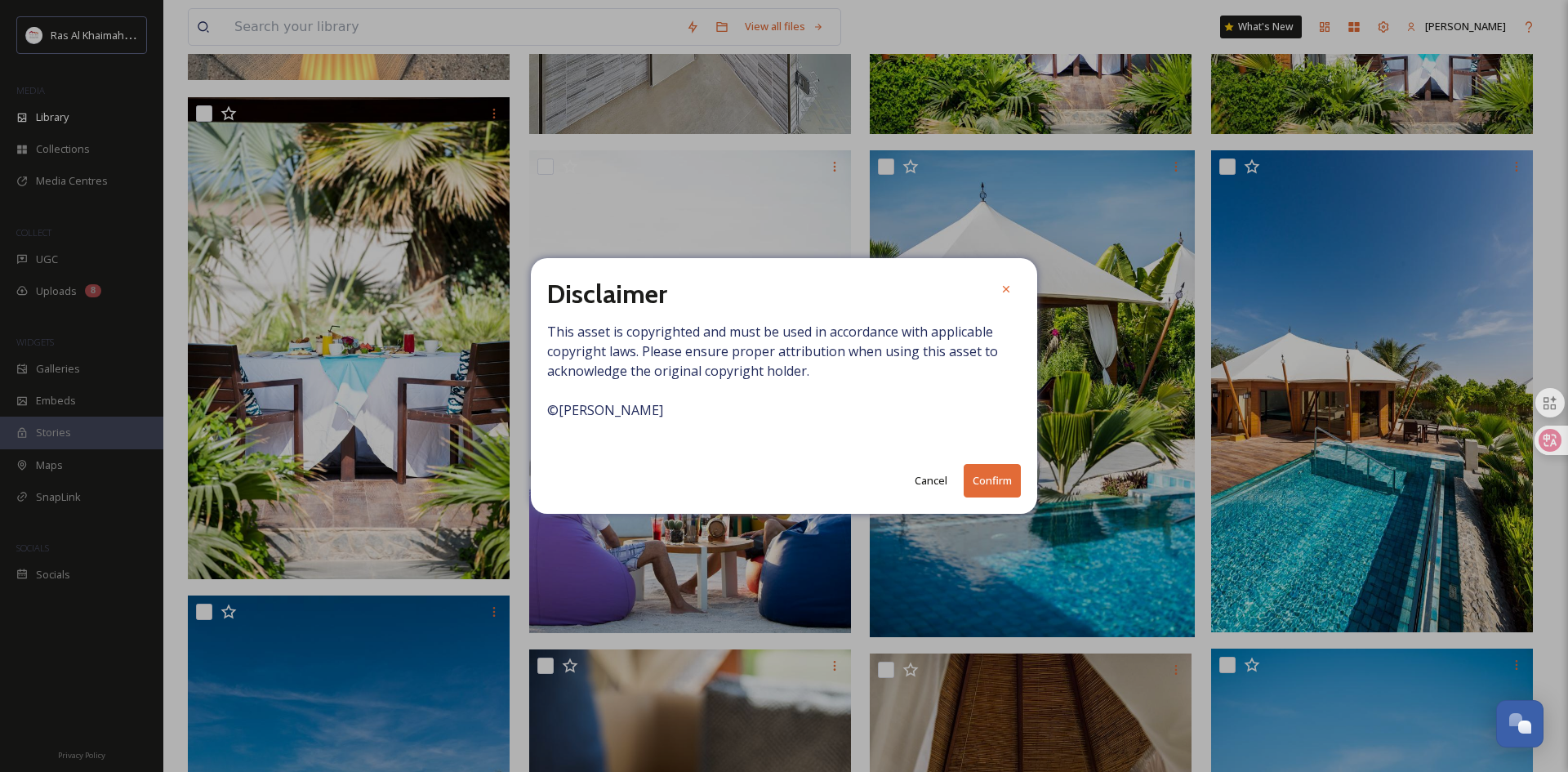
click at [992, 475] on button "Confirm" at bounding box center [992, 480] width 57 height 34
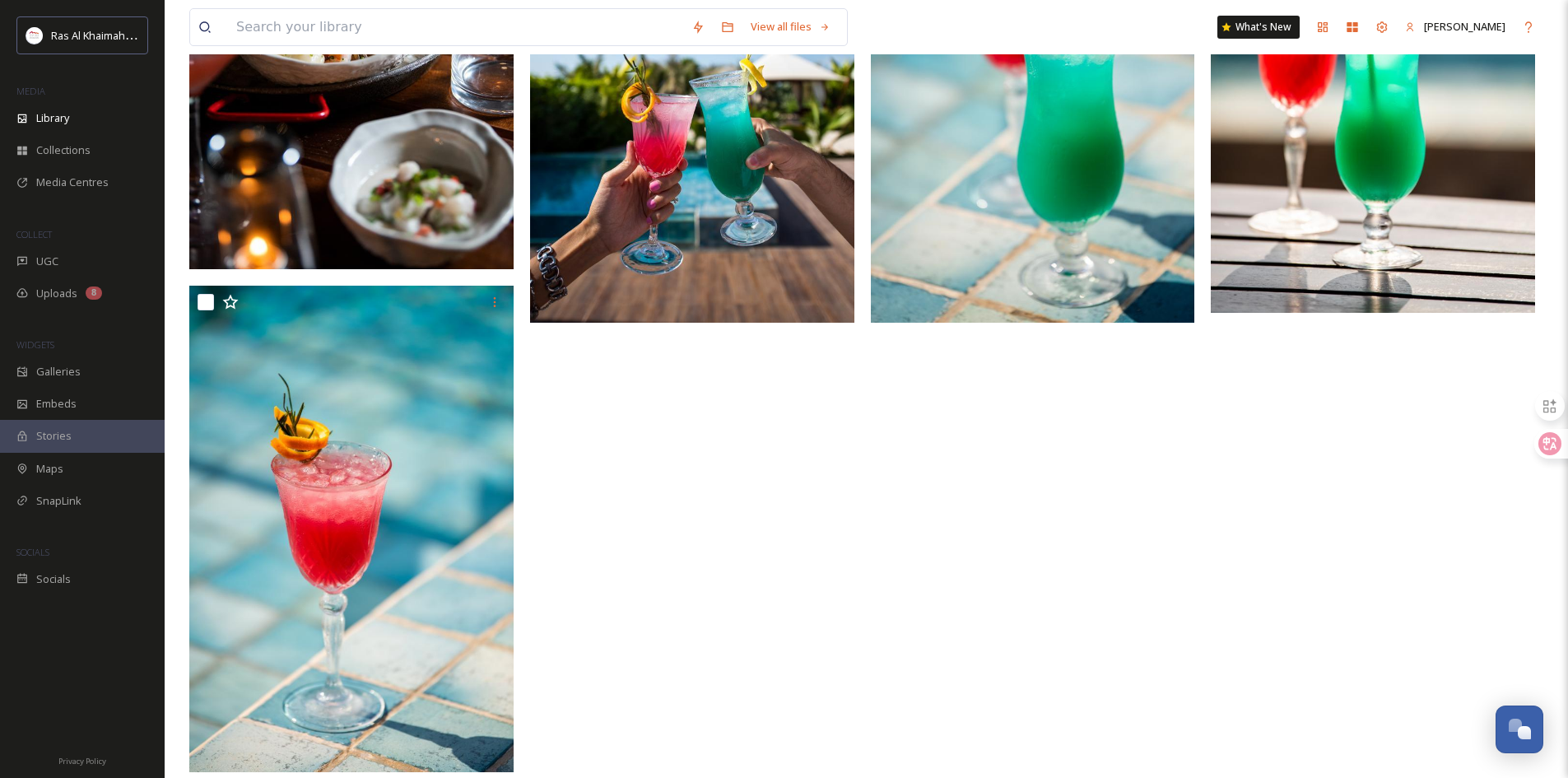
scroll to position [10462, 0]
